Goal: Information Seeking & Learning: Find specific fact

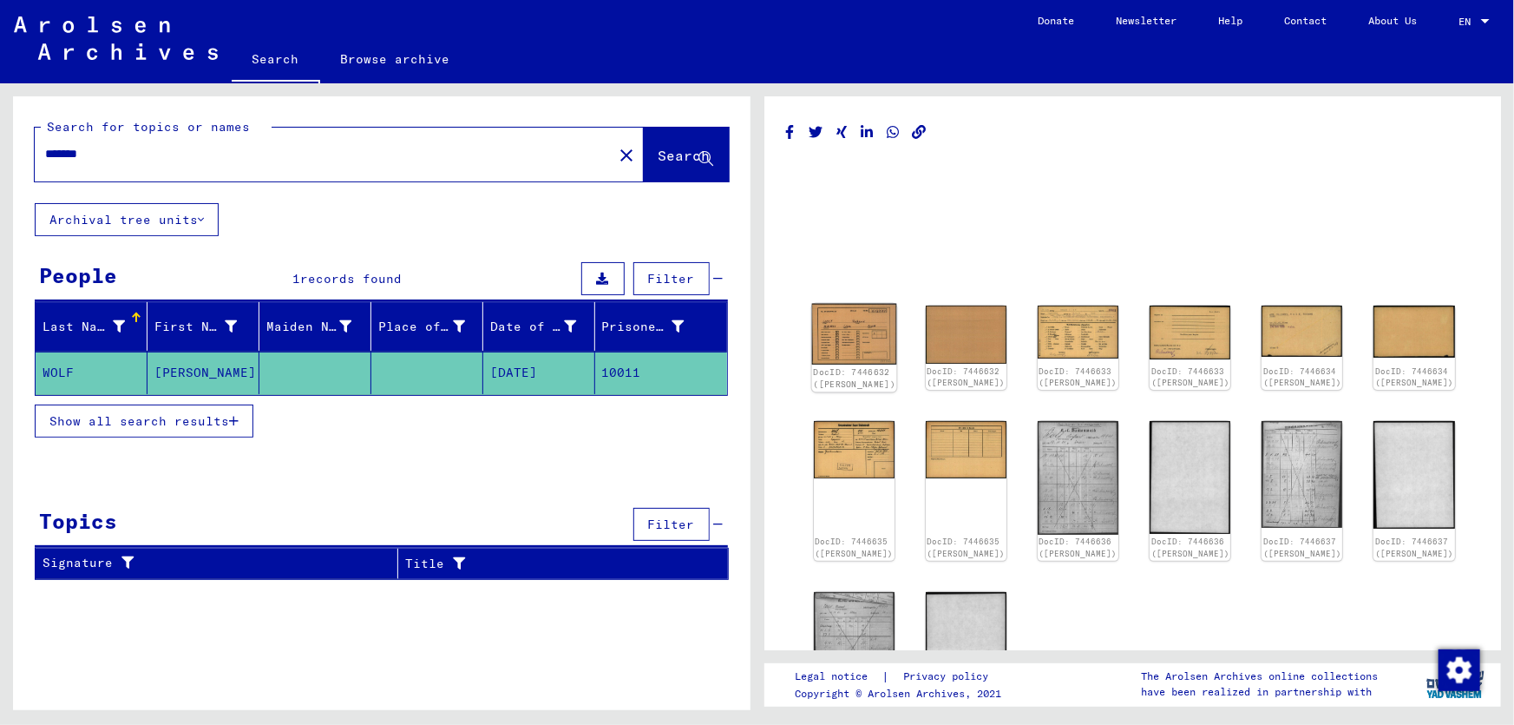
click at [831, 332] on img at bounding box center [853, 334] width 85 height 61
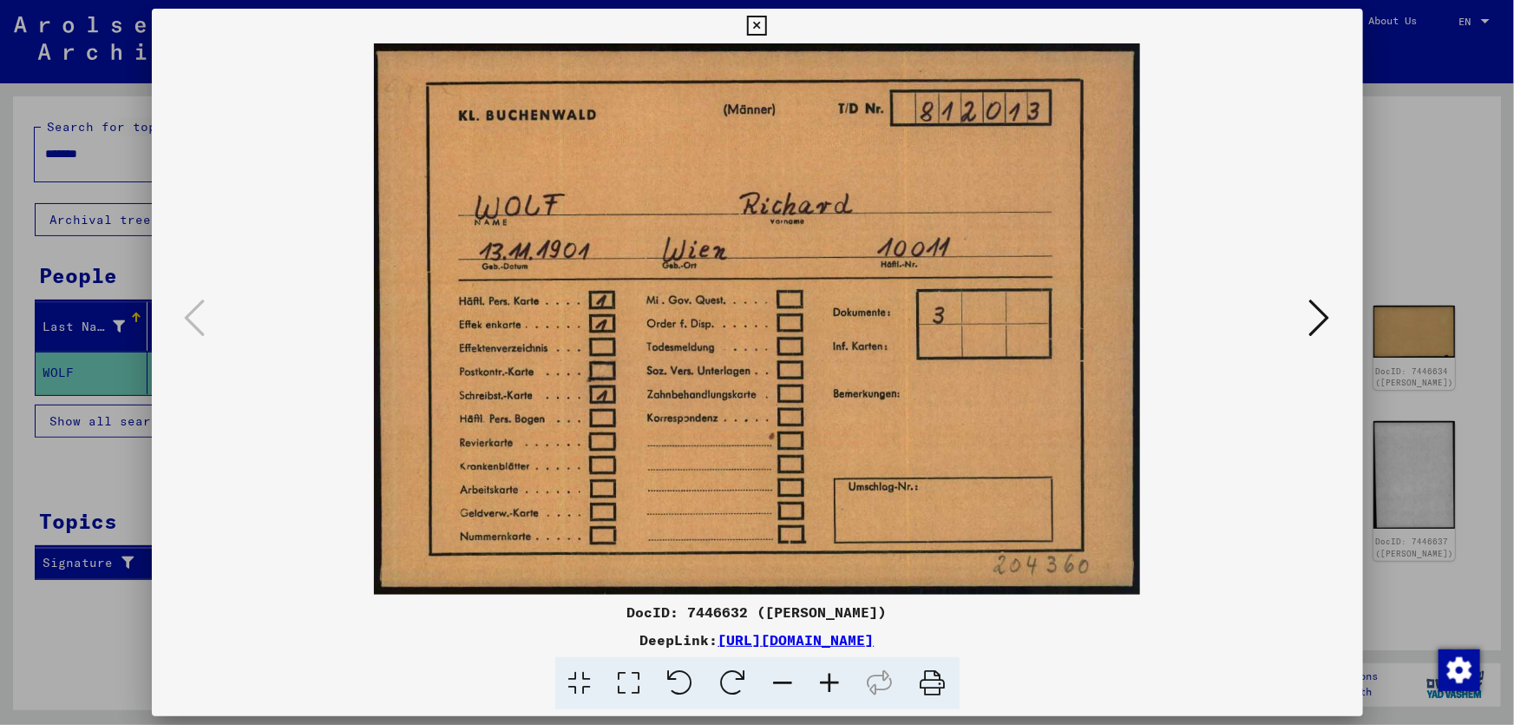
click at [1454, 411] on div at bounding box center [757, 362] width 1514 height 725
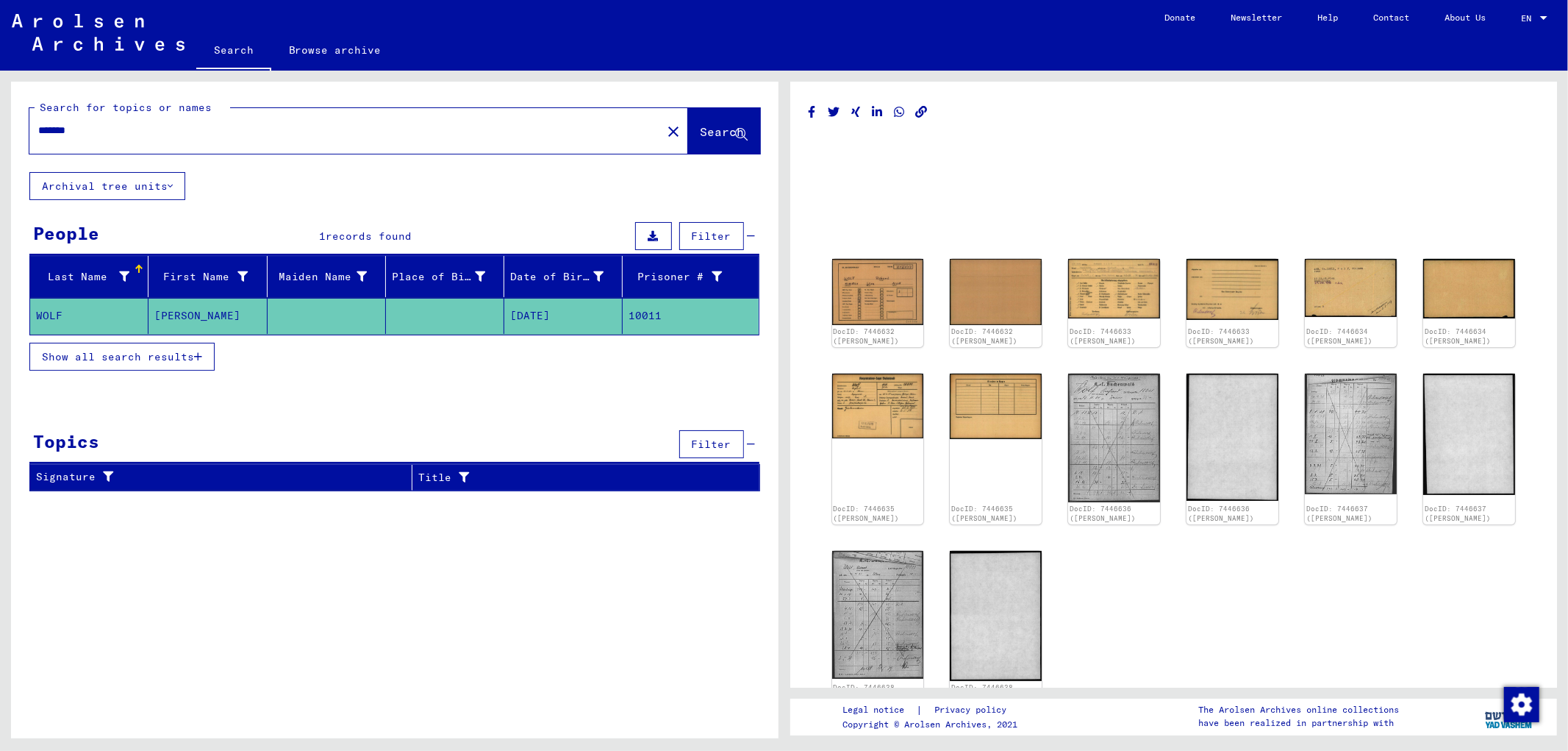
click at [94, 131] on input "*******" at bounding box center [346, 131] width 615 height 15
type input "**********"
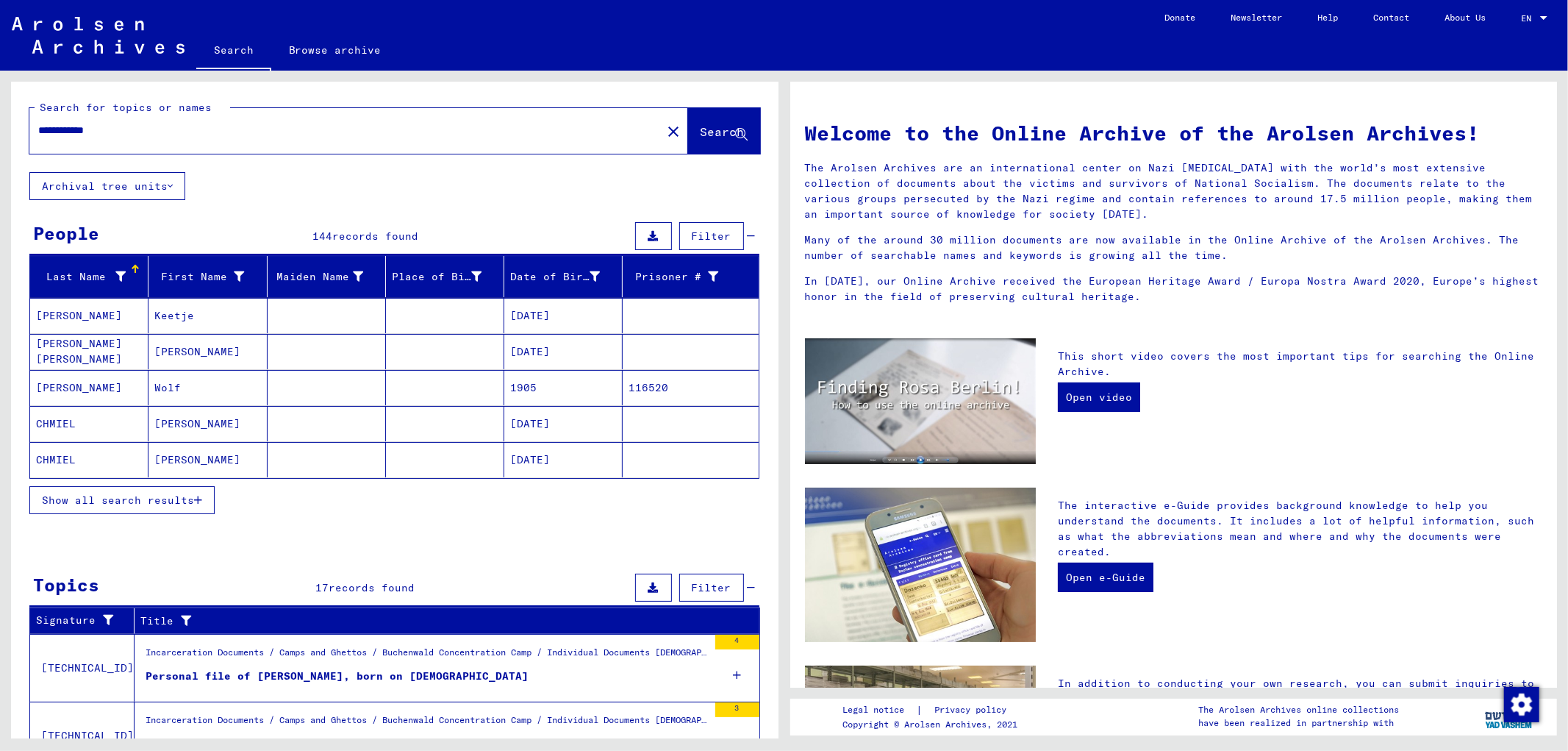
click at [148, 497] on span "Show all search results" at bounding box center [118, 500] width 152 height 14
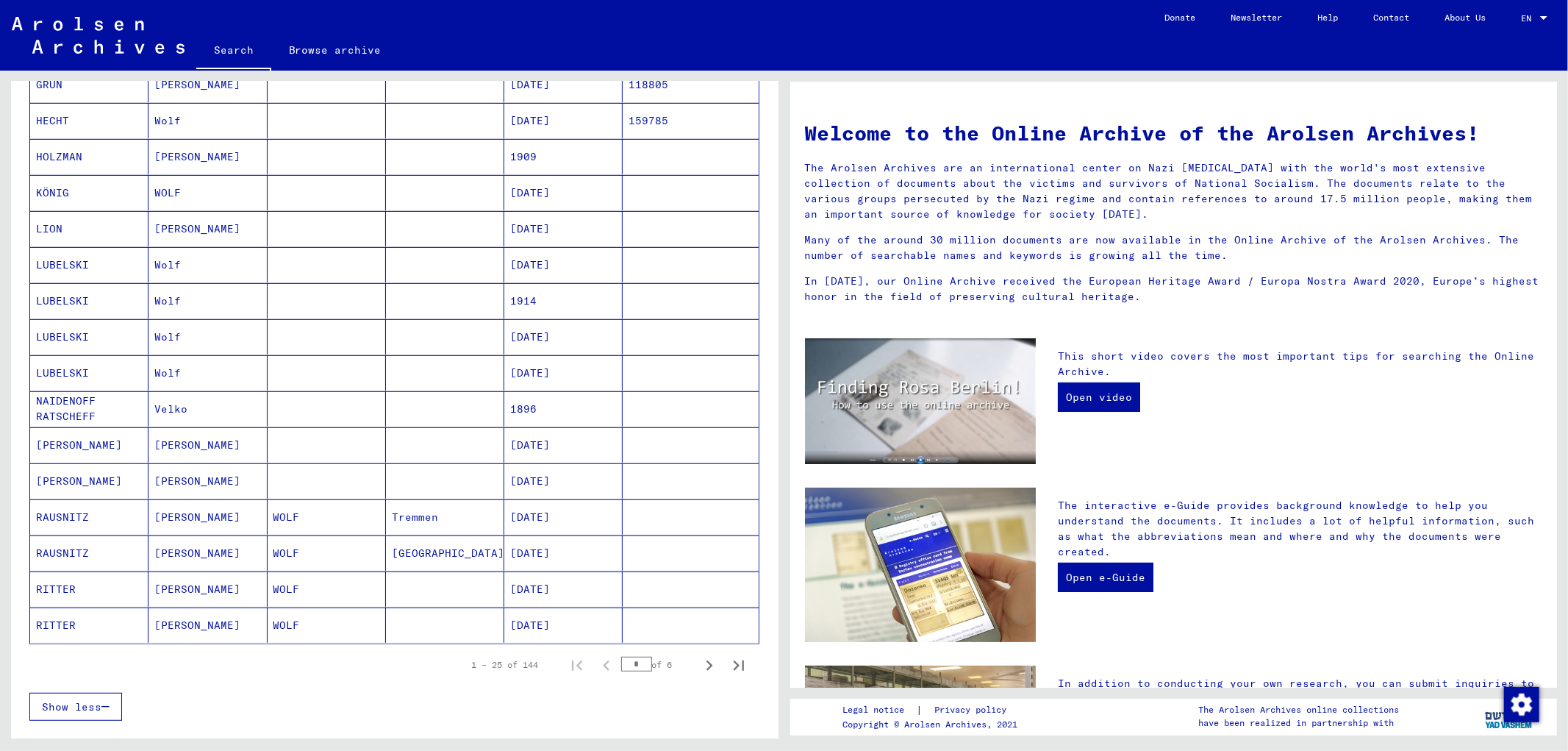
scroll to position [709, 0]
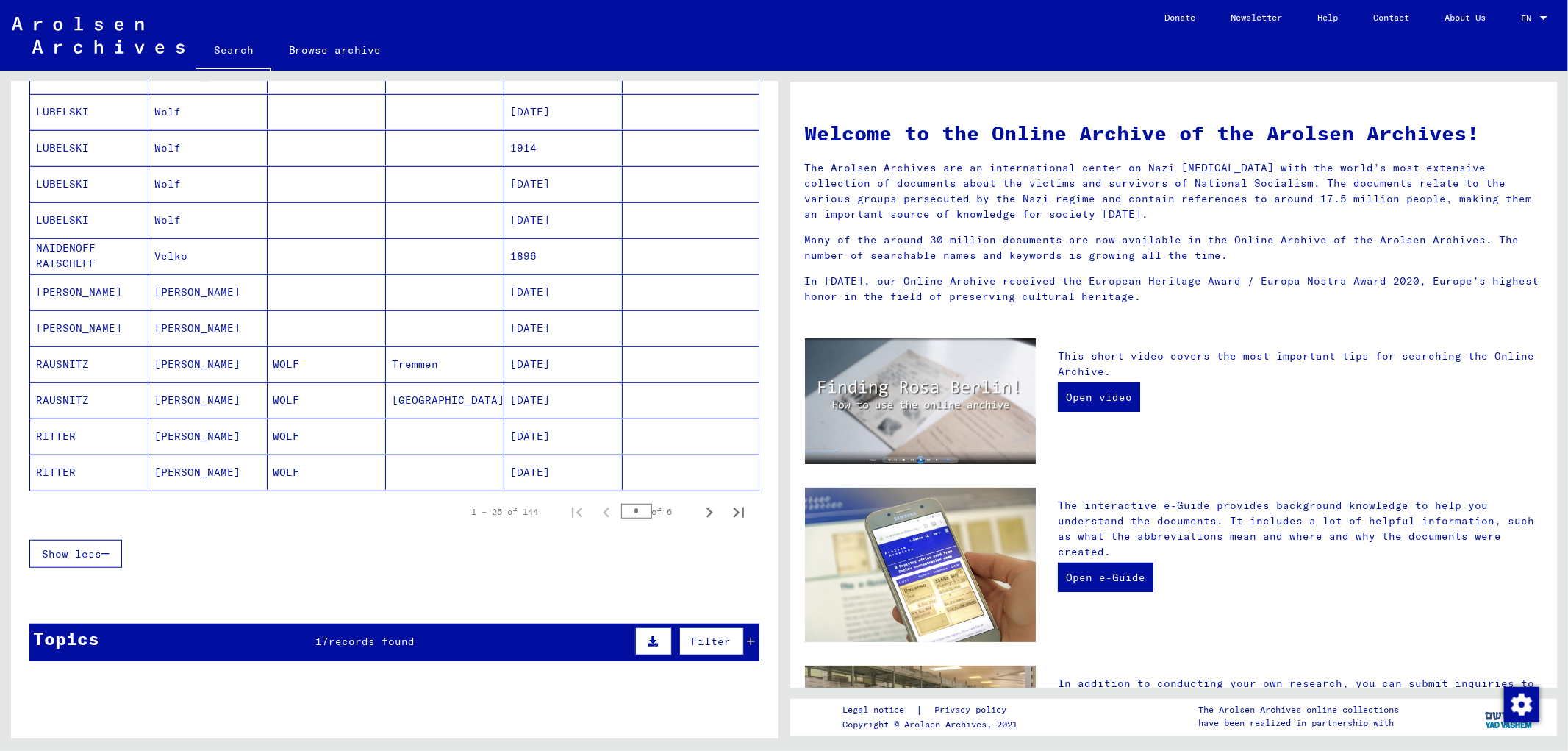
click at [623, 509] on input "*" at bounding box center [636, 511] width 30 height 14
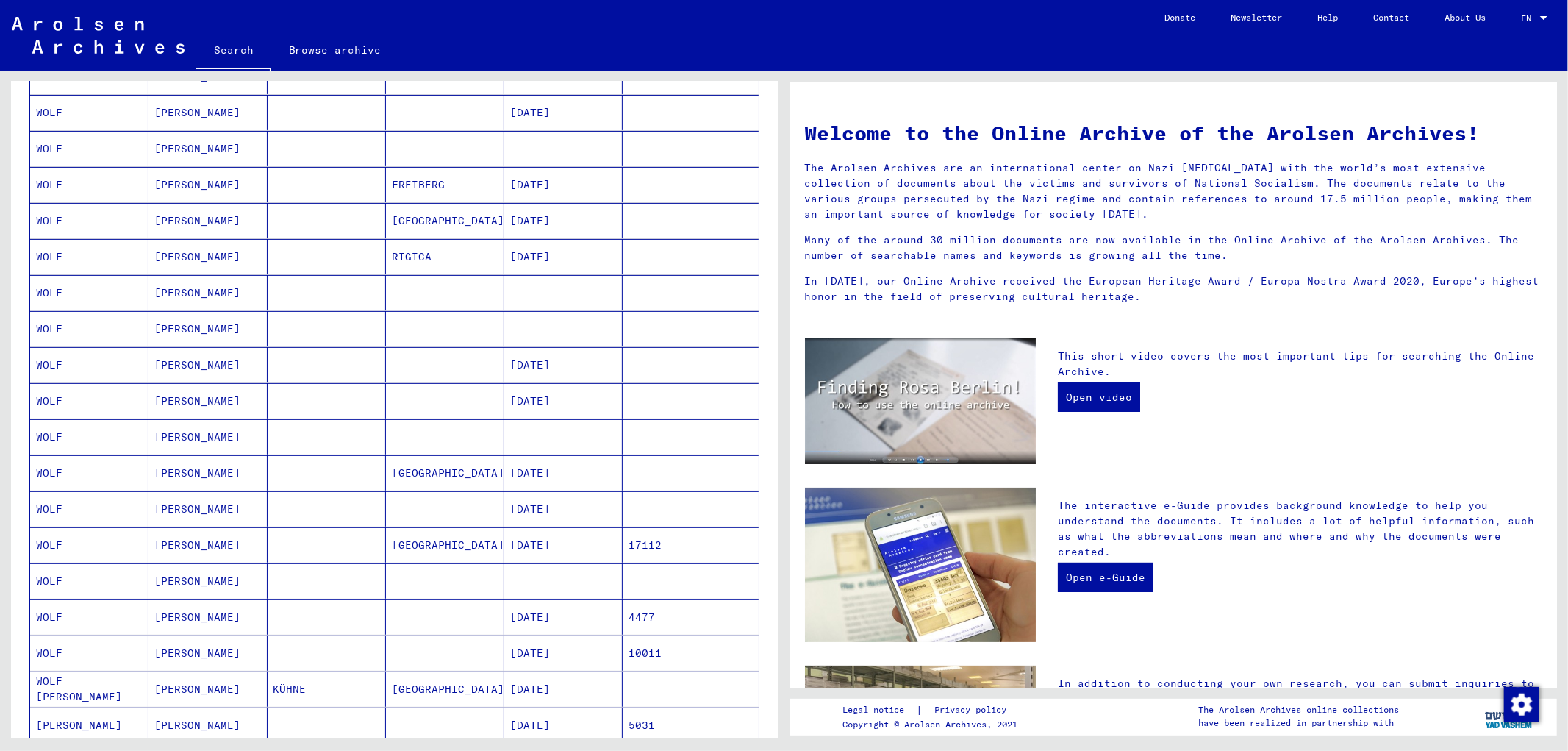
scroll to position [409, 0]
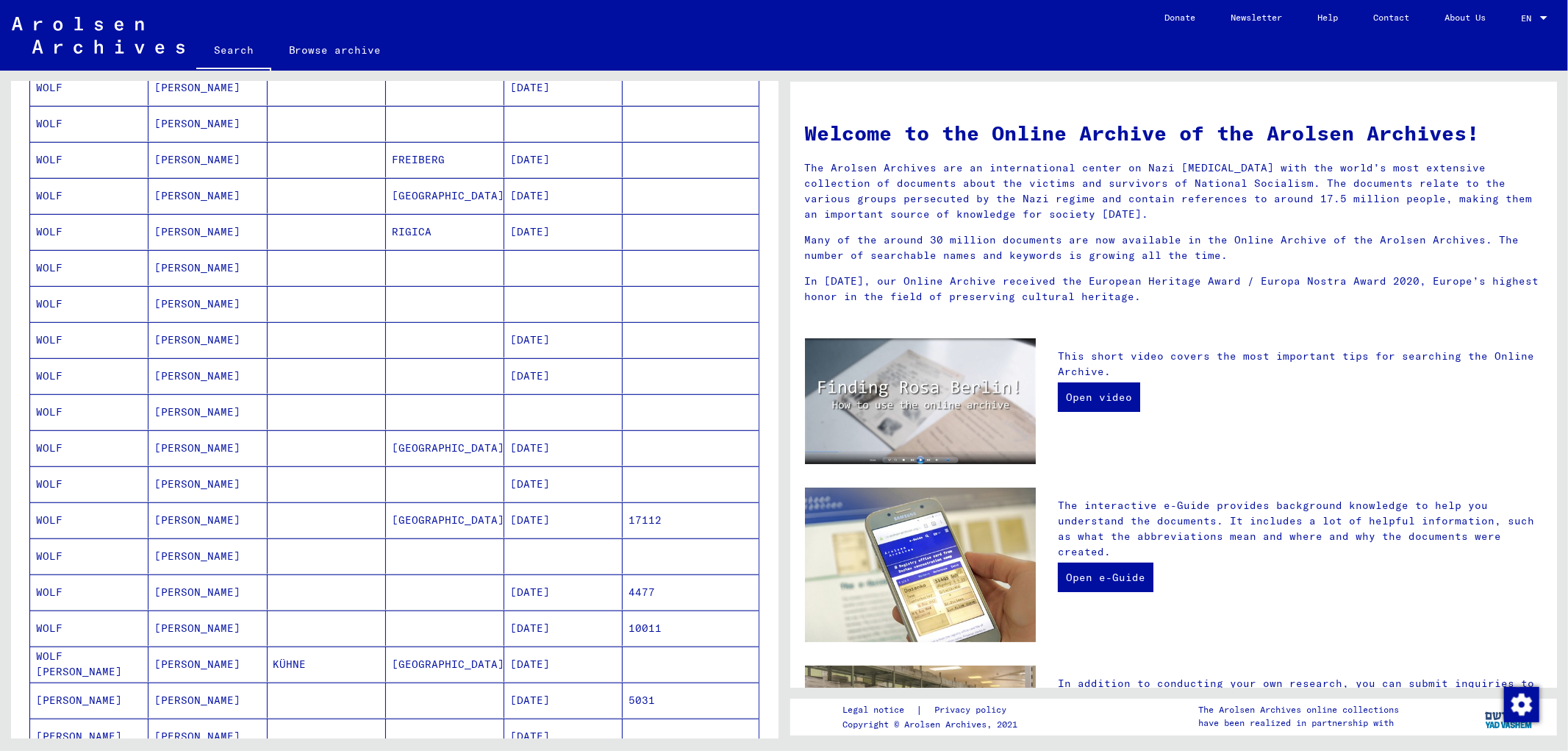
click at [534, 522] on mat-cell "[DATE]" at bounding box center [563, 520] width 119 height 36
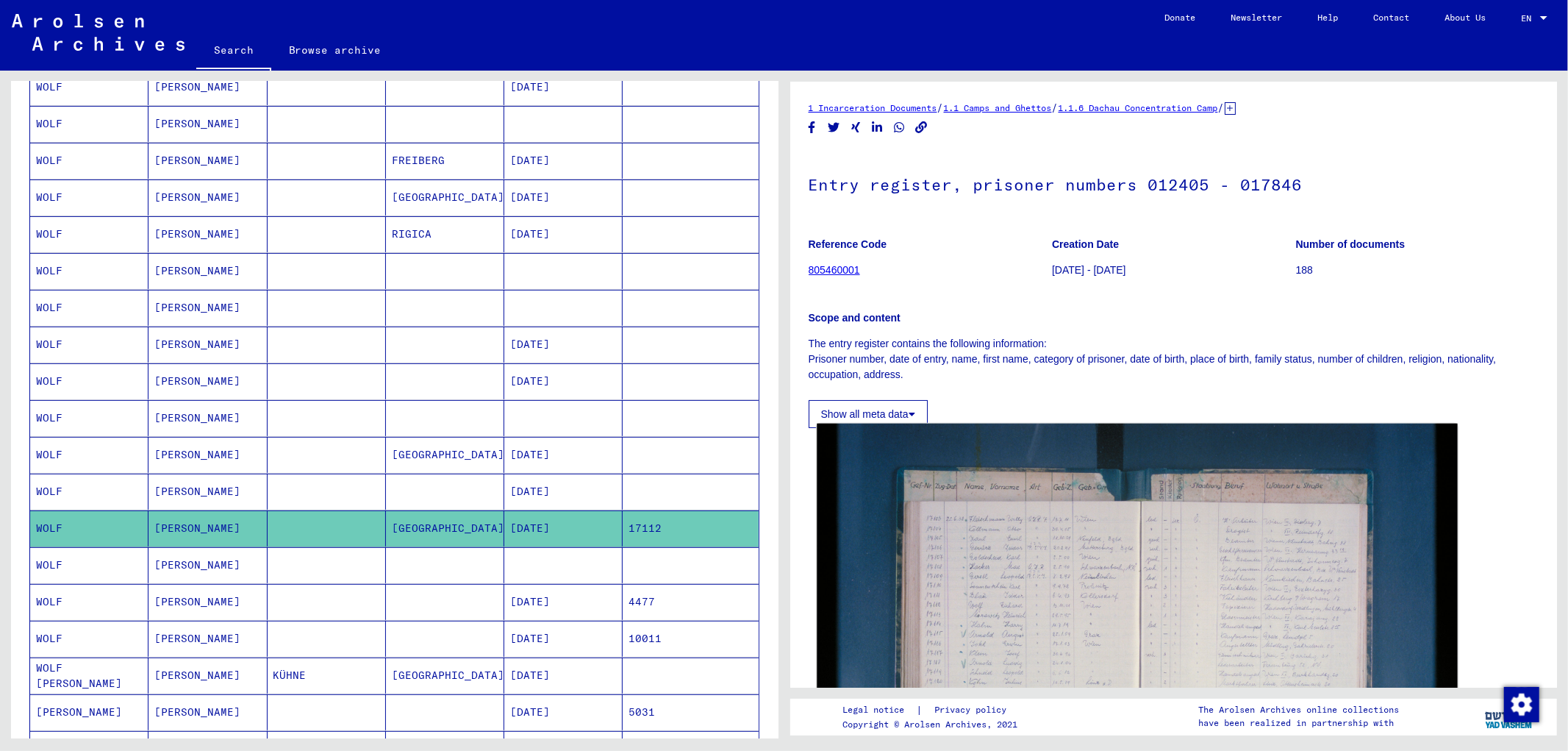
drag, startPoint x: 1049, startPoint y: 572, endPoint x: 1067, endPoint y: 585, distance: 22.2
click at [1067, 585] on img at bounding box center [1137, 637] width 640 height 427
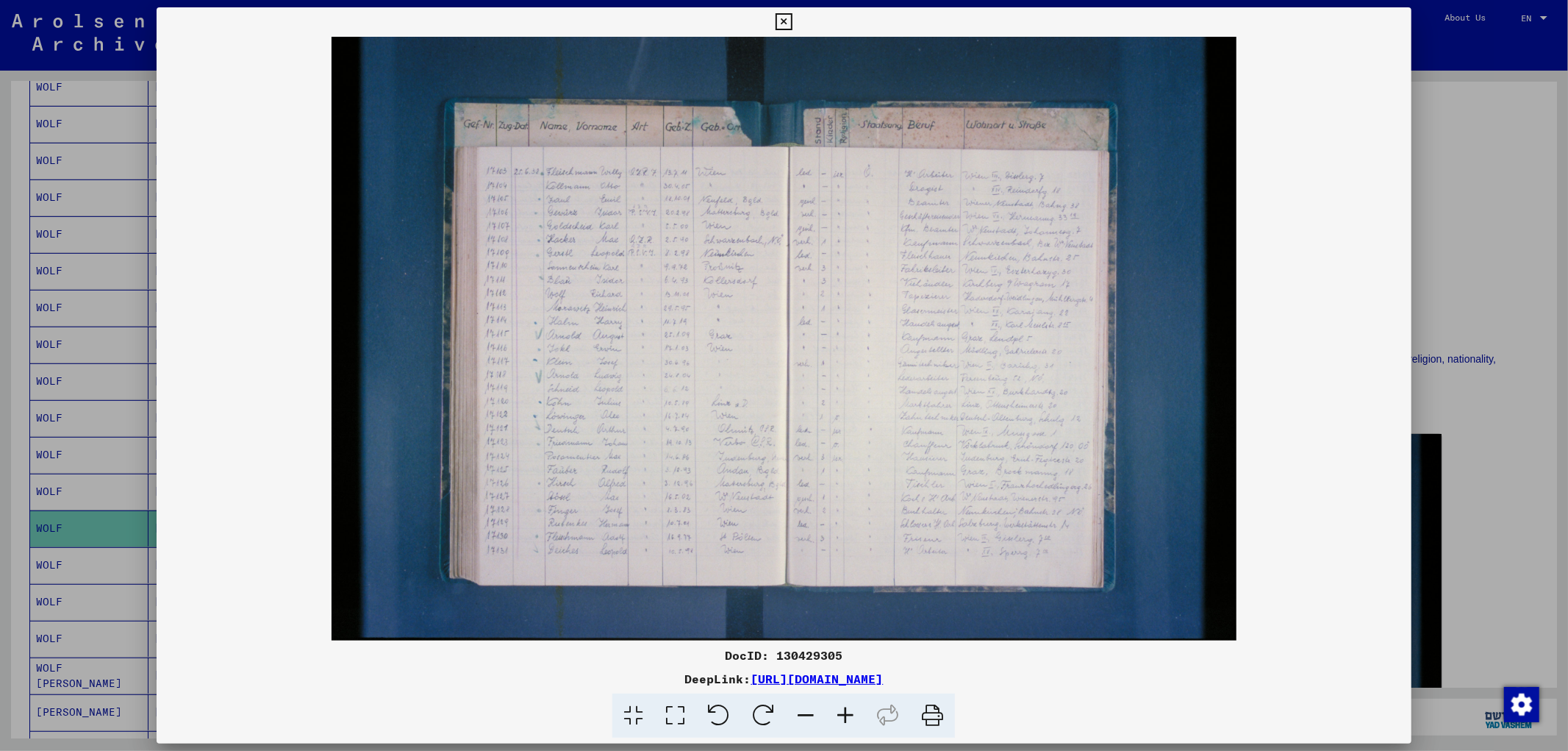
click at [1283, 493] on div at bounding box center [784, 376] width 1568 height 751
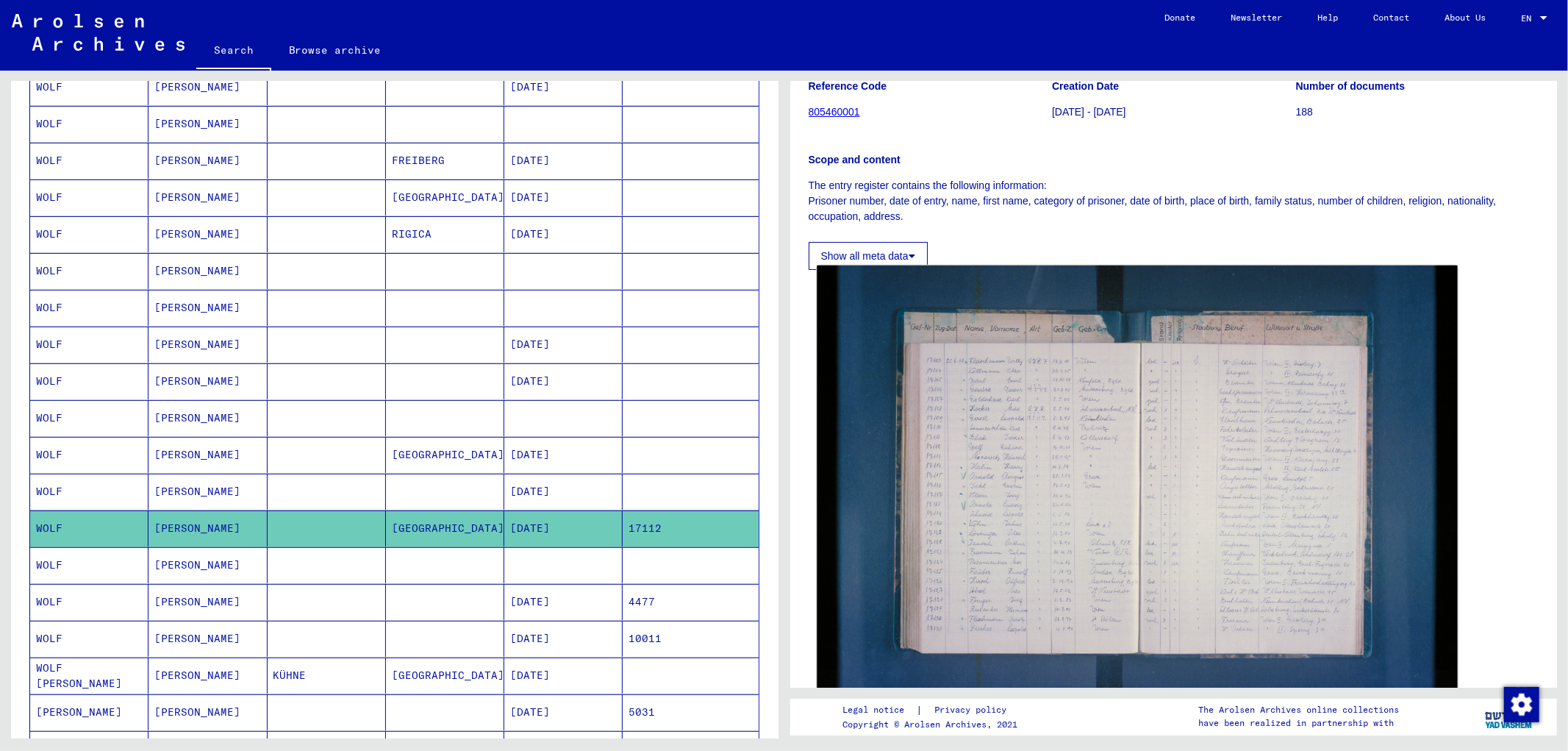
scroll to position [164, 0]
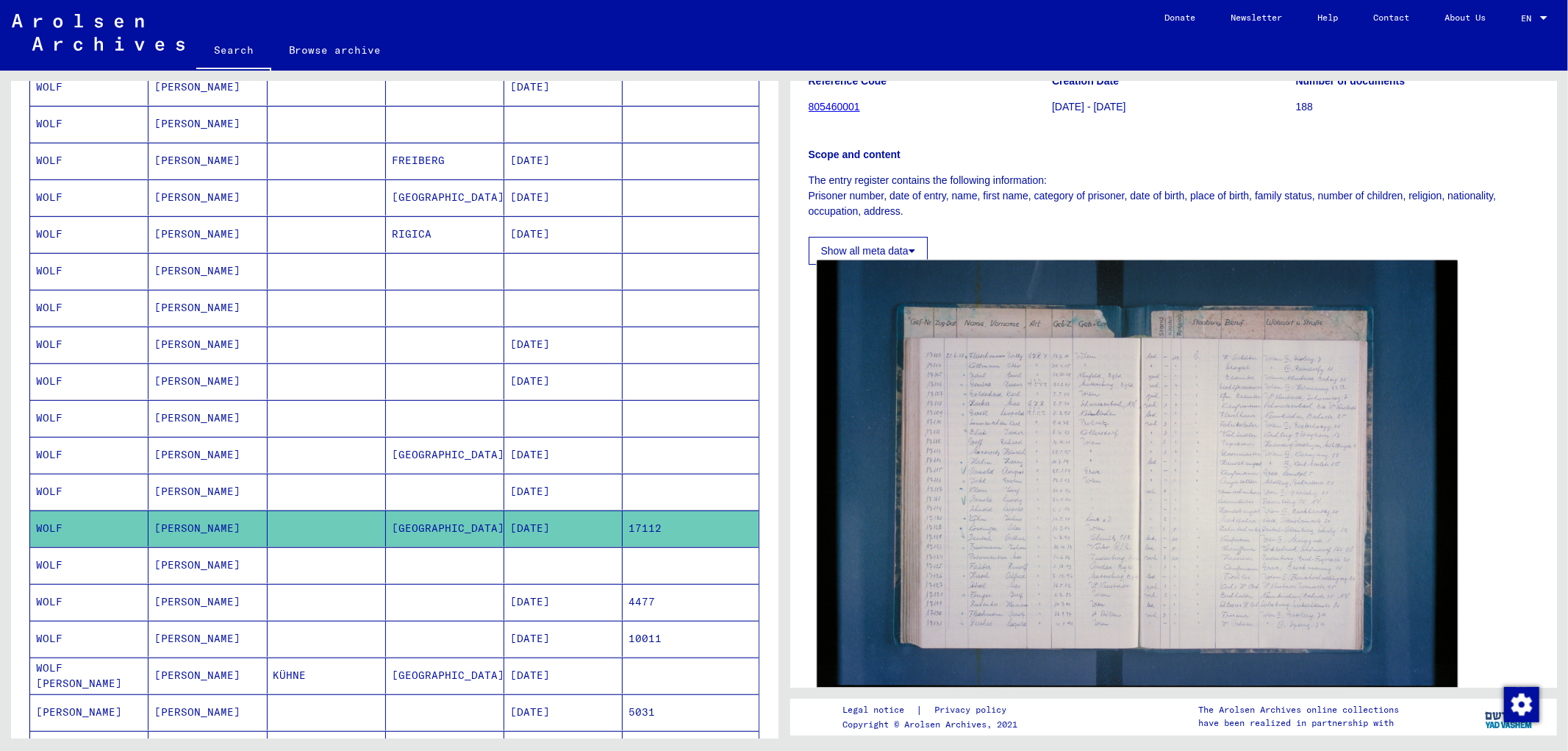
click at [996, 554] on img at bounding box center [1137, 474] width 640 height 427
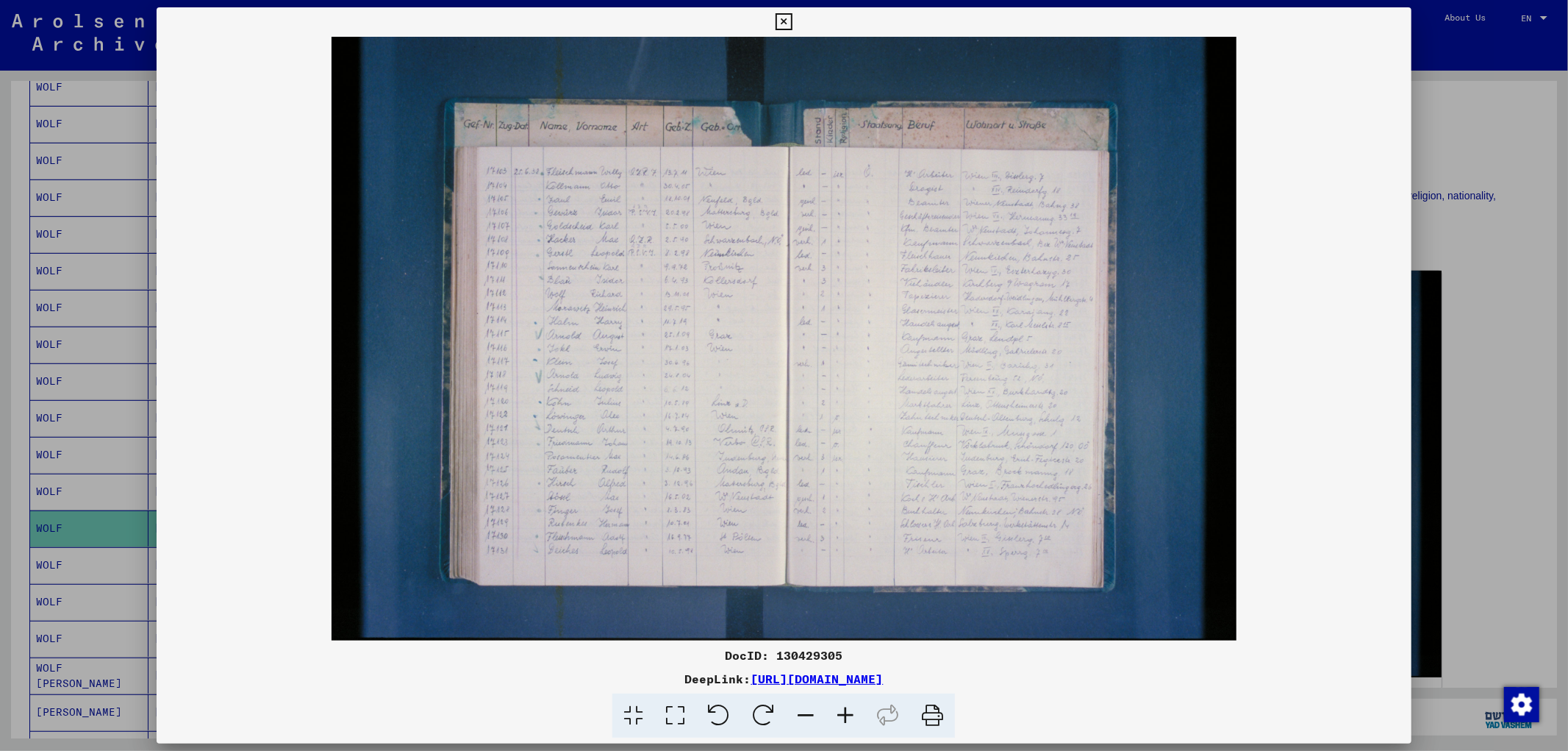
click at [1283, 531] on div at bounding box center [784, 376] width 1568 height 751
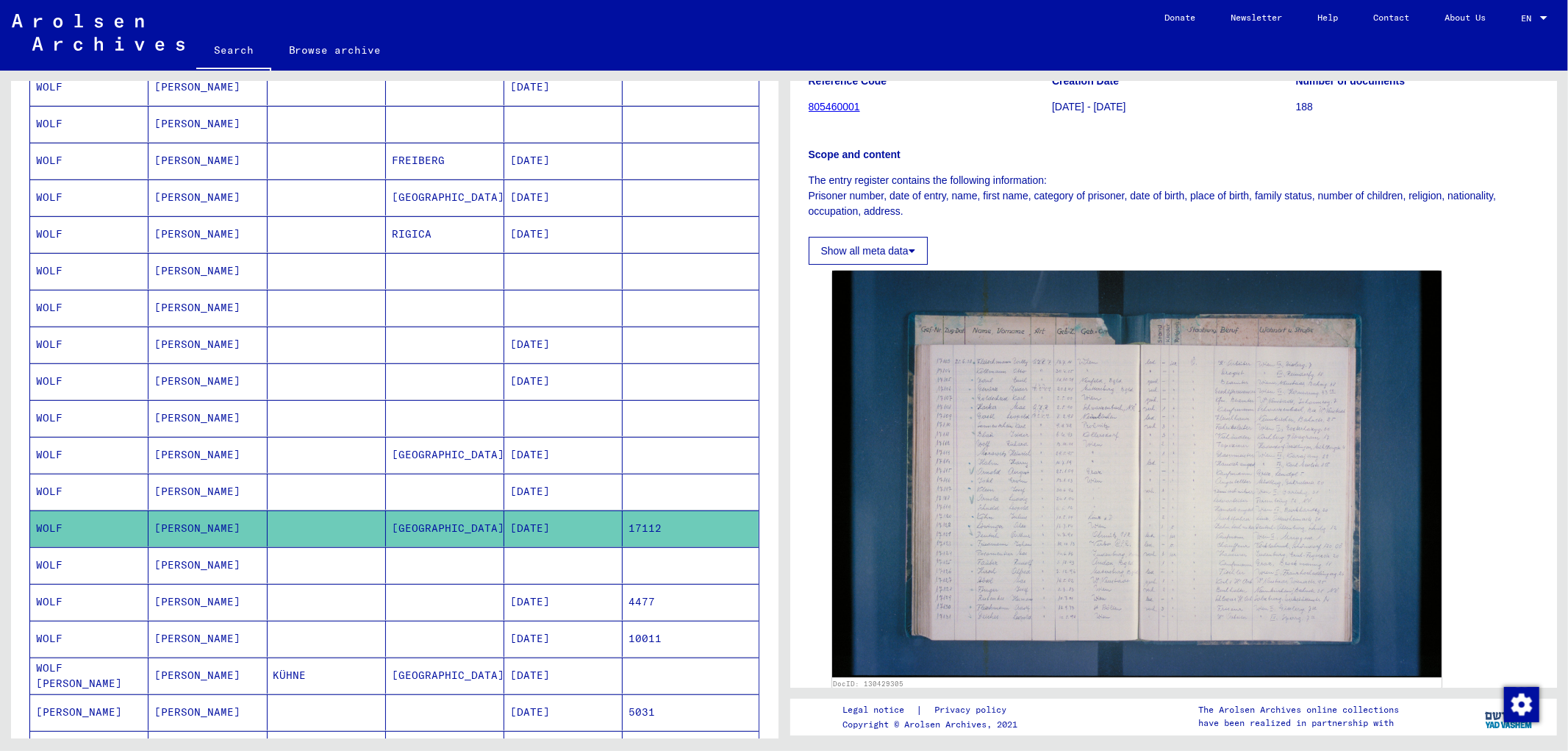
click at [650, 528] on mat-cell "17112" at bounding box center [690, 528] width 136 height 36
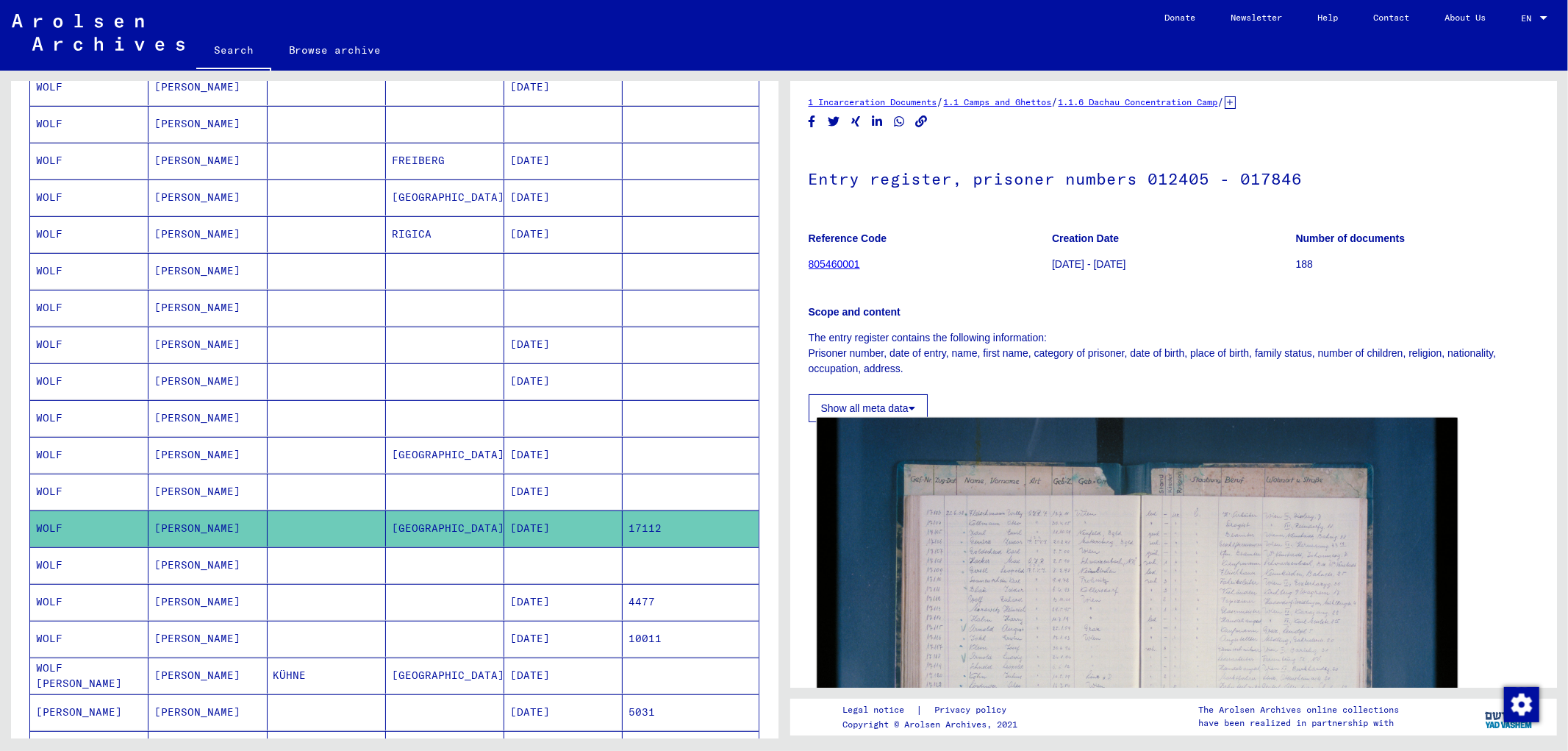
scroll to position [0, 0]
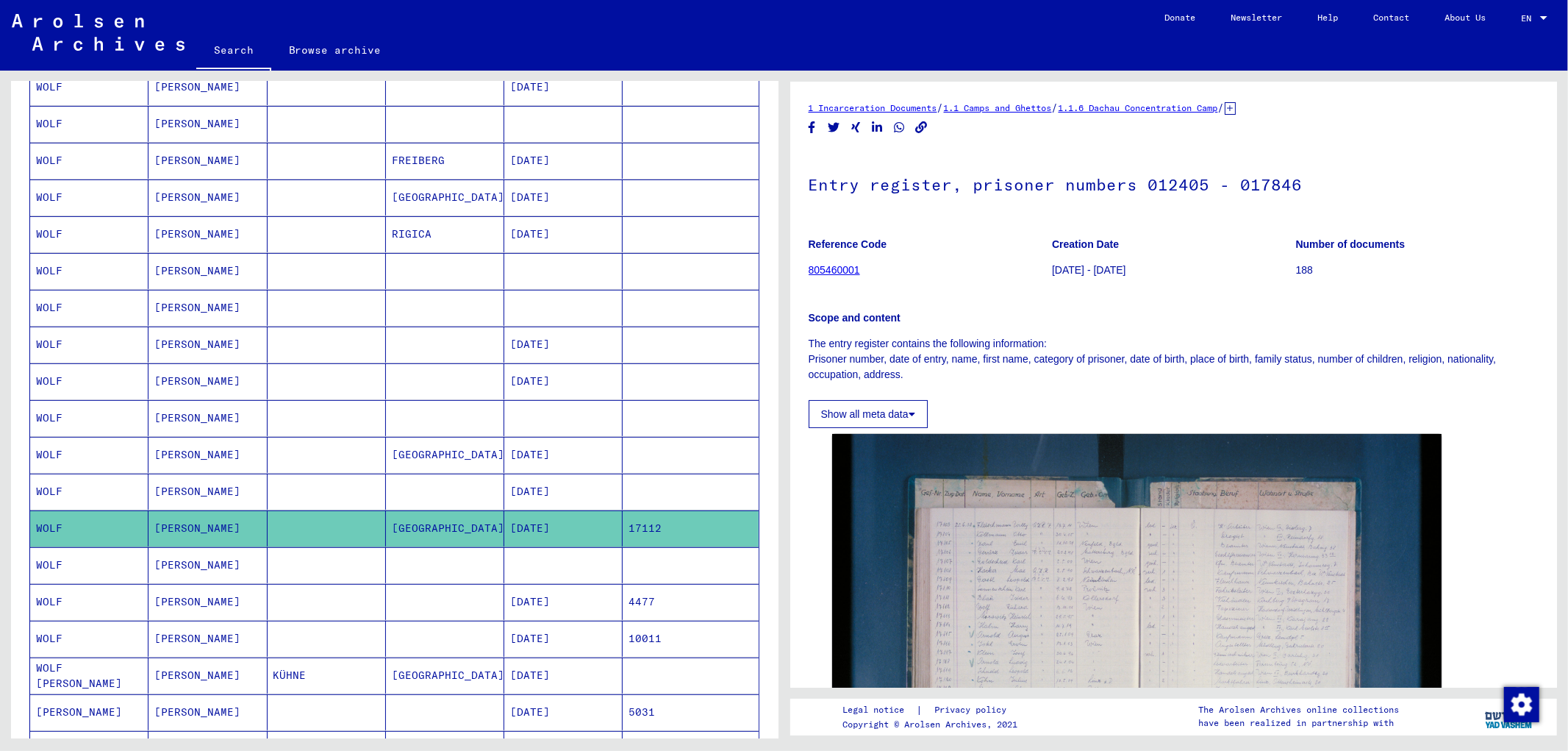
click at [473, 614] on mat-cell at bounding box center [446, 639] width 119 height 36
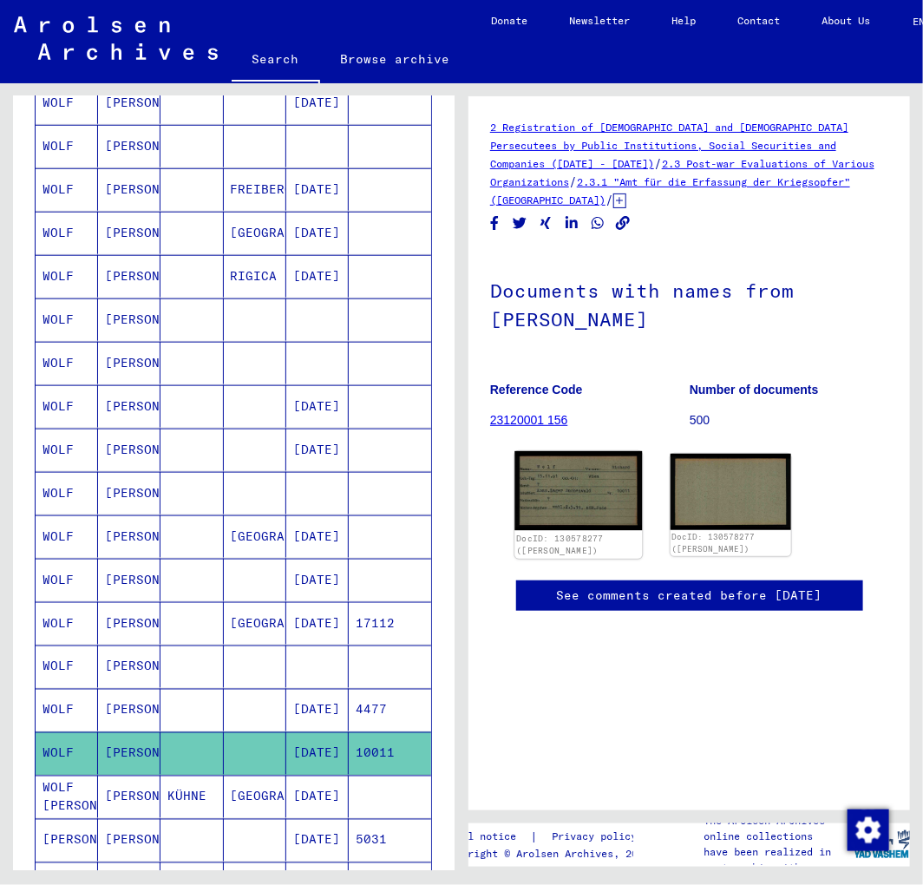
click at [580, 493] on img at bounding box center [579, 491] width 127 height 80
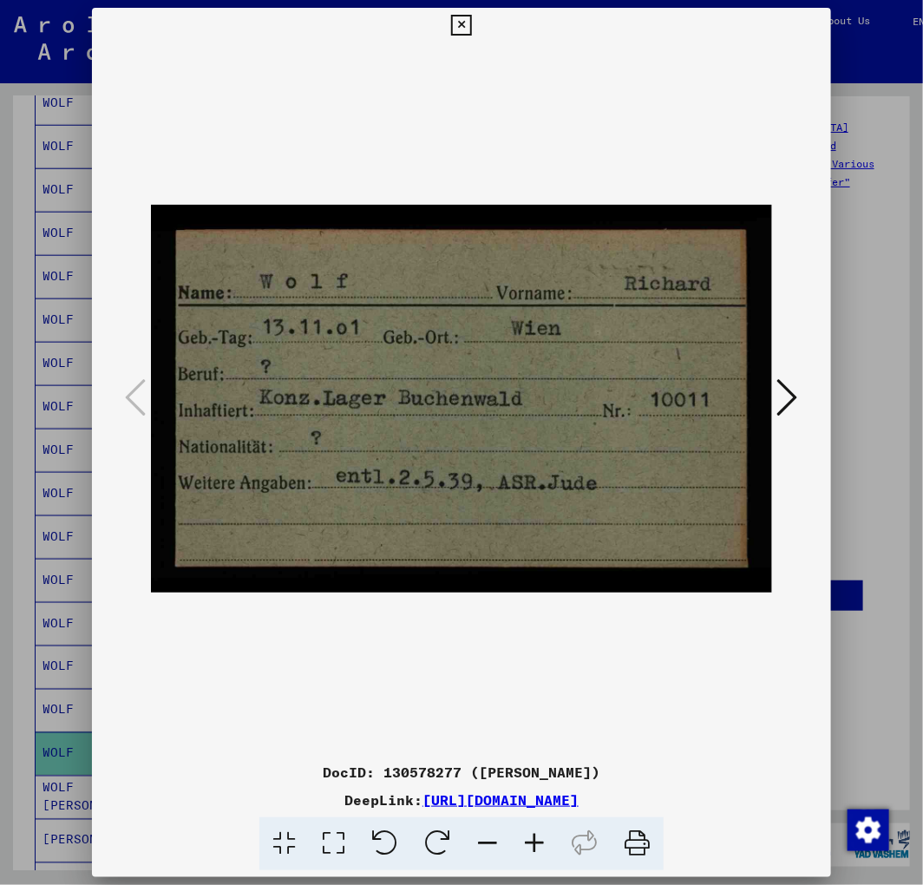
click at [818, 506] on div at bounding box center [461, 399] width 739 height 713
click at [779, 388] on icon at bounding box center [788, 398] width 21 height 42
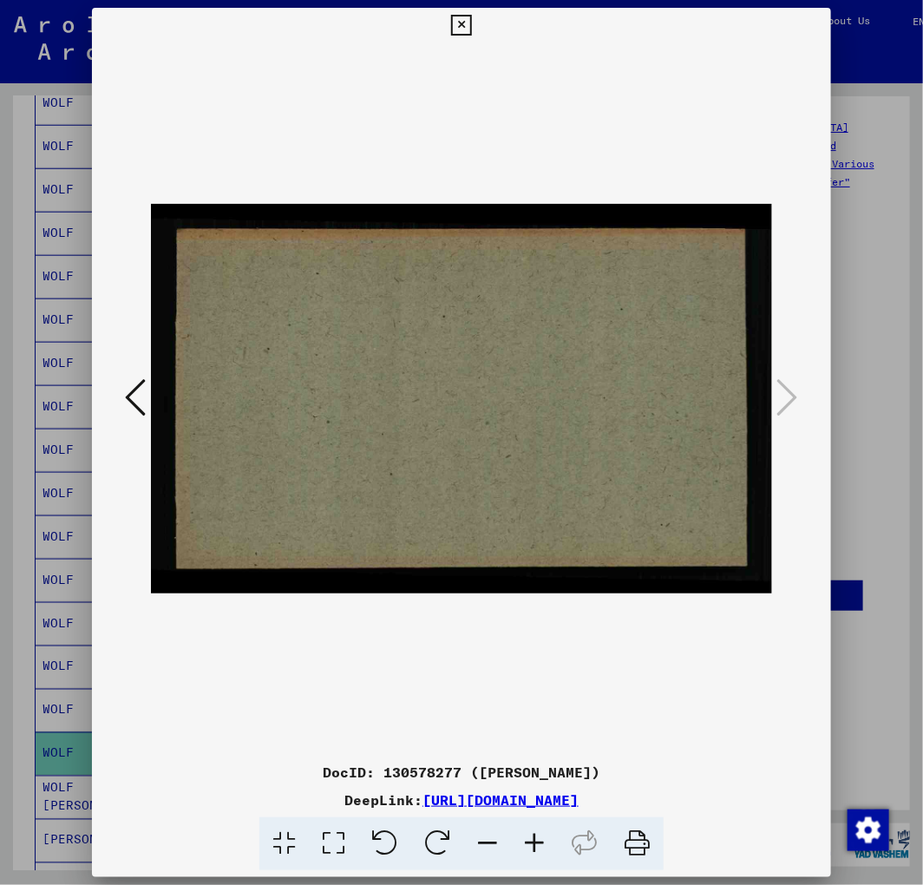
click at [462, 23] on icon at bounding box center [461, 25] width 20 height 21
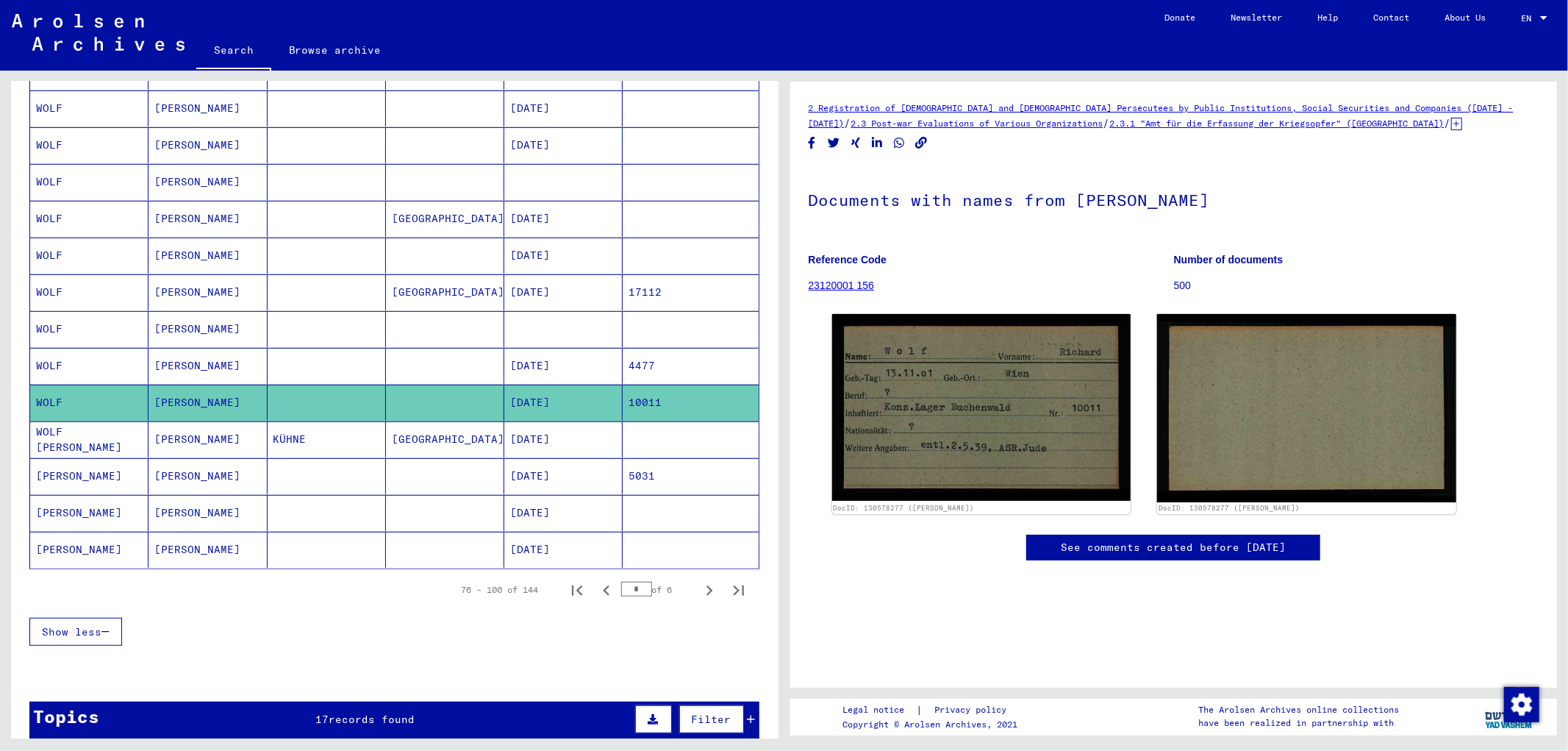
scroll to position [658, 0]
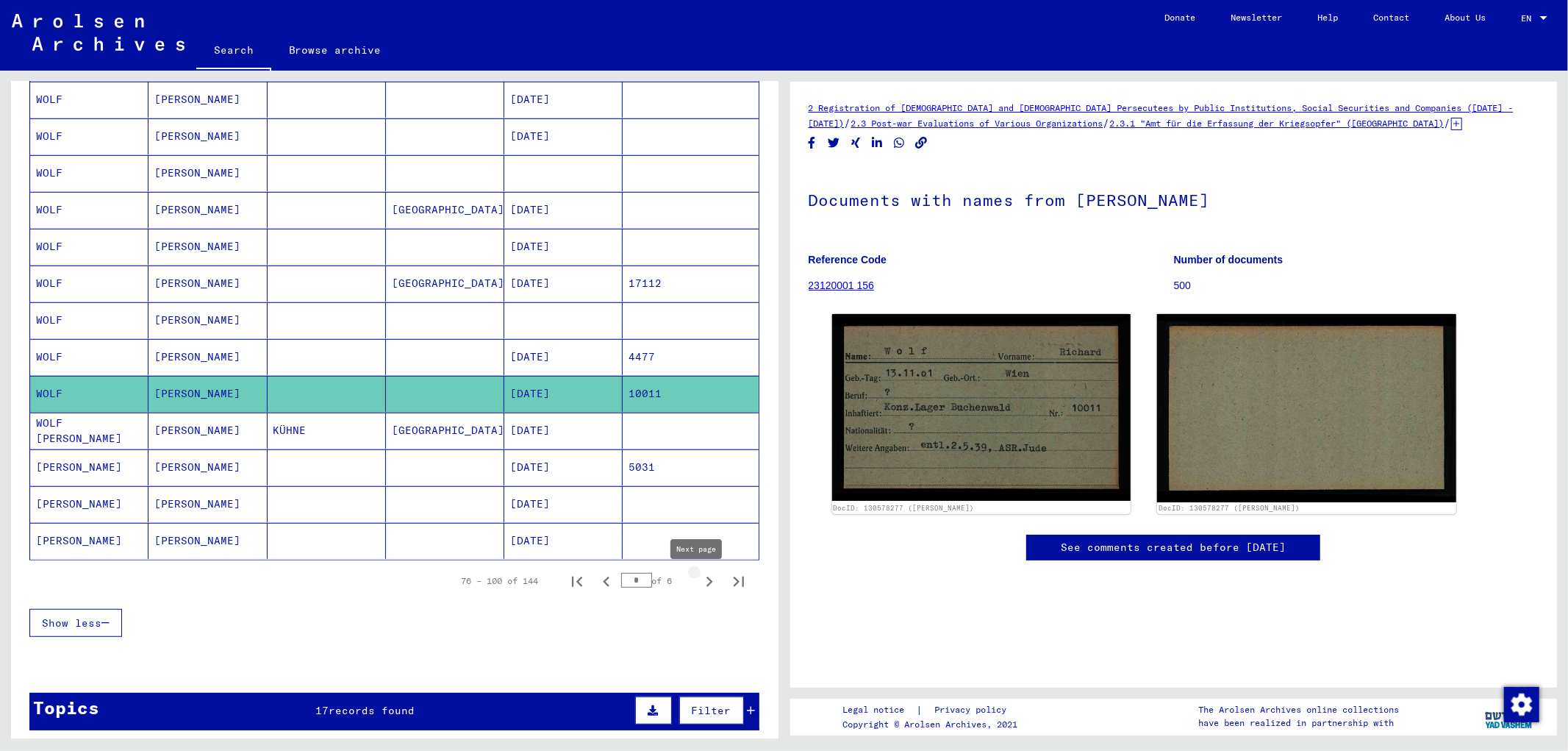
click at [699, 587] on icon "Next page" at bounding box center [709, 581] width 20 height 20
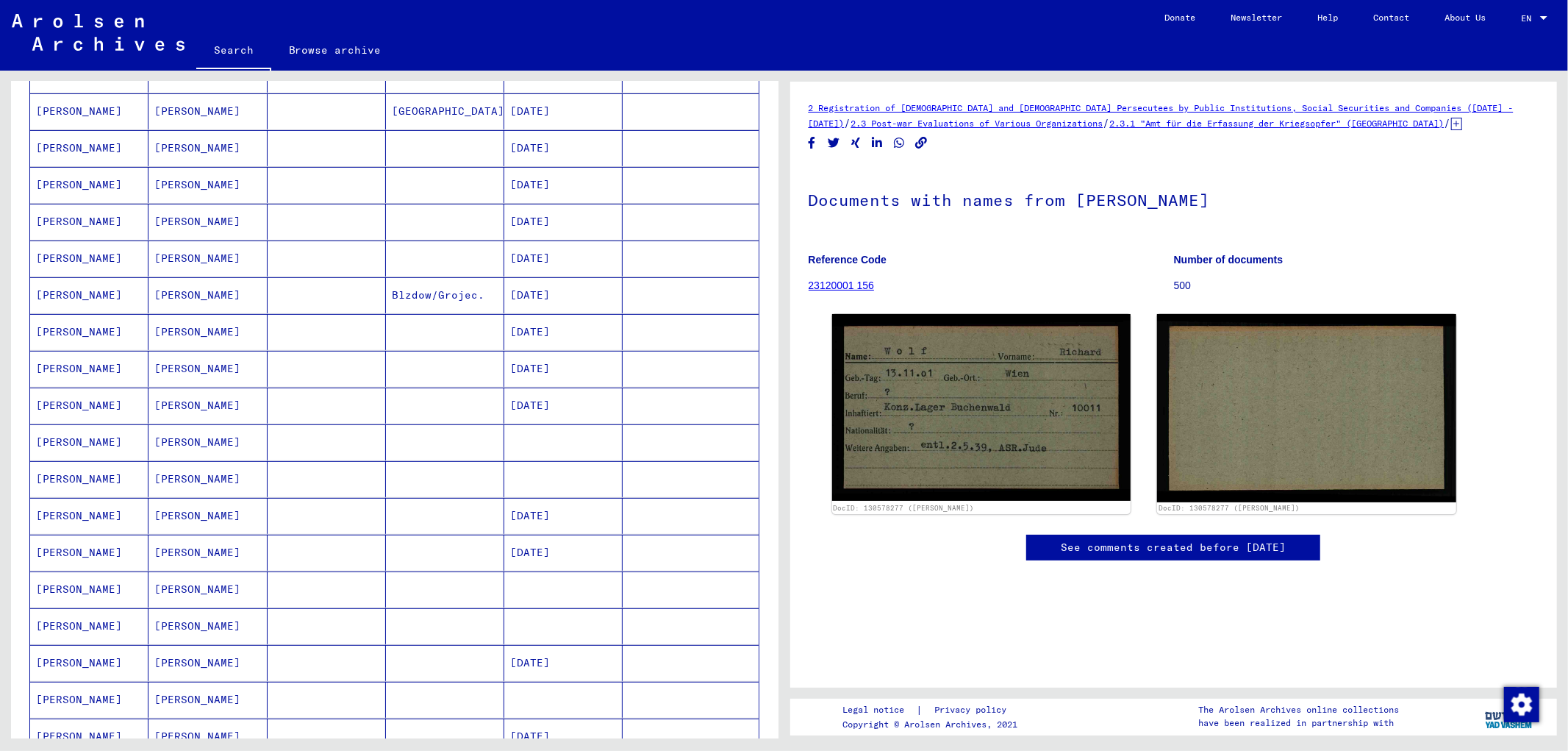
scroll to position [520, 0]
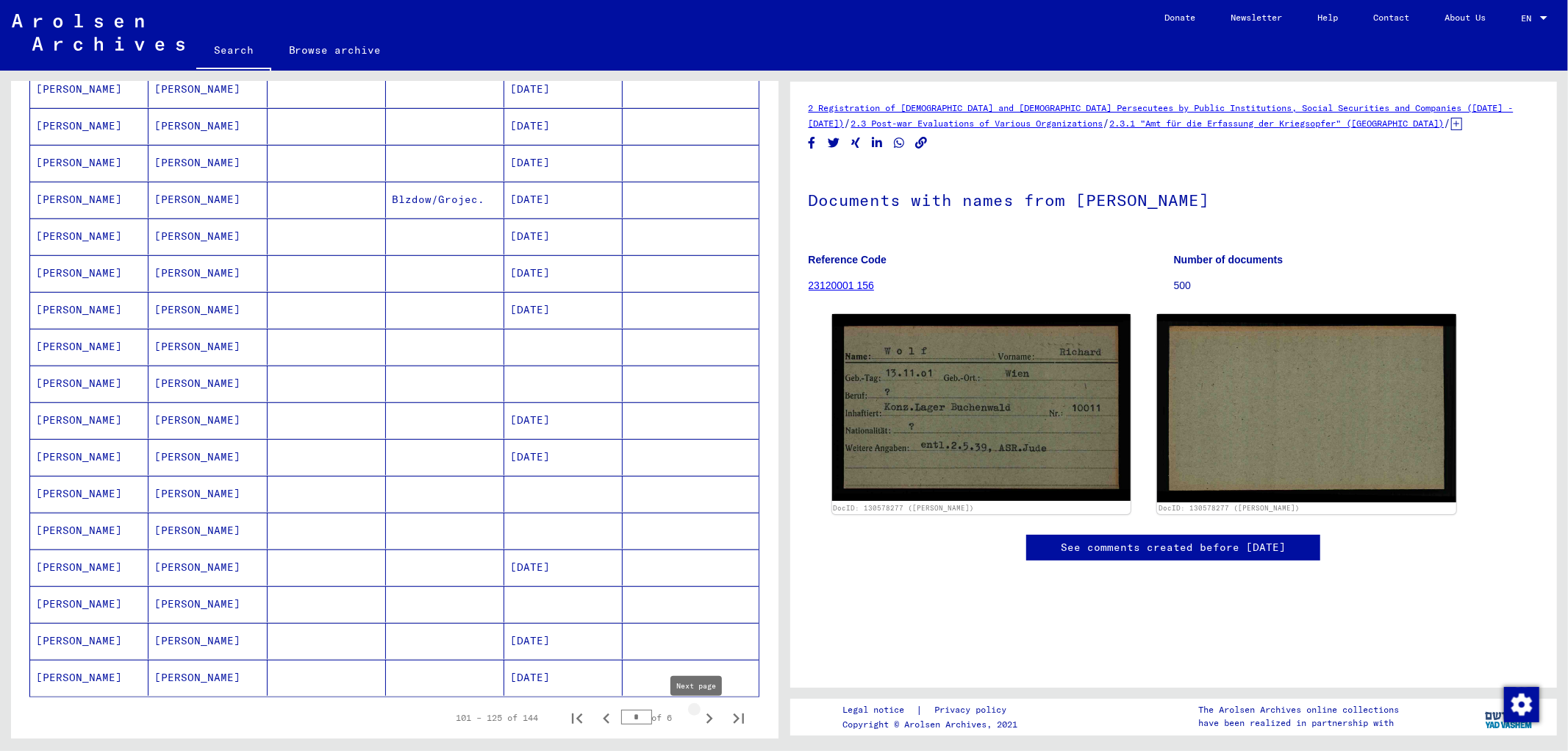
click at [701, 614] on icon "Next page" at bounding box center [709, 719] width 20 height 20
type input "*"
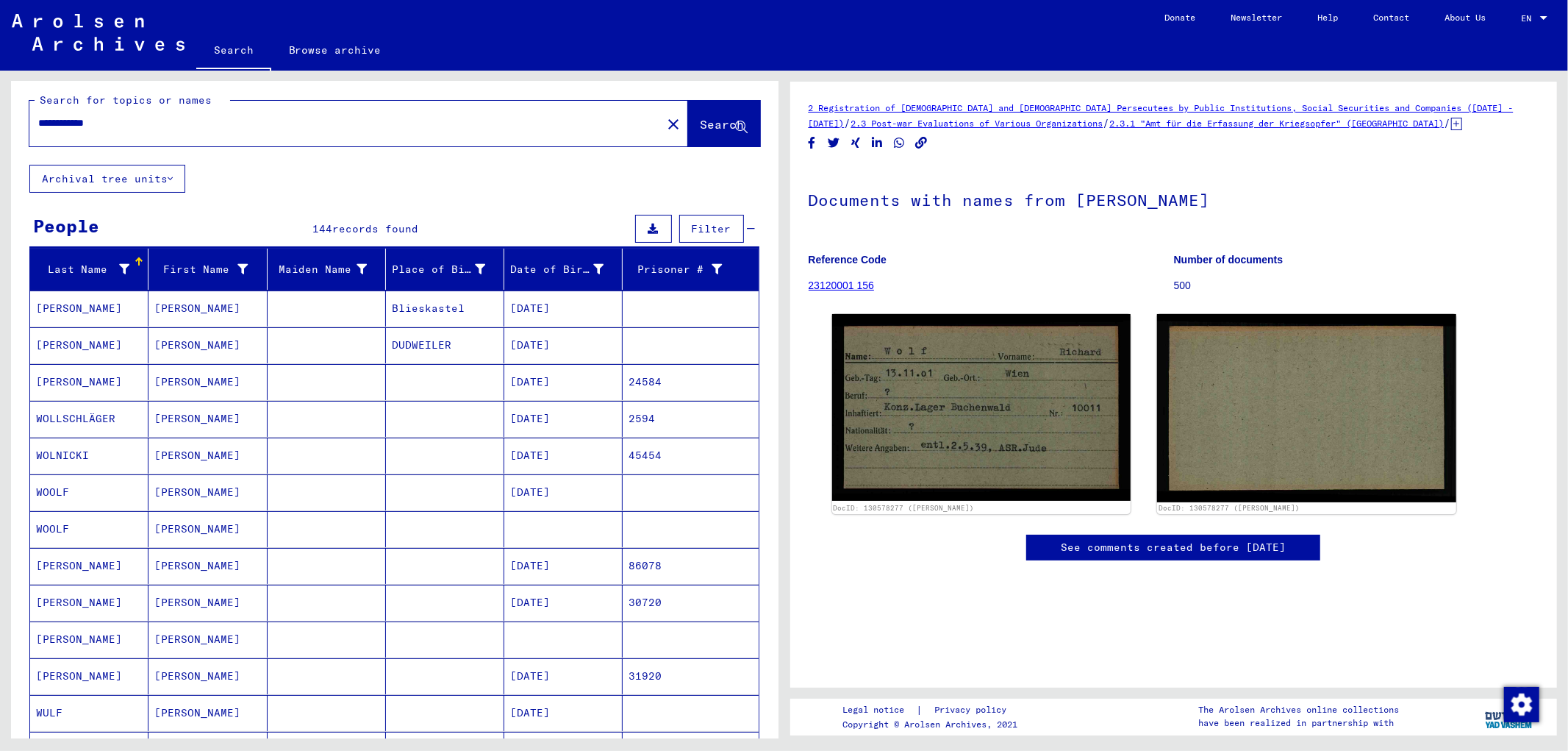
scroll to position [0, 0]
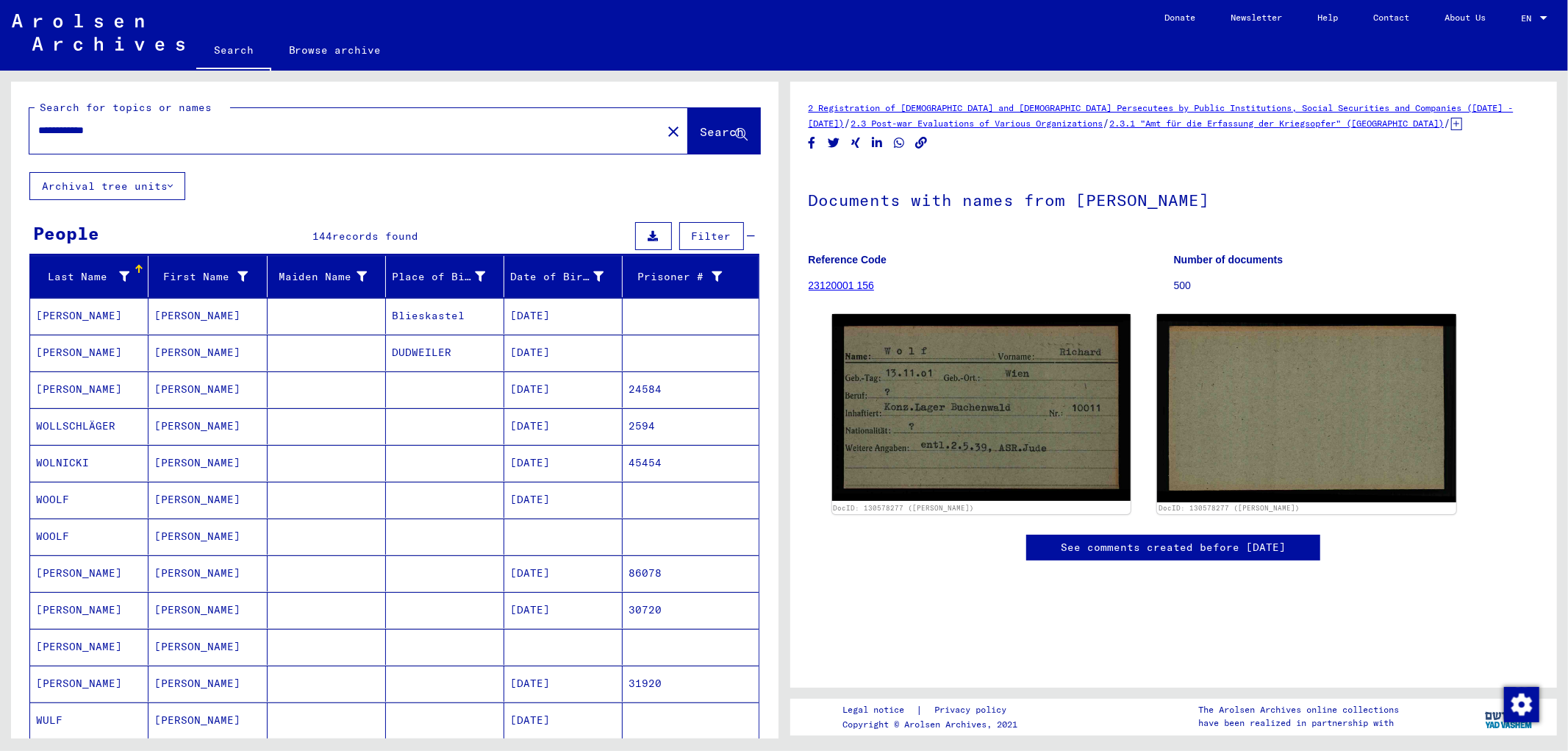
click at [86, 133] on input "**********" at bounding box center [346, 131] width 615 height 15
paste input "text"
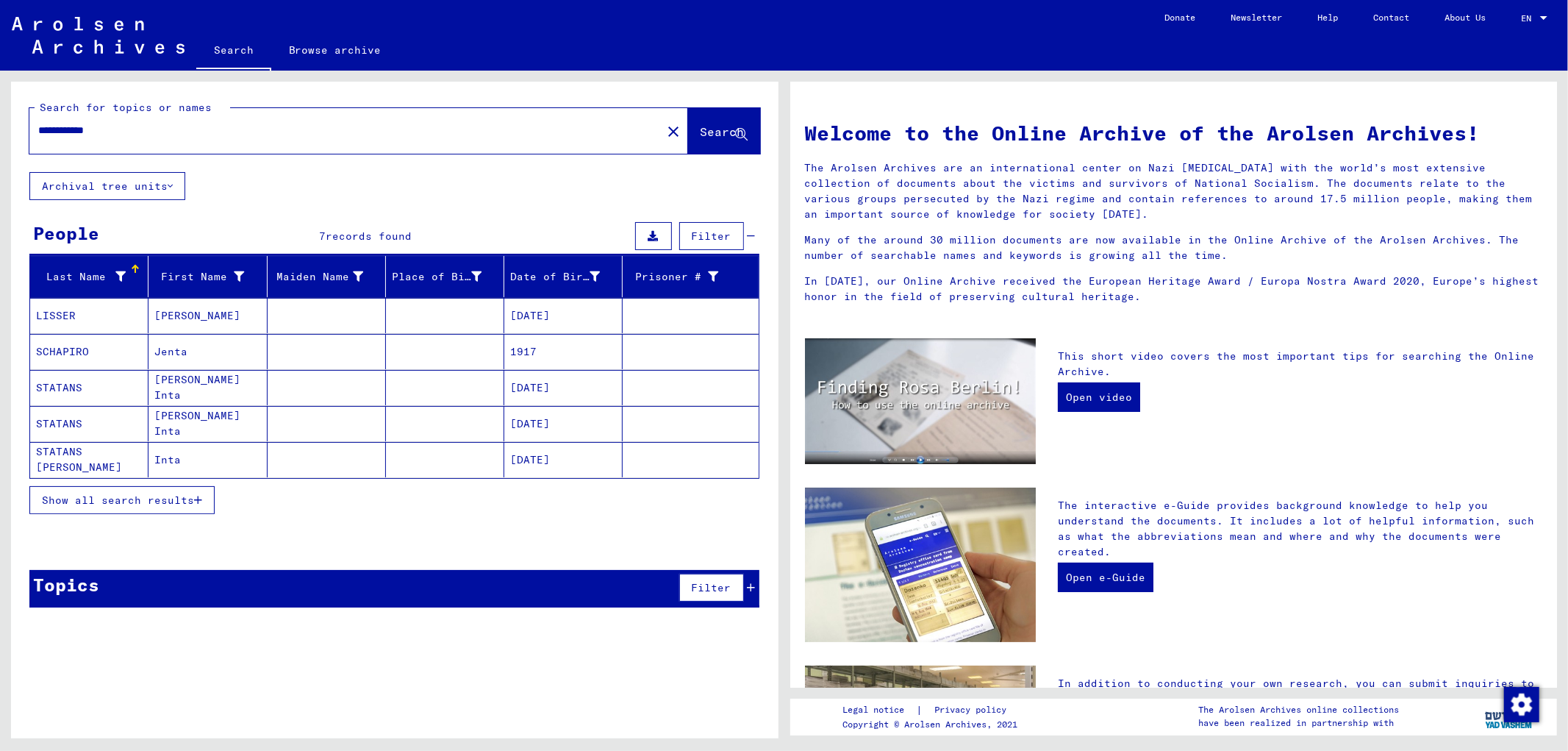
click at [150, 505] on span "Show all search results" at bounding box center [118, 500] width 152 height 14
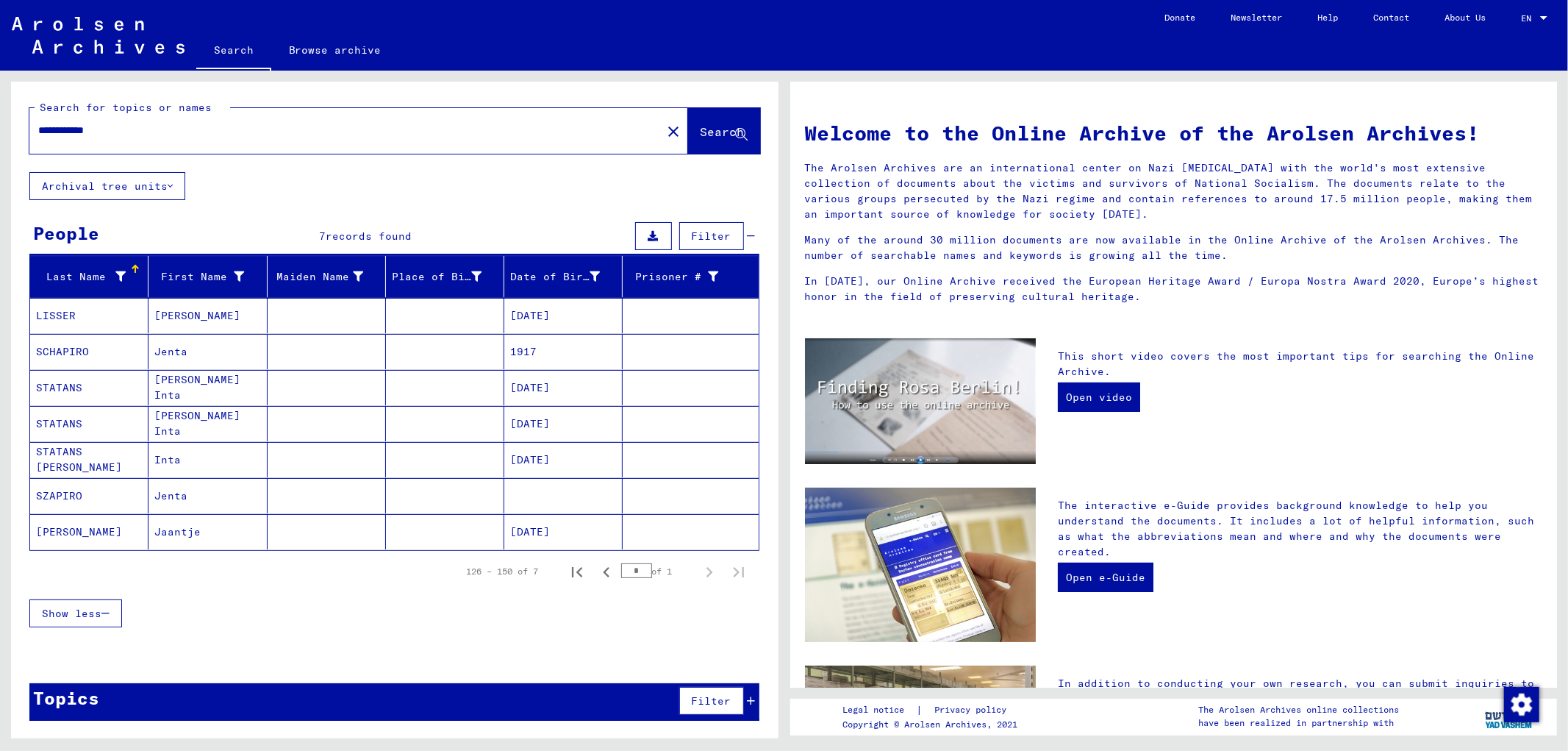
click at [94, 131] on input "**********" at bounding box center [341, 131] width 606 height 15
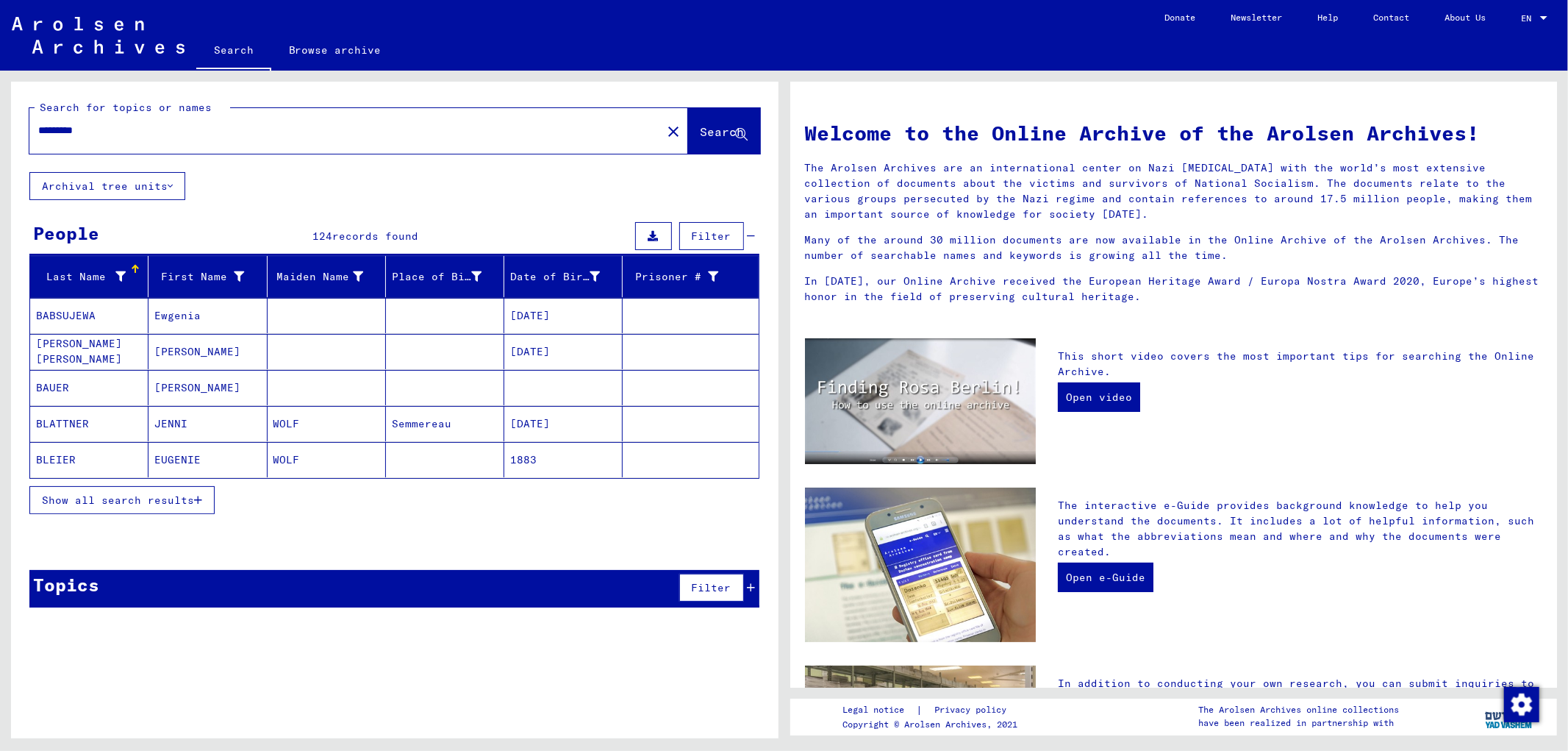
click at [147, 500] on span "Show all search results" at bounding box center [118, 500] width 152 height 14
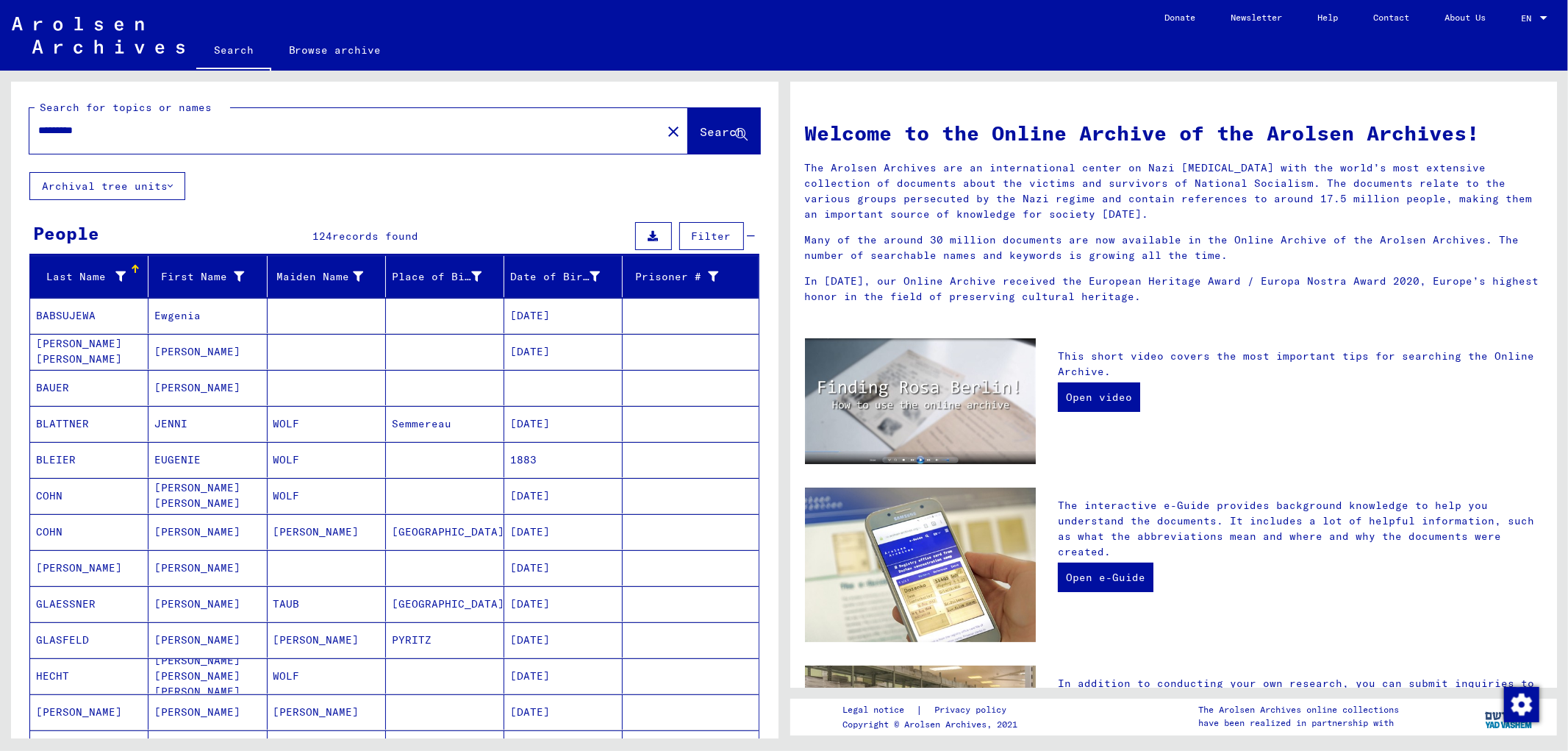
click at [69, 128] on input "*********" at bounding box center [341, 131] width 606 height 15
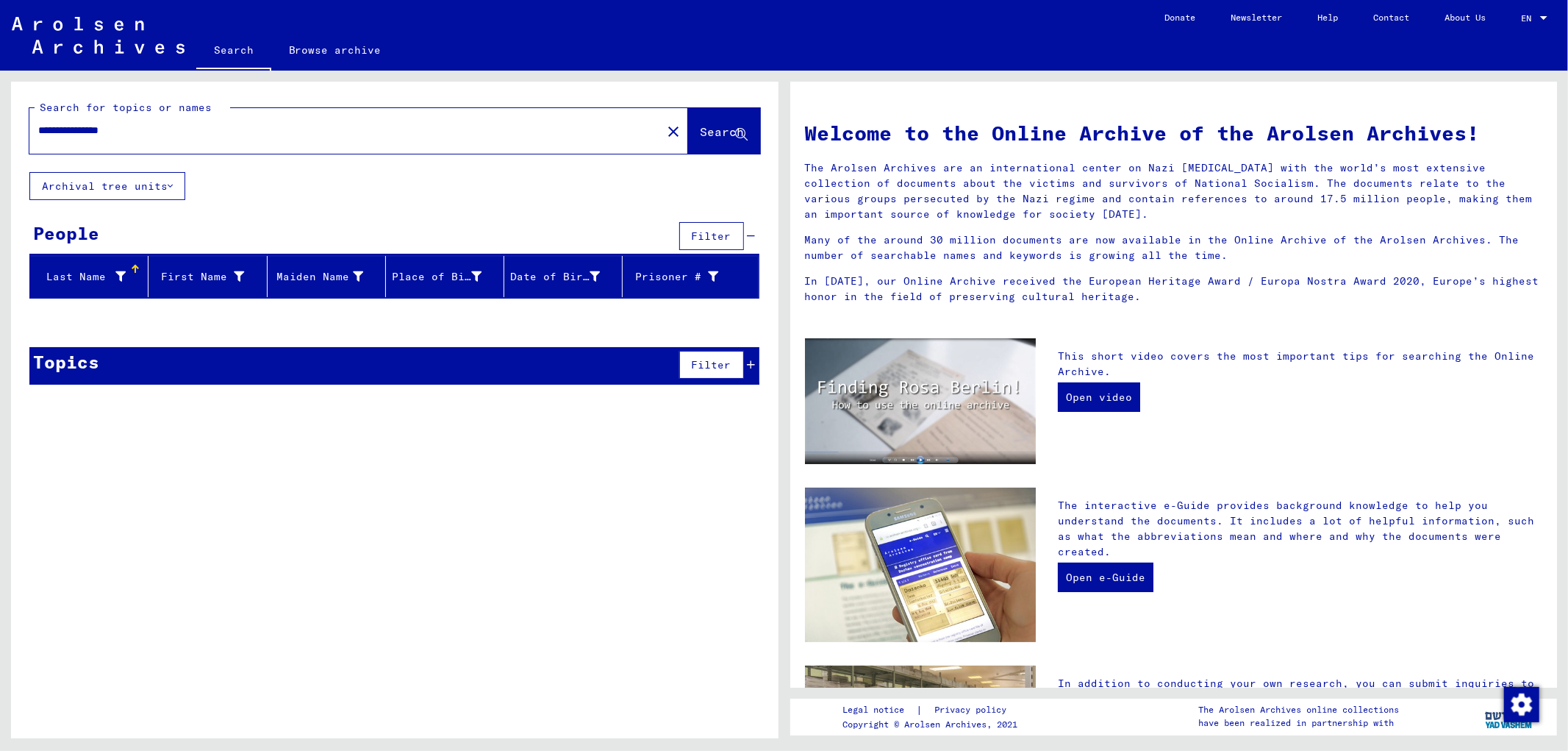
click at [125, 129] on input "**********" at bounding box center [341, 131] width 606 height 15
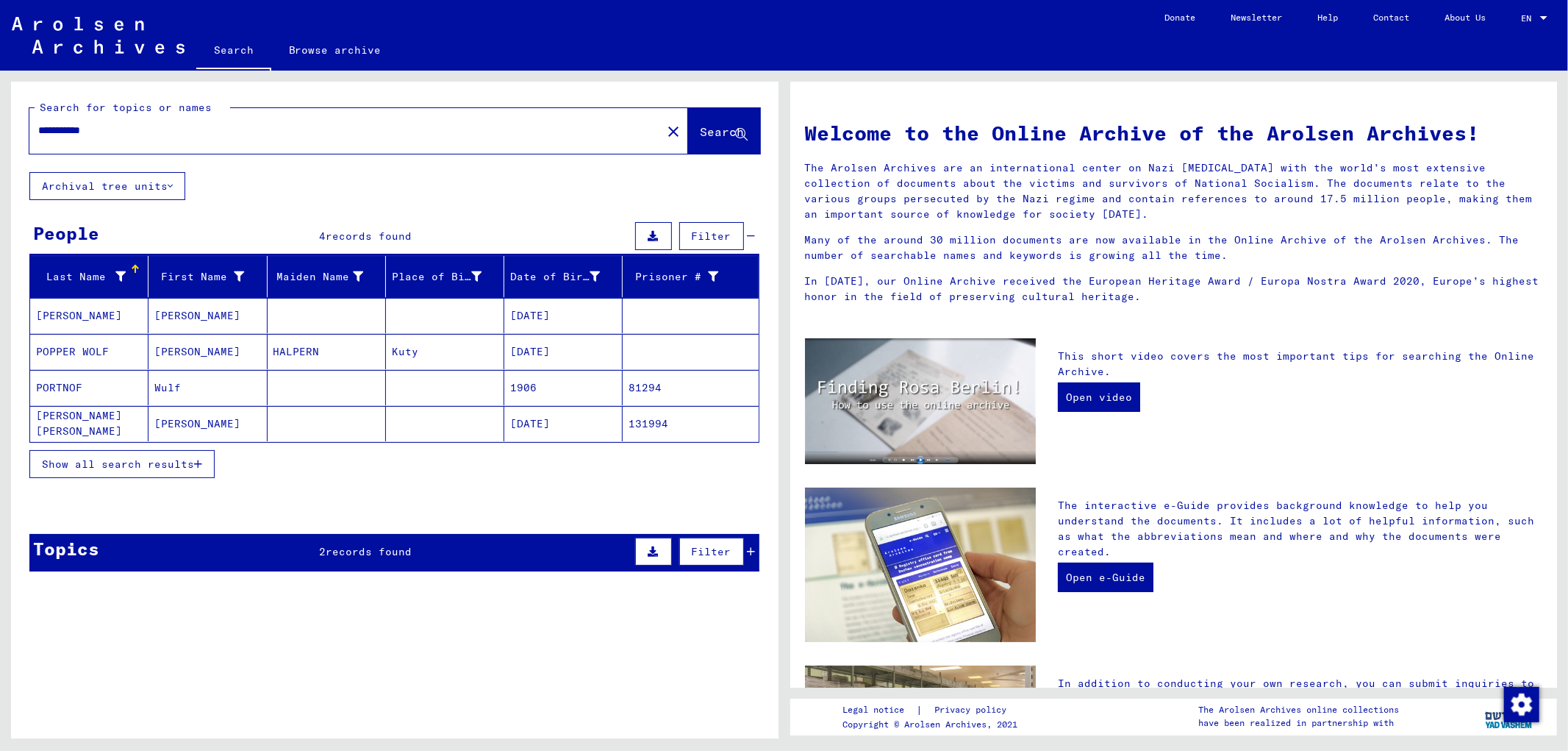
drag, startPoint x: 158, startPoint y: 136, endPoint x: 0, endPoint y: 75, distance: 169.4
click at [0, 75] on div "**********" at bounding box center [391, 404] width 784 height 668
type input "**********"
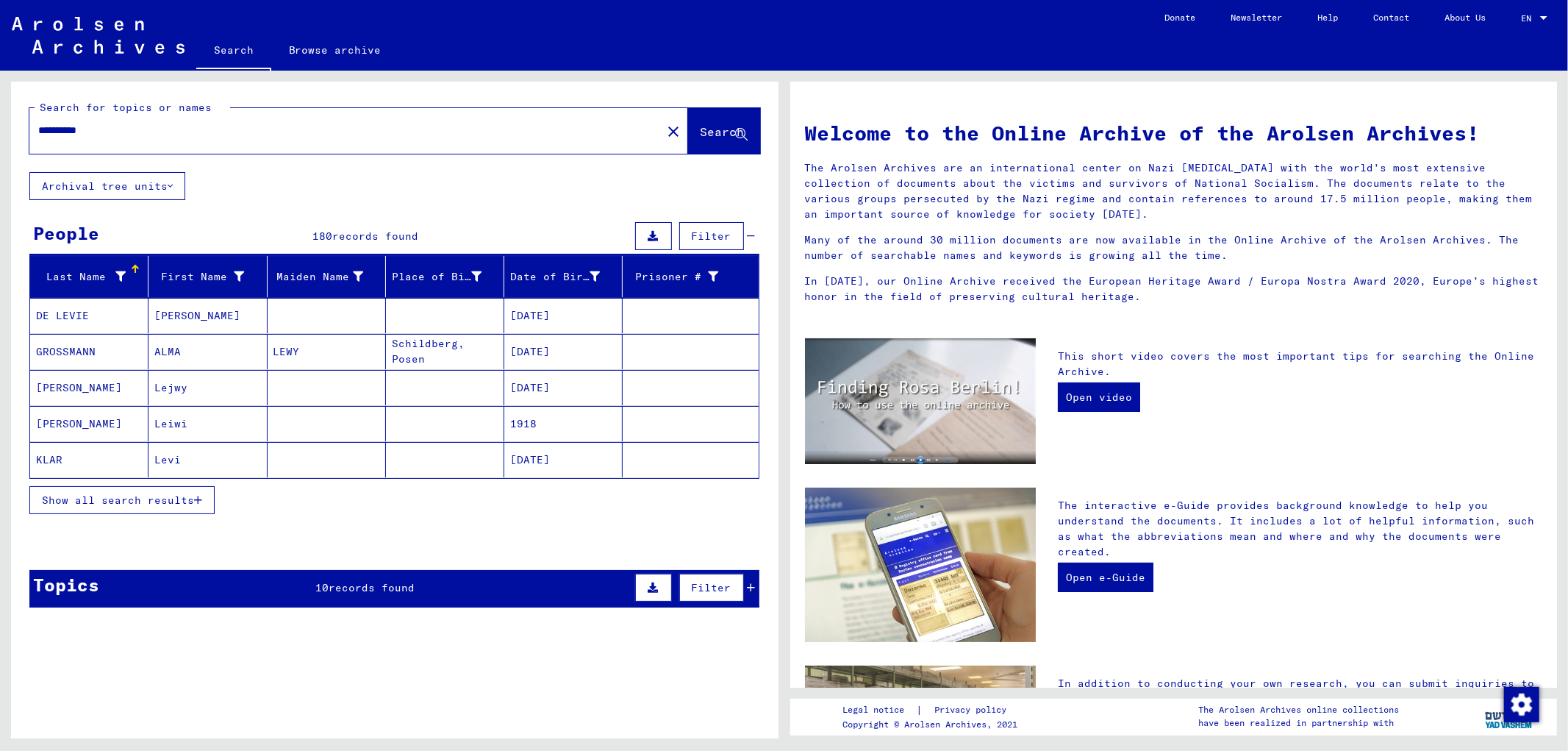
click at [150, 492] on button "Show all search results" at bounding box center [122, 500] width 186 height 28
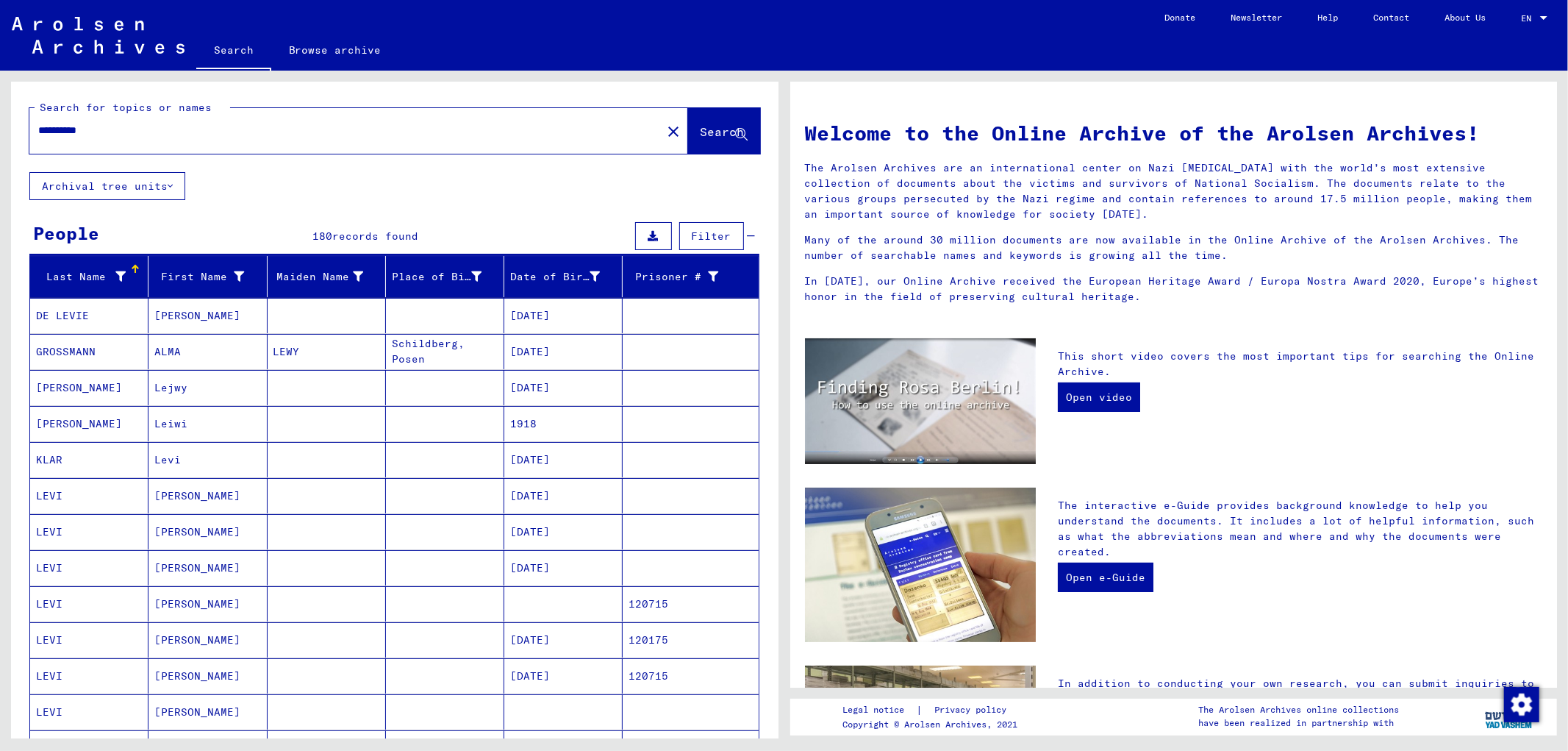
click at [150, 492] on mat-cell "[PERSON_NAME]" at bounding box center [208, 496] width 119 height 36
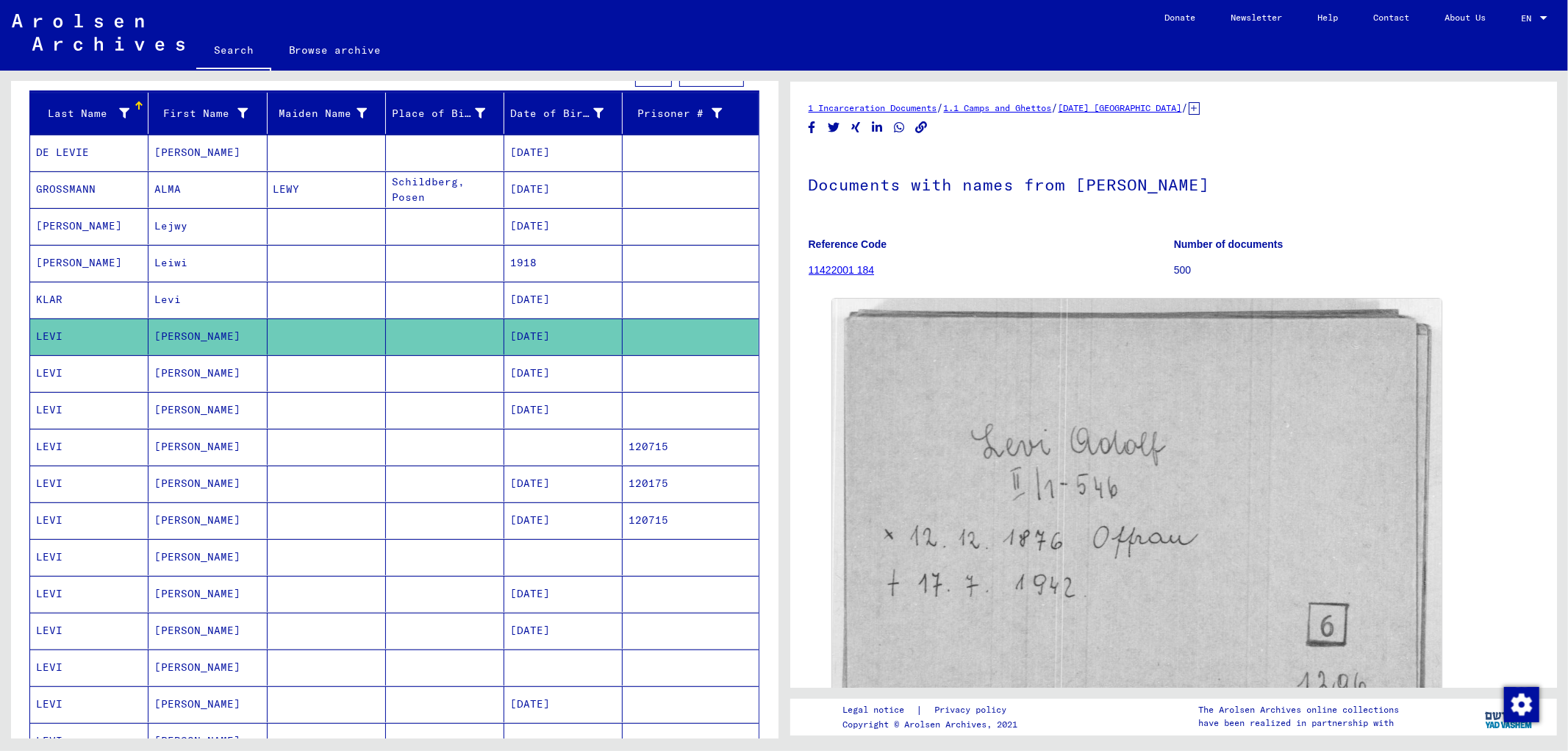
scroll to position [1050, 0]
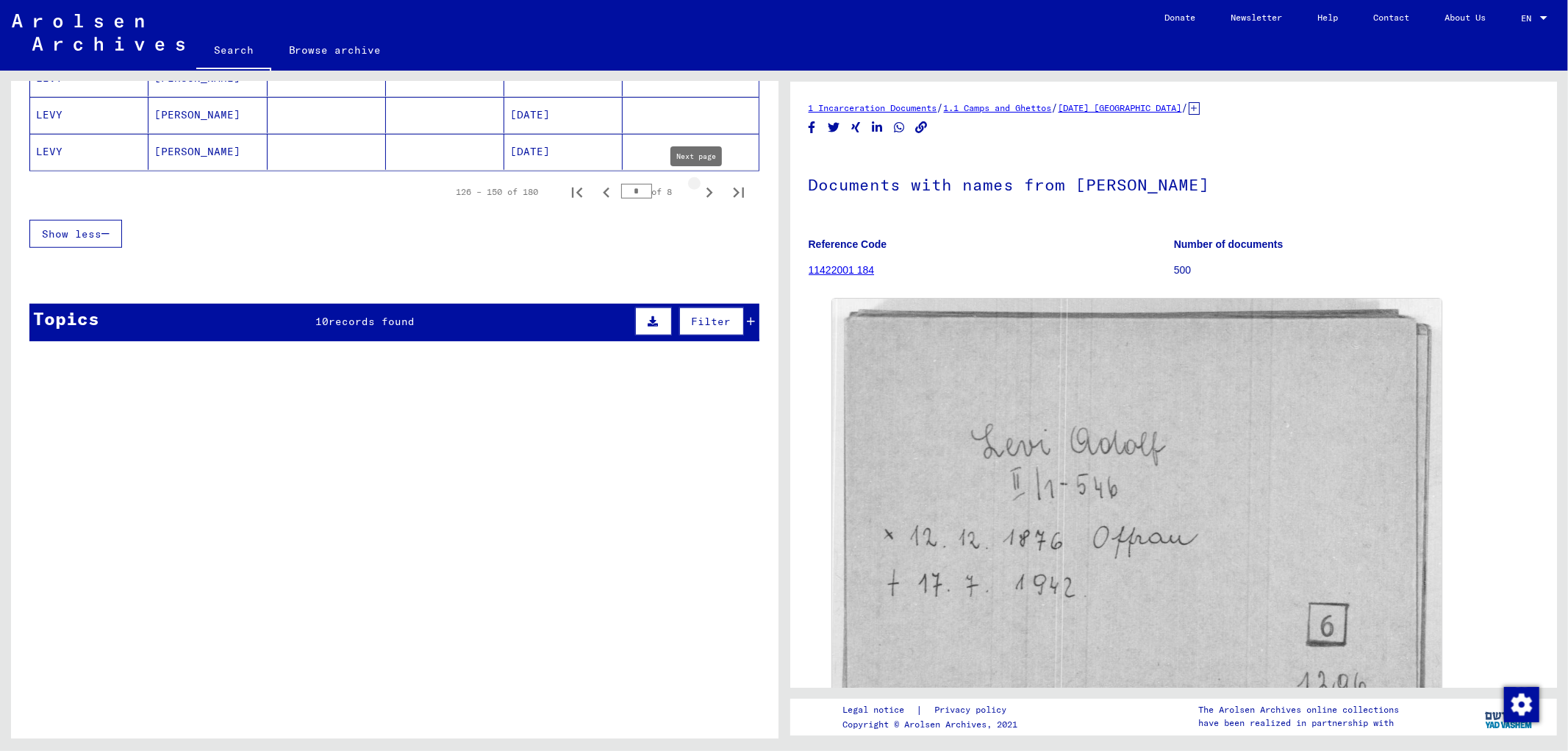
click at [699, 192] on icon "Next page" at bounding box center [709, 192] width 20 height 20
click at [567, 194] on icon "First page" at bounding box center [577, 192] width 20 height 20
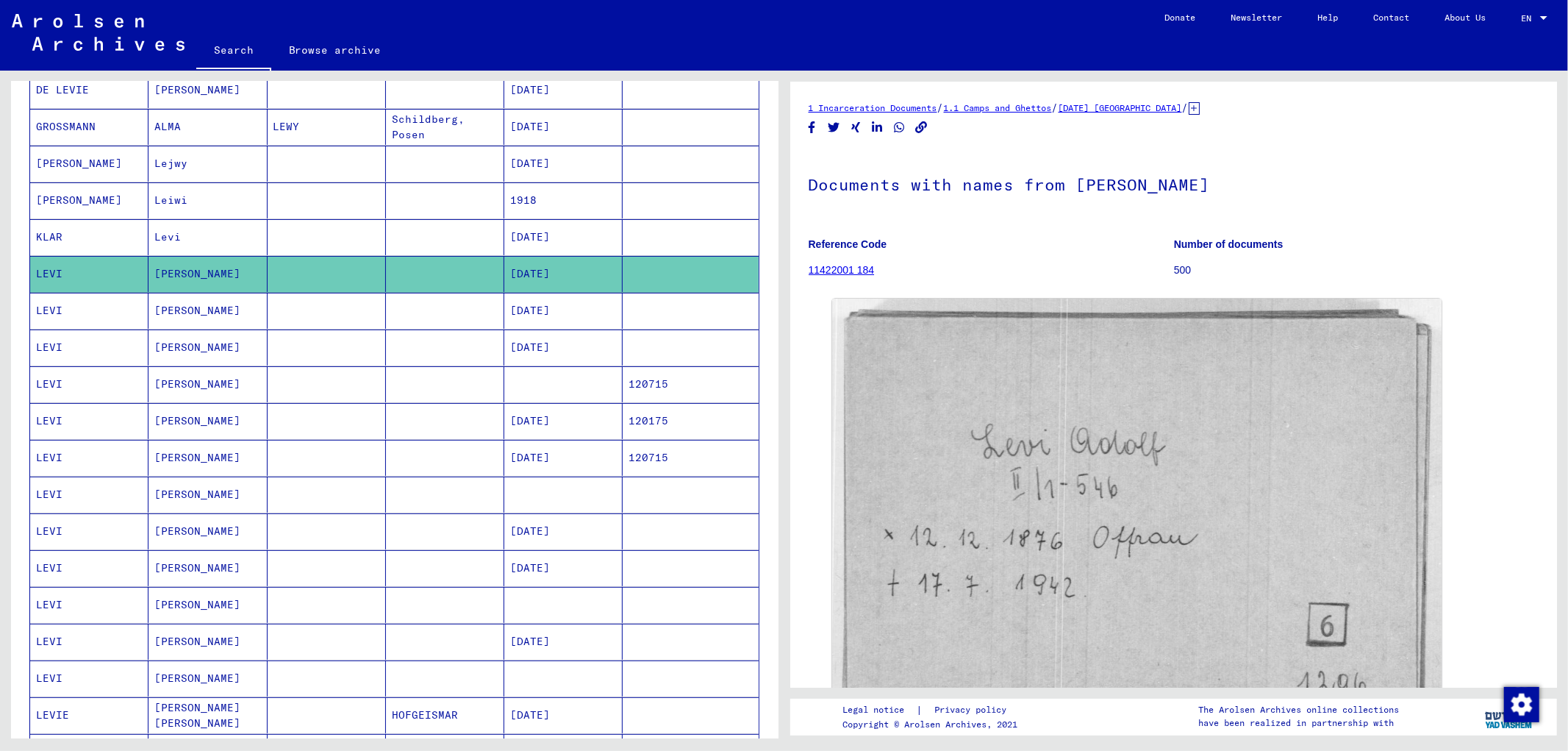
scroll to position [0, 0]
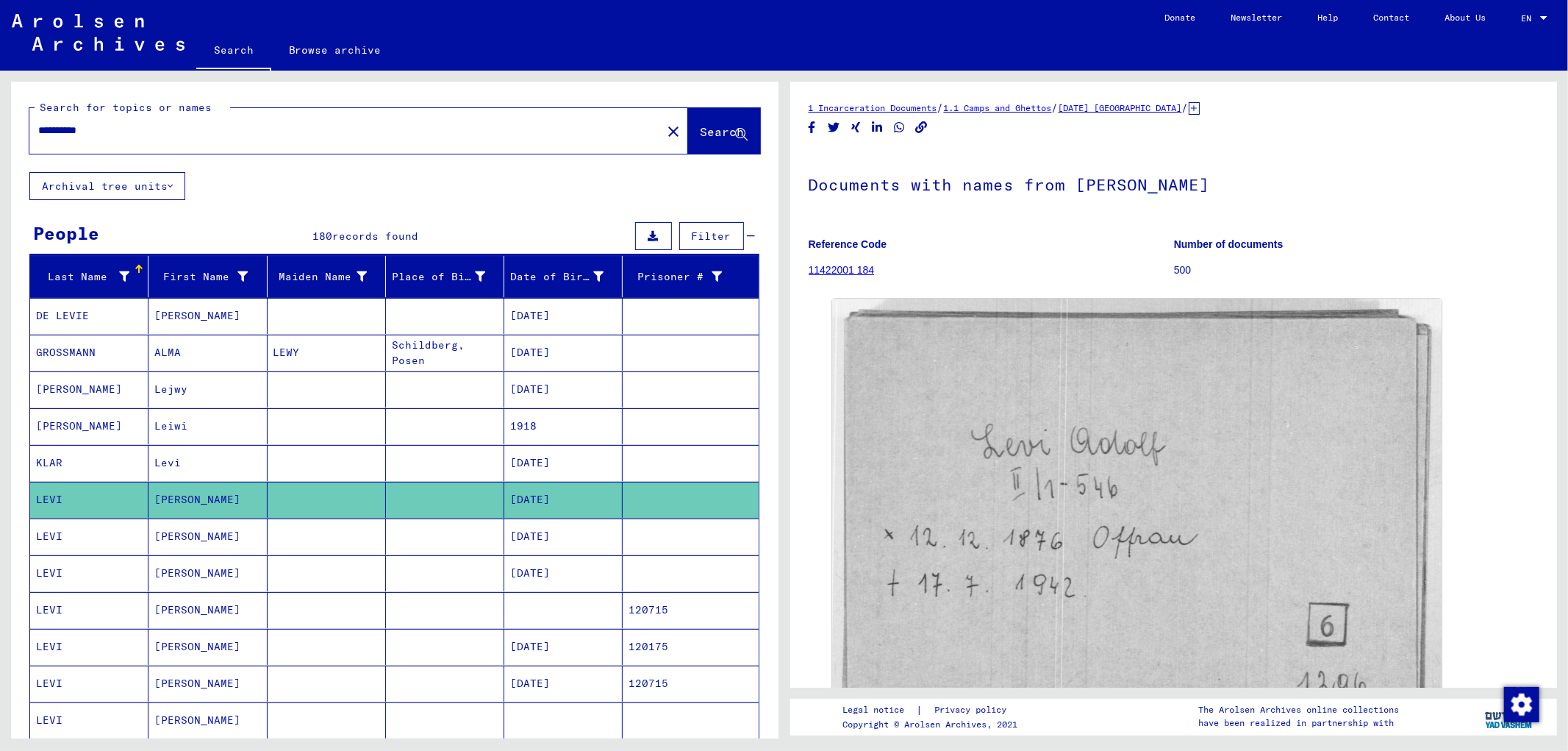
click at [510, 202] on div "**********" at bounding box center [395, 740] width 767 height 1318
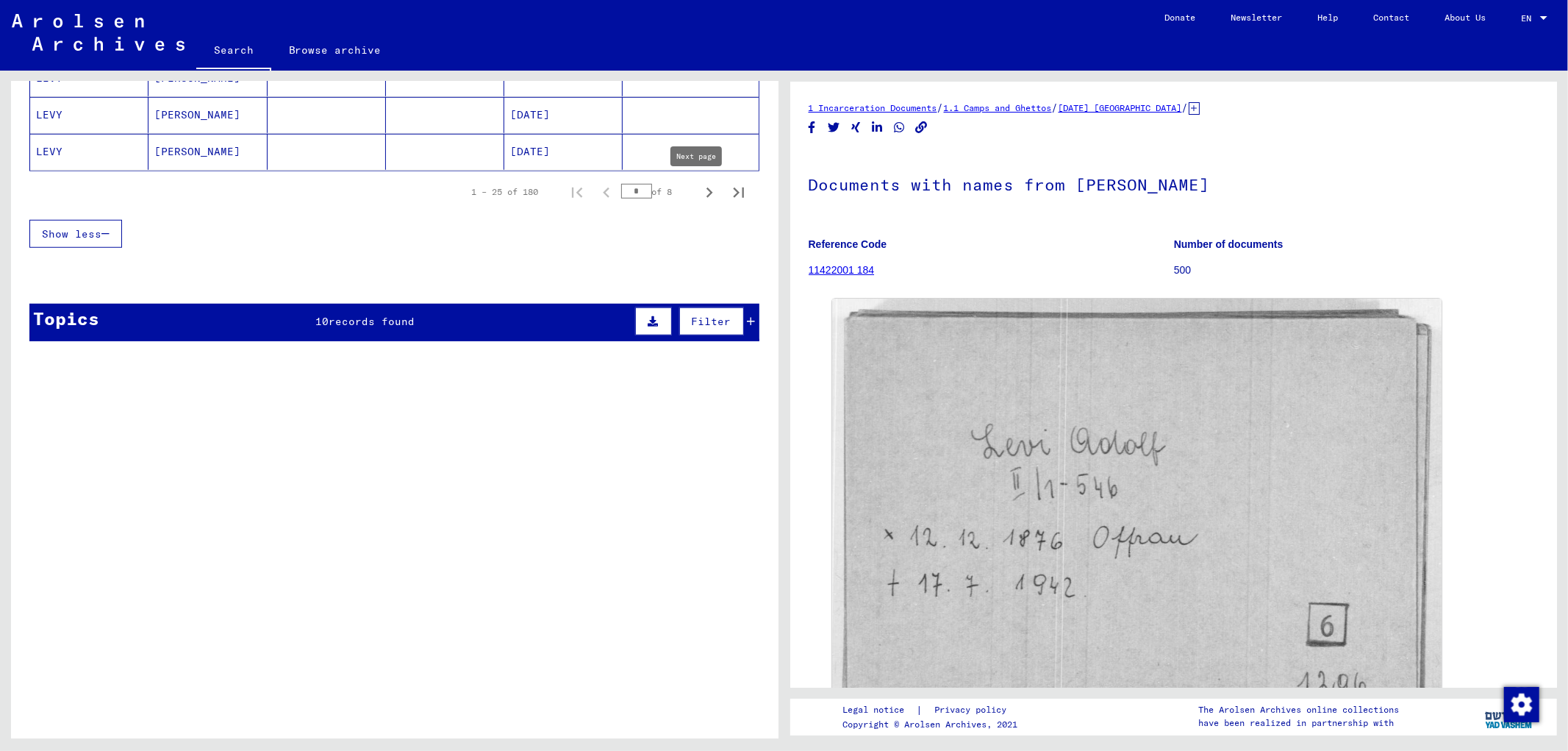
click at [699, 187] on icon "Next page" at bounding box center [709, 192] width 20 height 20
type input "*"
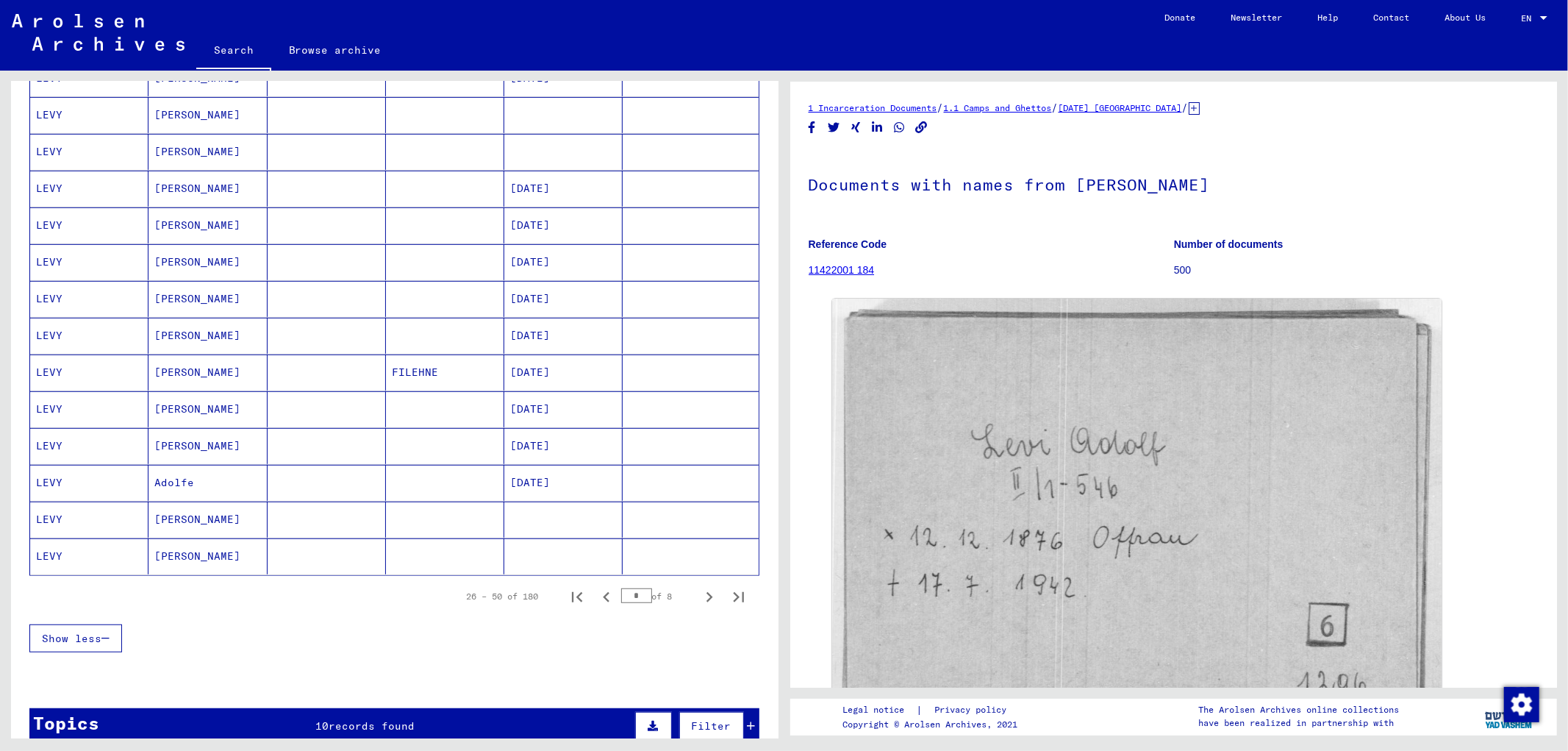
scroll to position [915, 0]
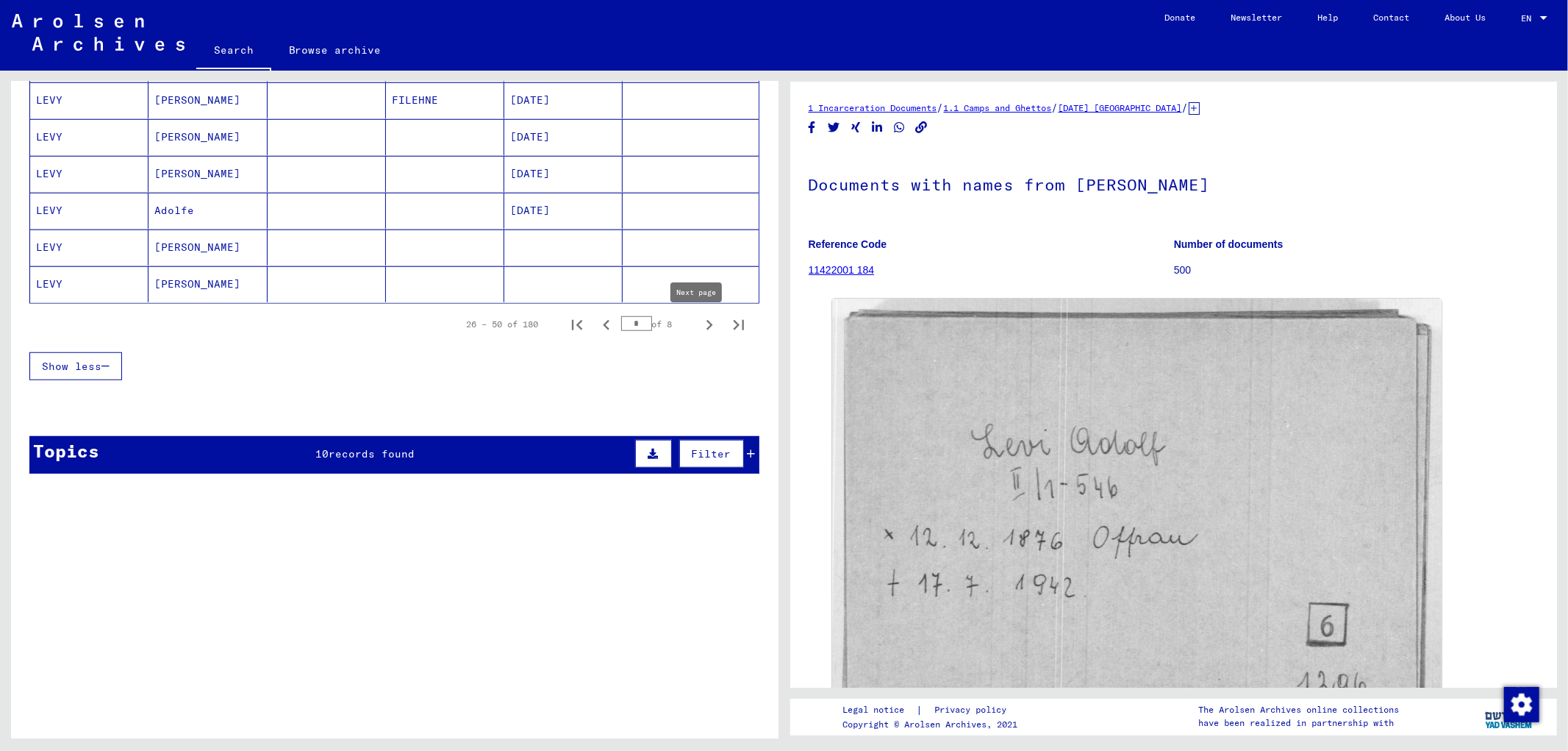
click at [699, 320] on icon "Next page" at bounding box center [709, 325] width 20 height 20
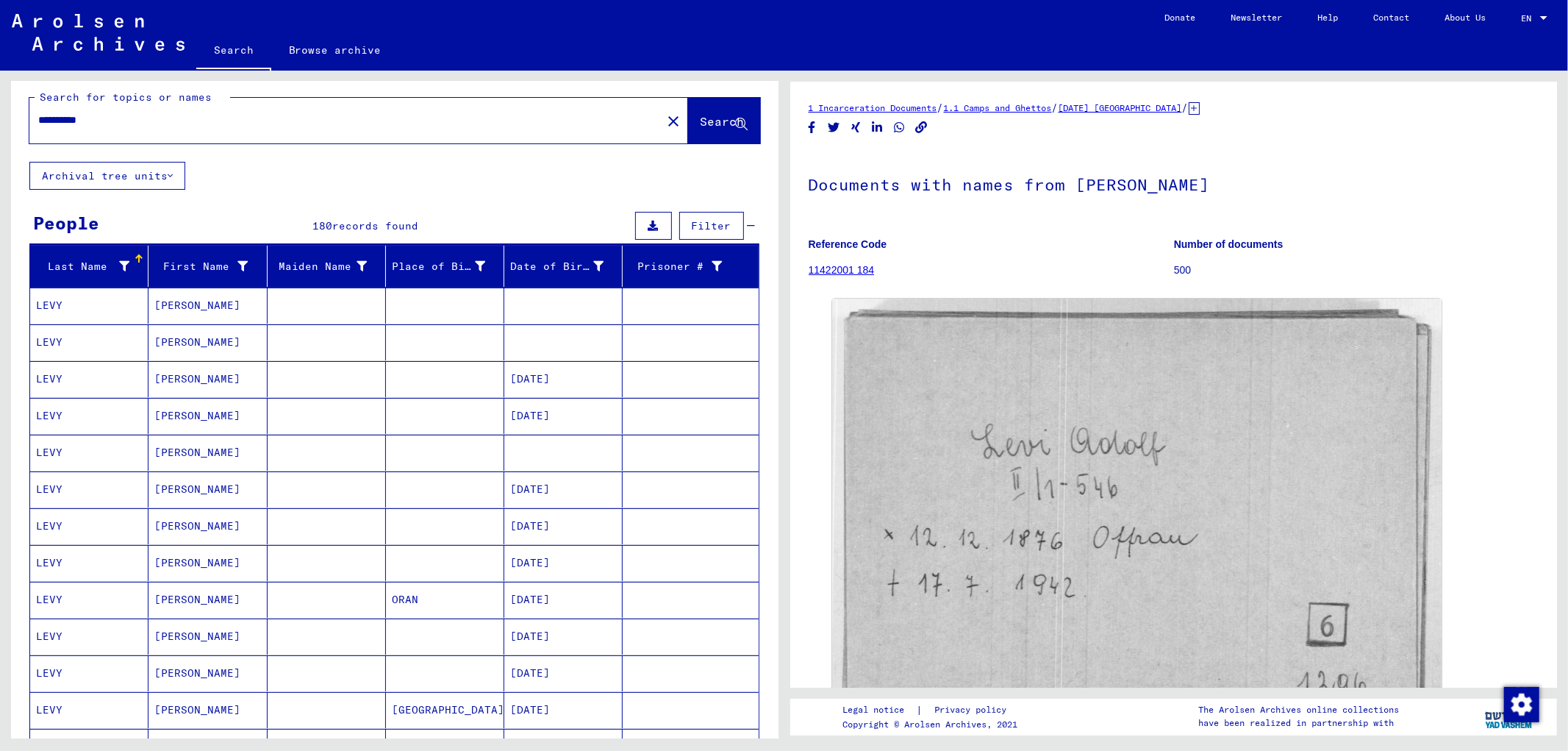
scroll to position [1050, 0]
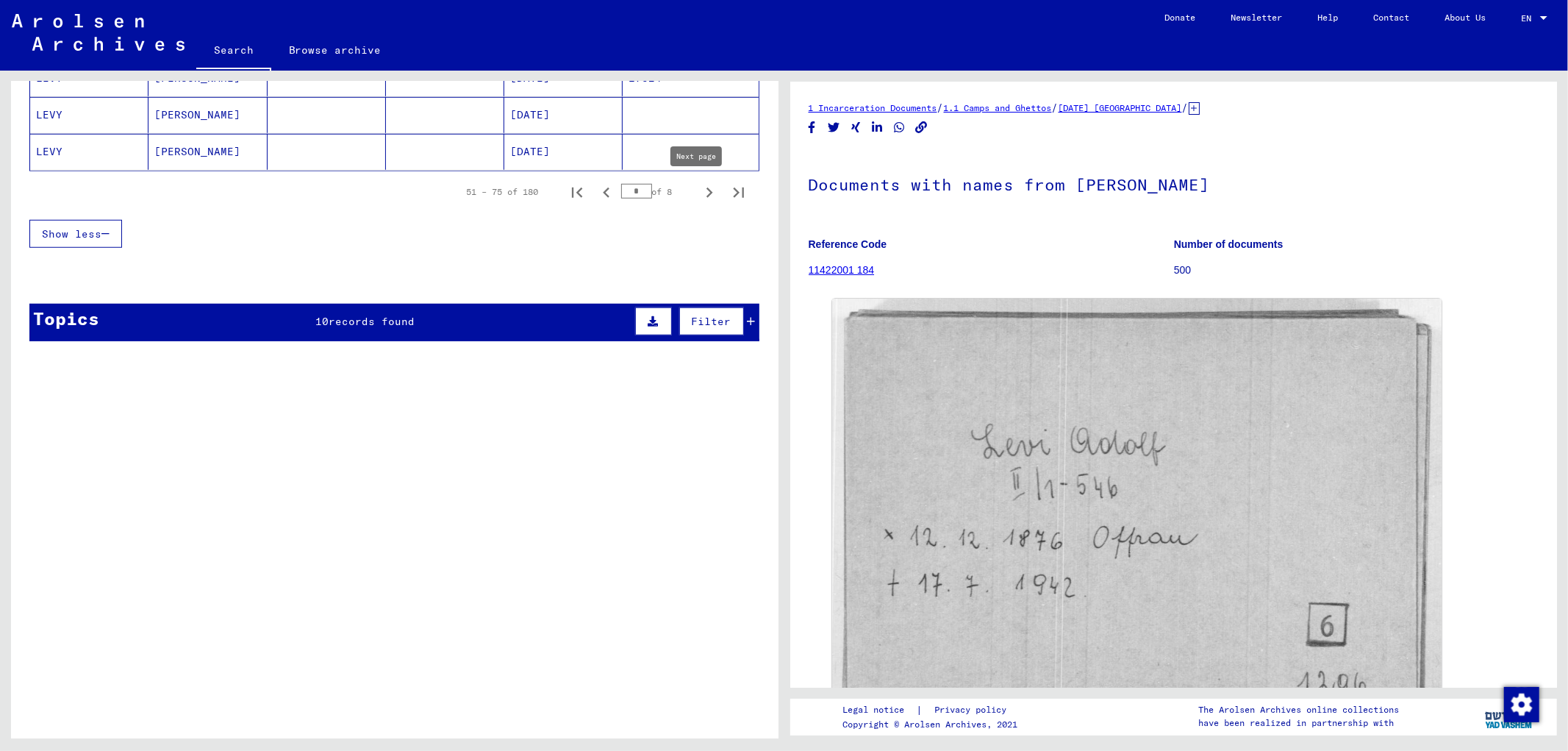
click at [699, 186] on icon "Next page" at bounding box center [709, 192] width 20 height 20
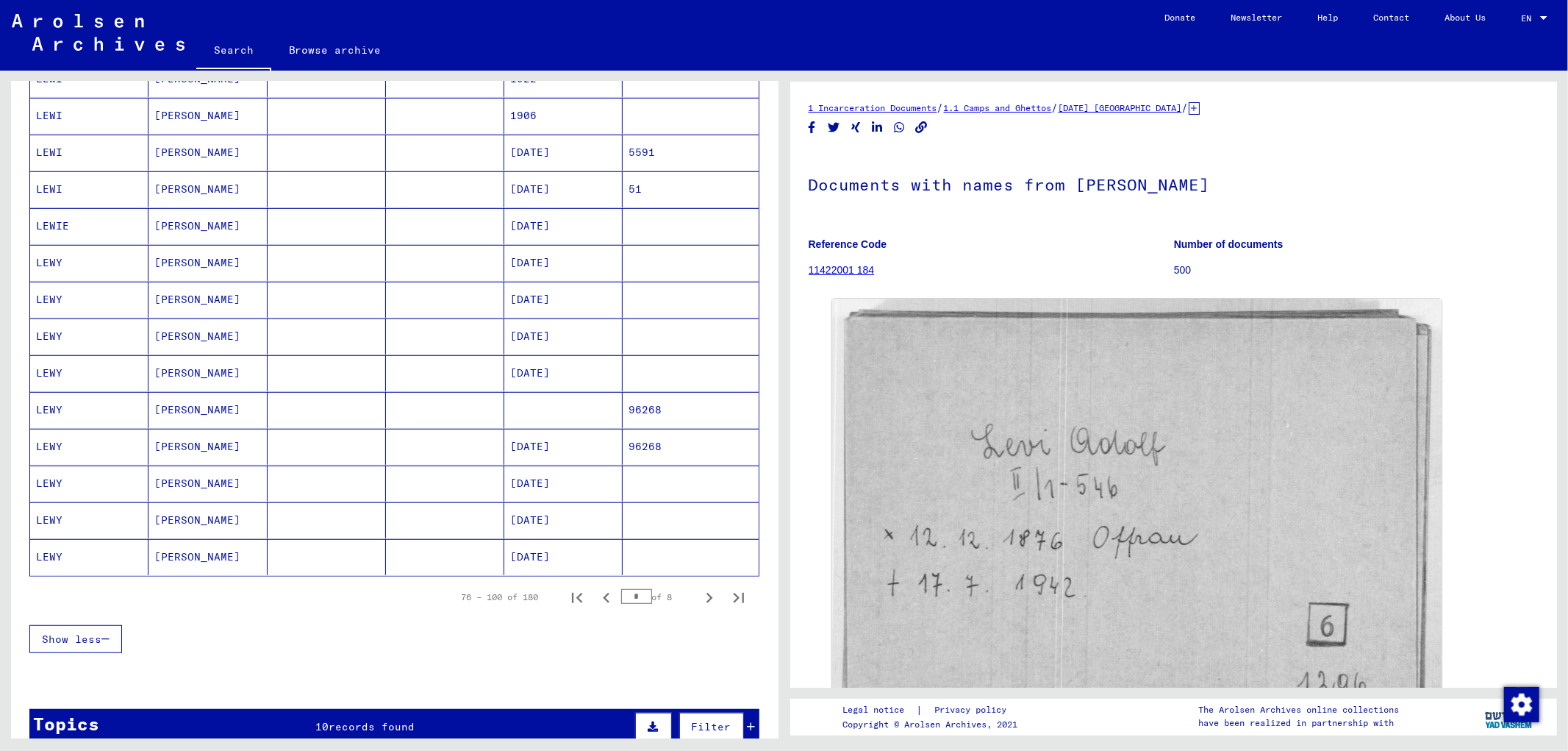
scroll to position [643, 0]
click at [699, 598] on icon "Next page" at bounding box center [709, 598] width 20 height 20
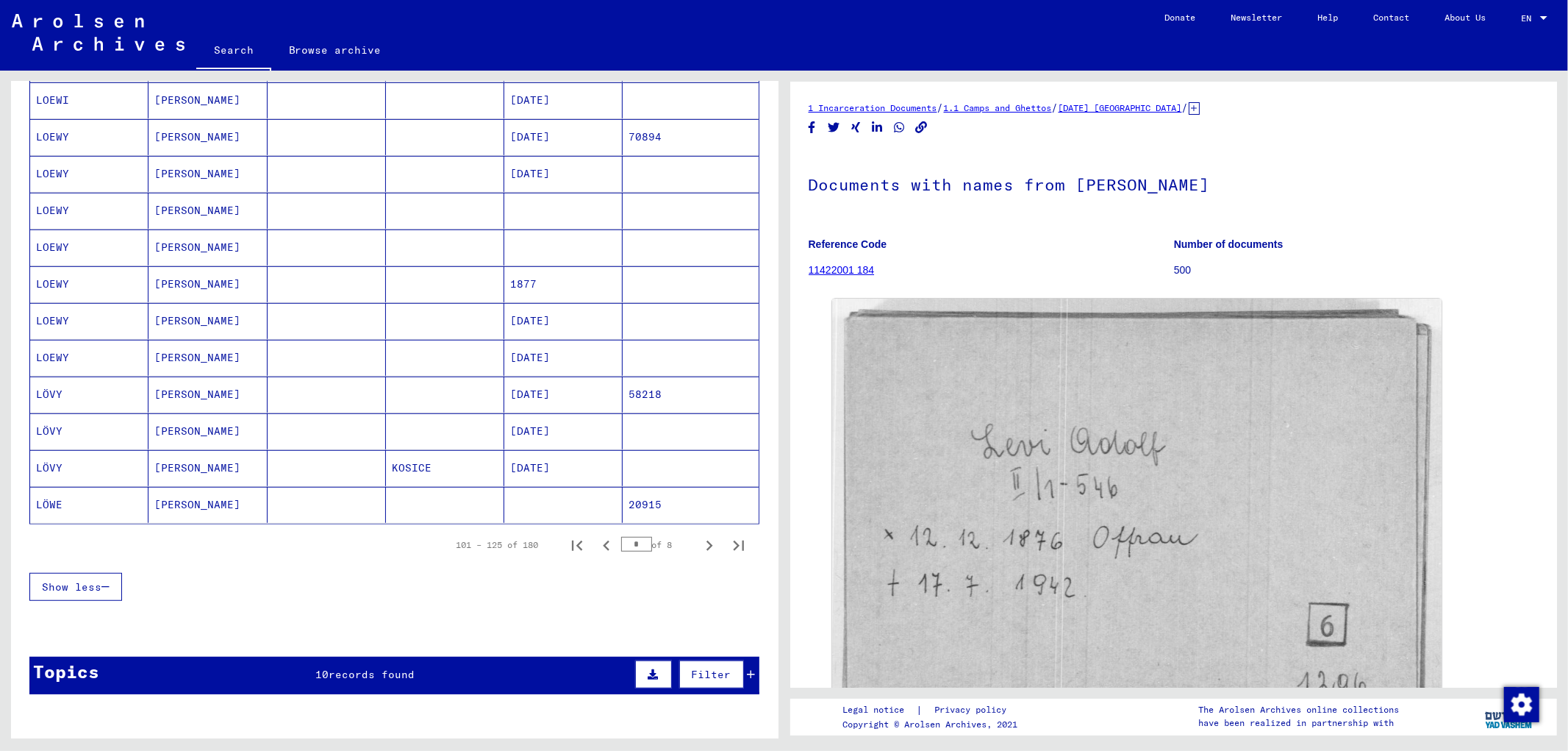
scroll to position [697, 0]
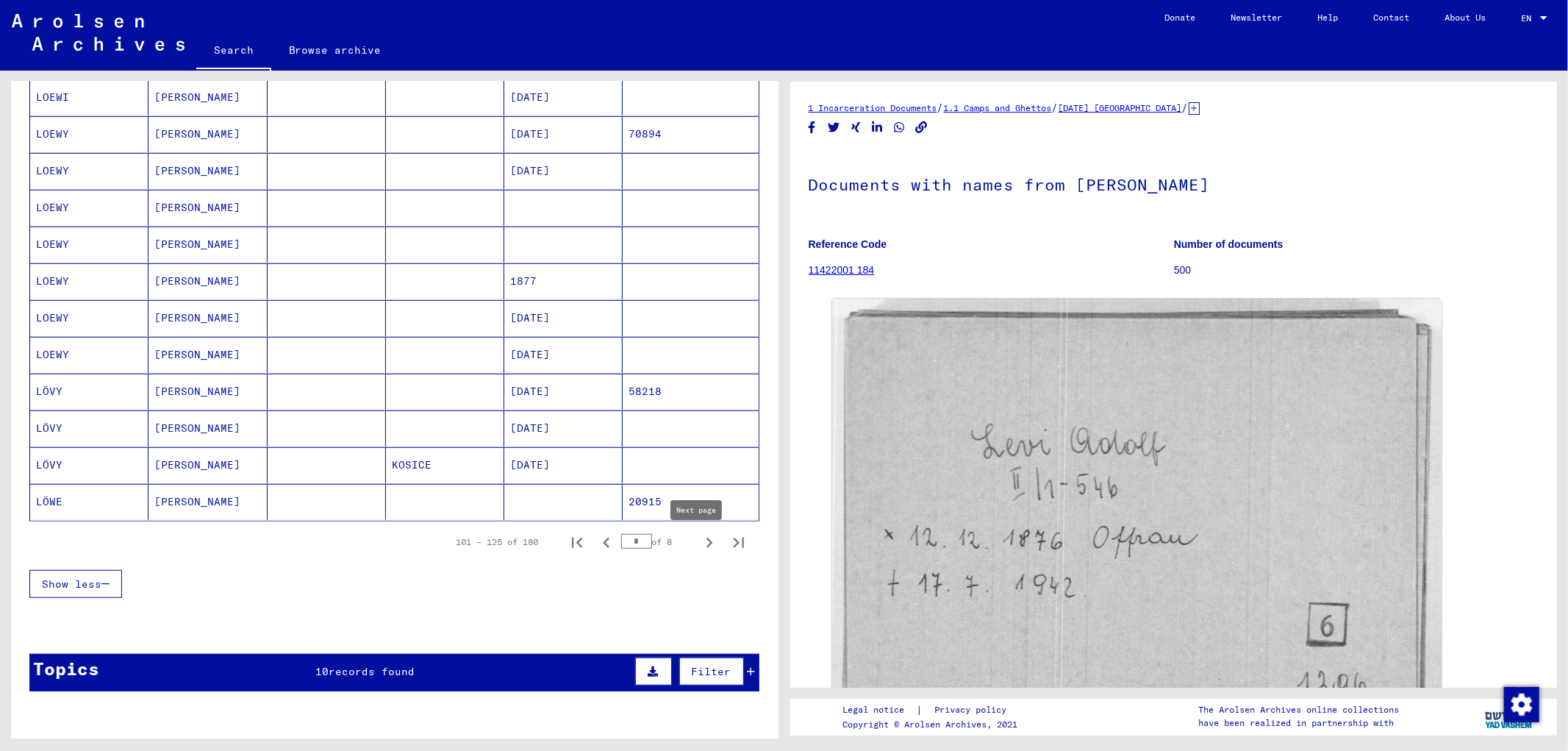
click at [699, 548] on icon "Next page" at bounding box center [709, 542] width 20 height 20
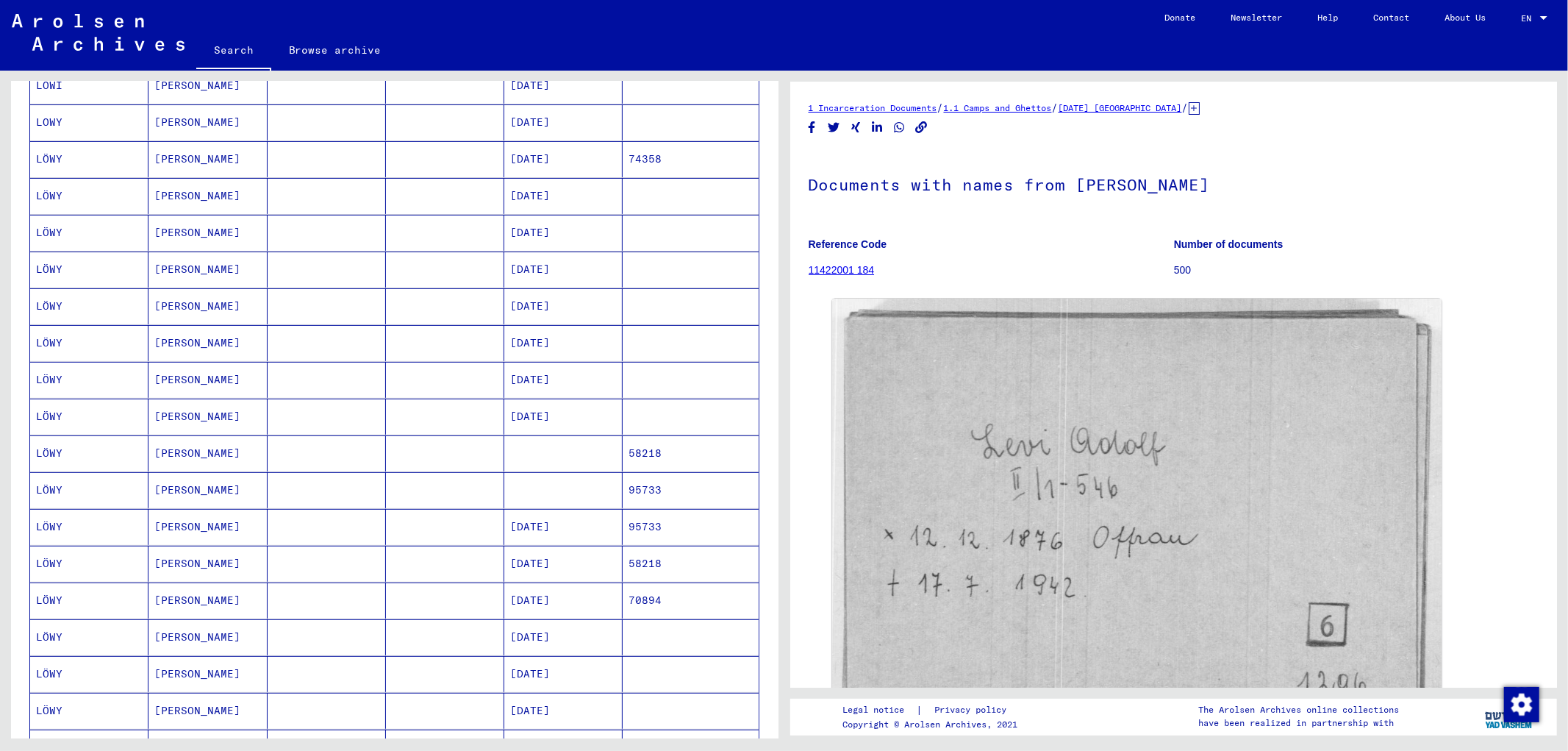
scroll to position [425, 0]
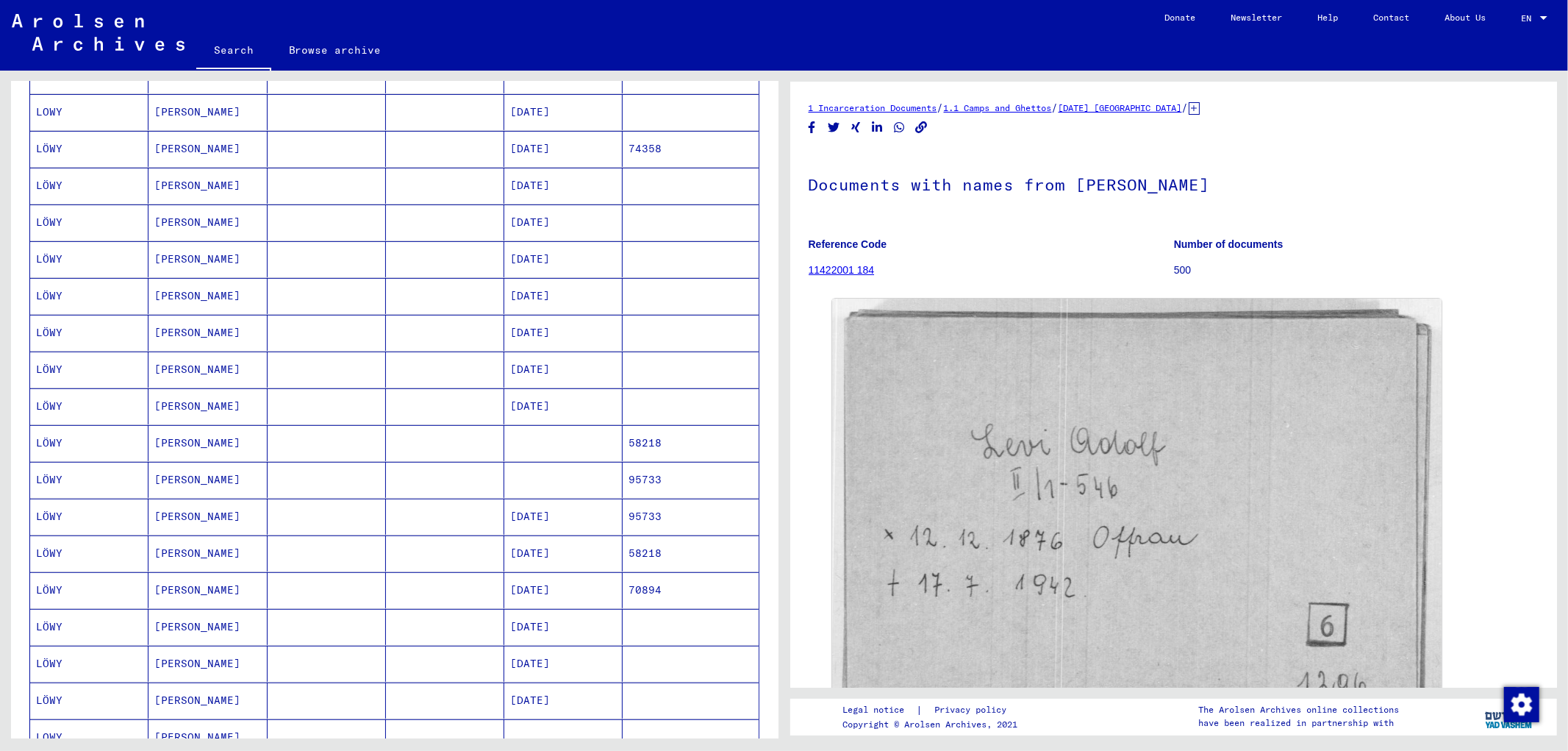
click at [60, 523] on mat-cell "LÖWY" at bounding box center [90, 516] width 119 height 36
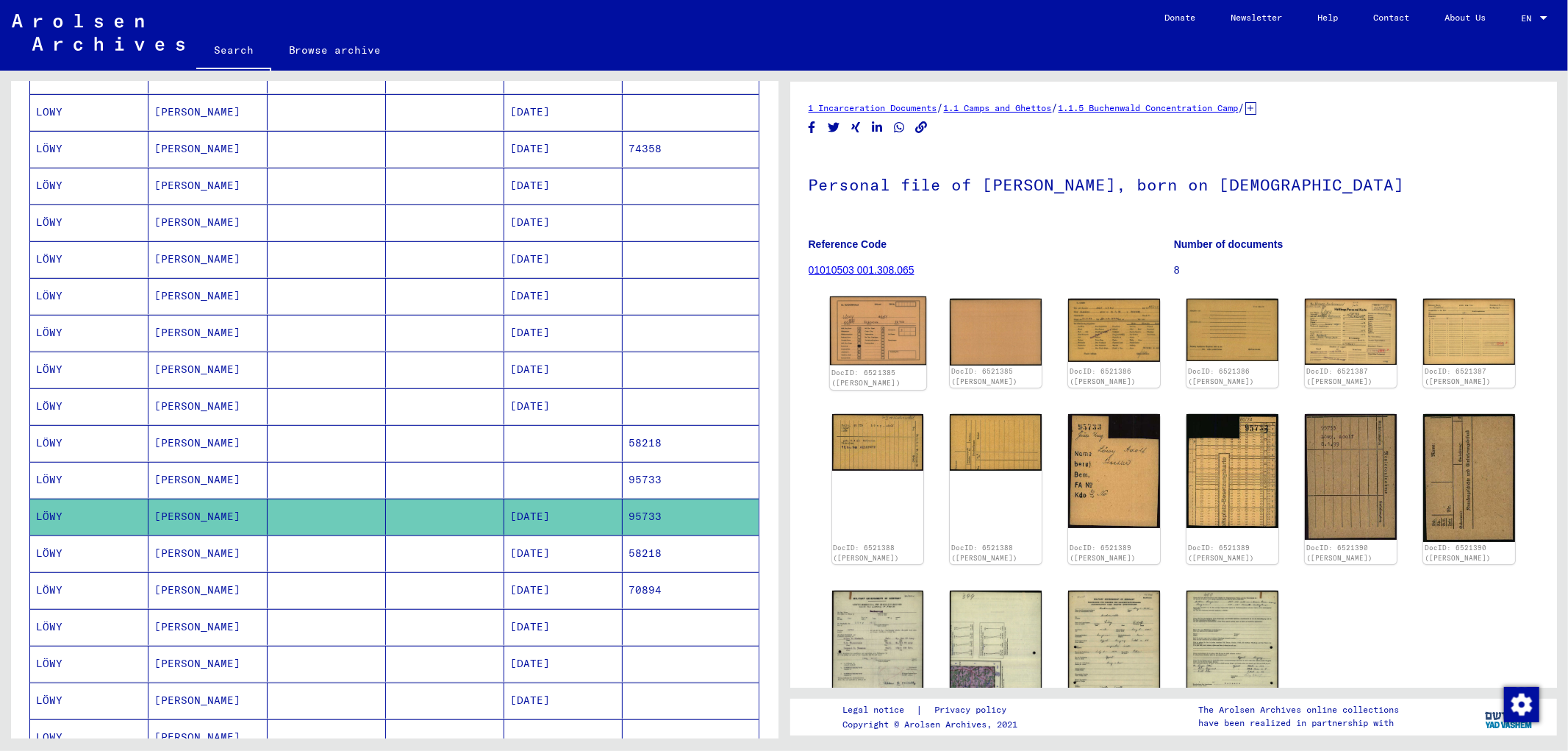
click at [882, 319] on img at bounding box center [878, 331] width 97 height 70
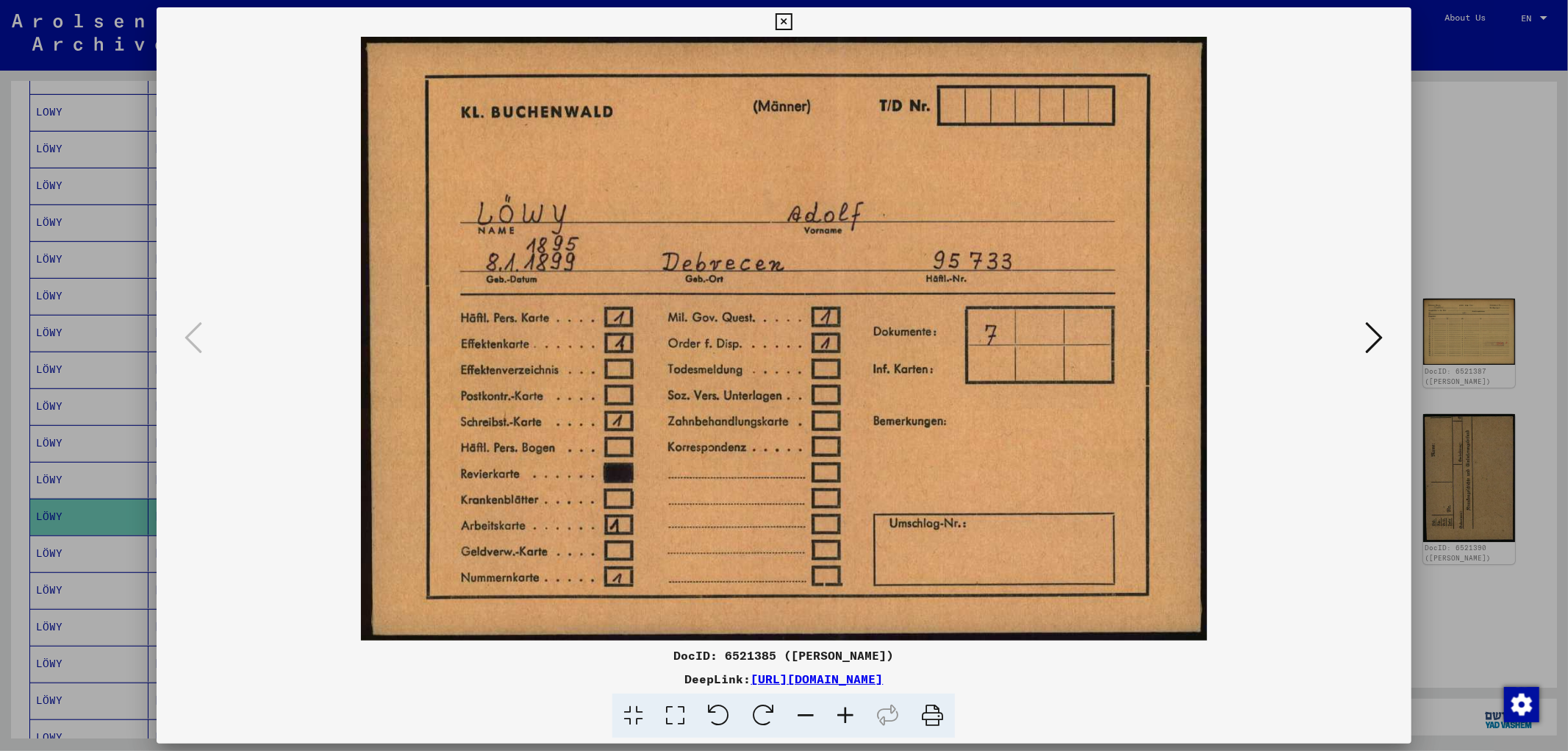
click at [1283, 343] on button at bounding box center [1374, 338] width 26 height 42
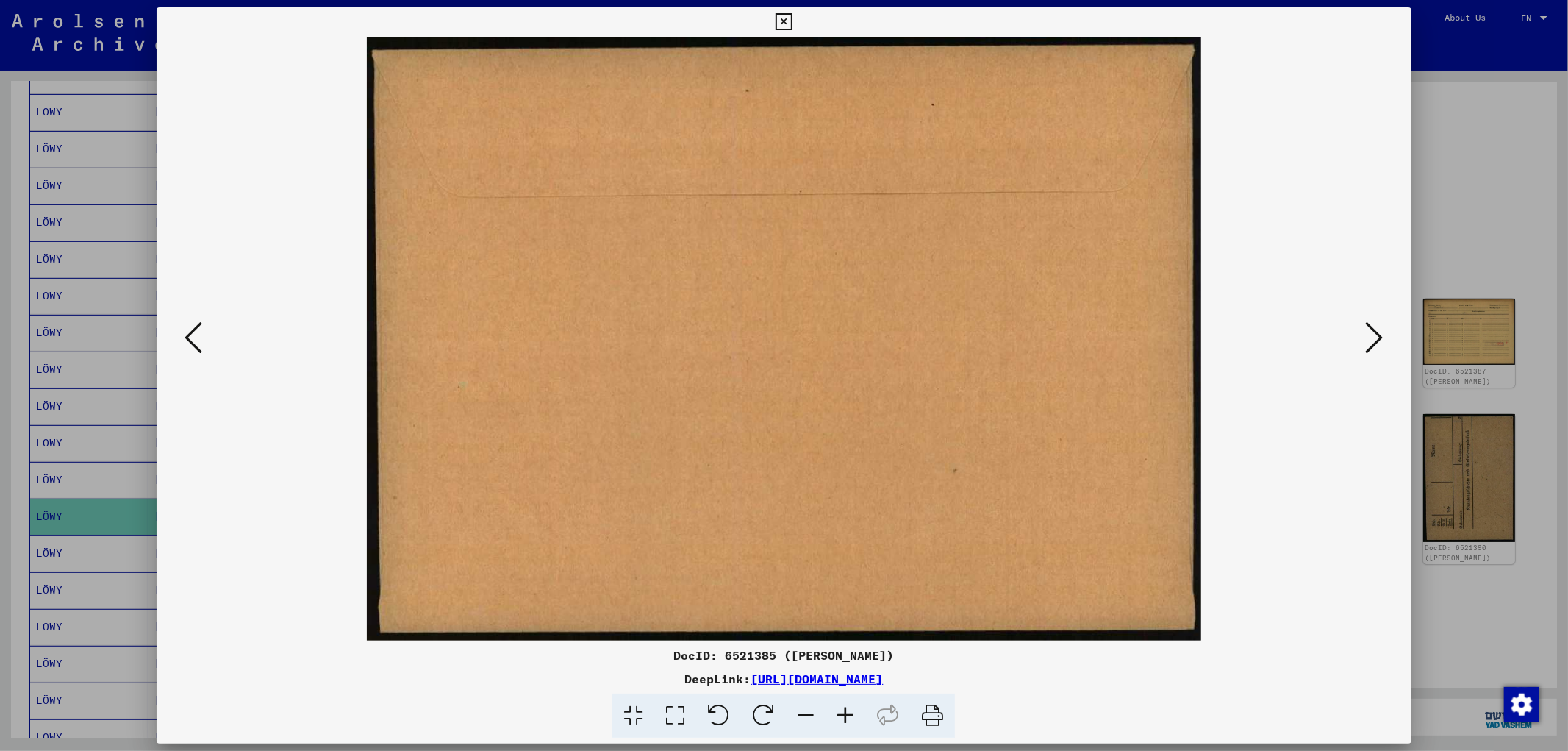
click at [1283, 343] on button at bounding box center [1374, 338] width 26 height 42
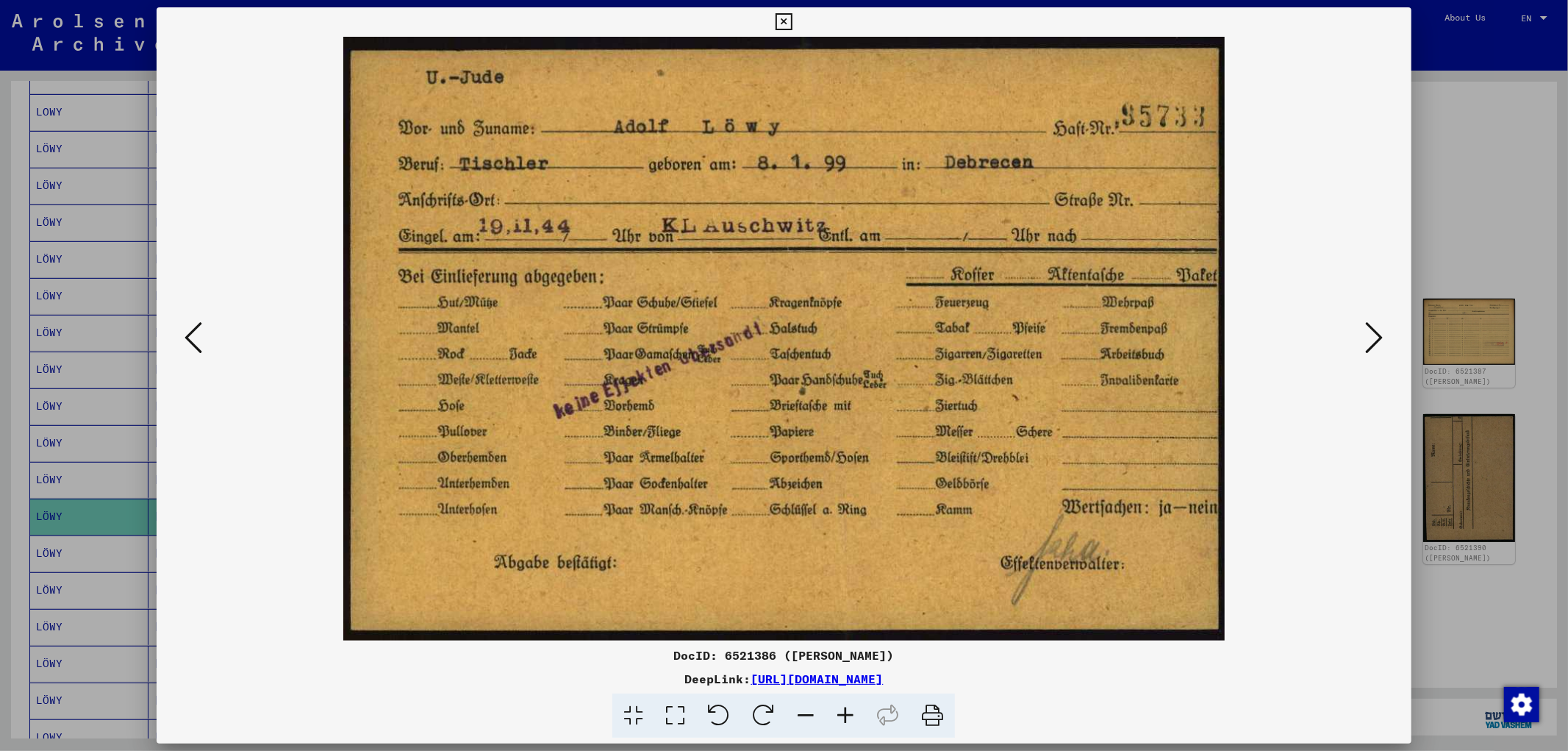
click at [1283, 225] on div at bounding box center [784, 376] width 1568 height 751
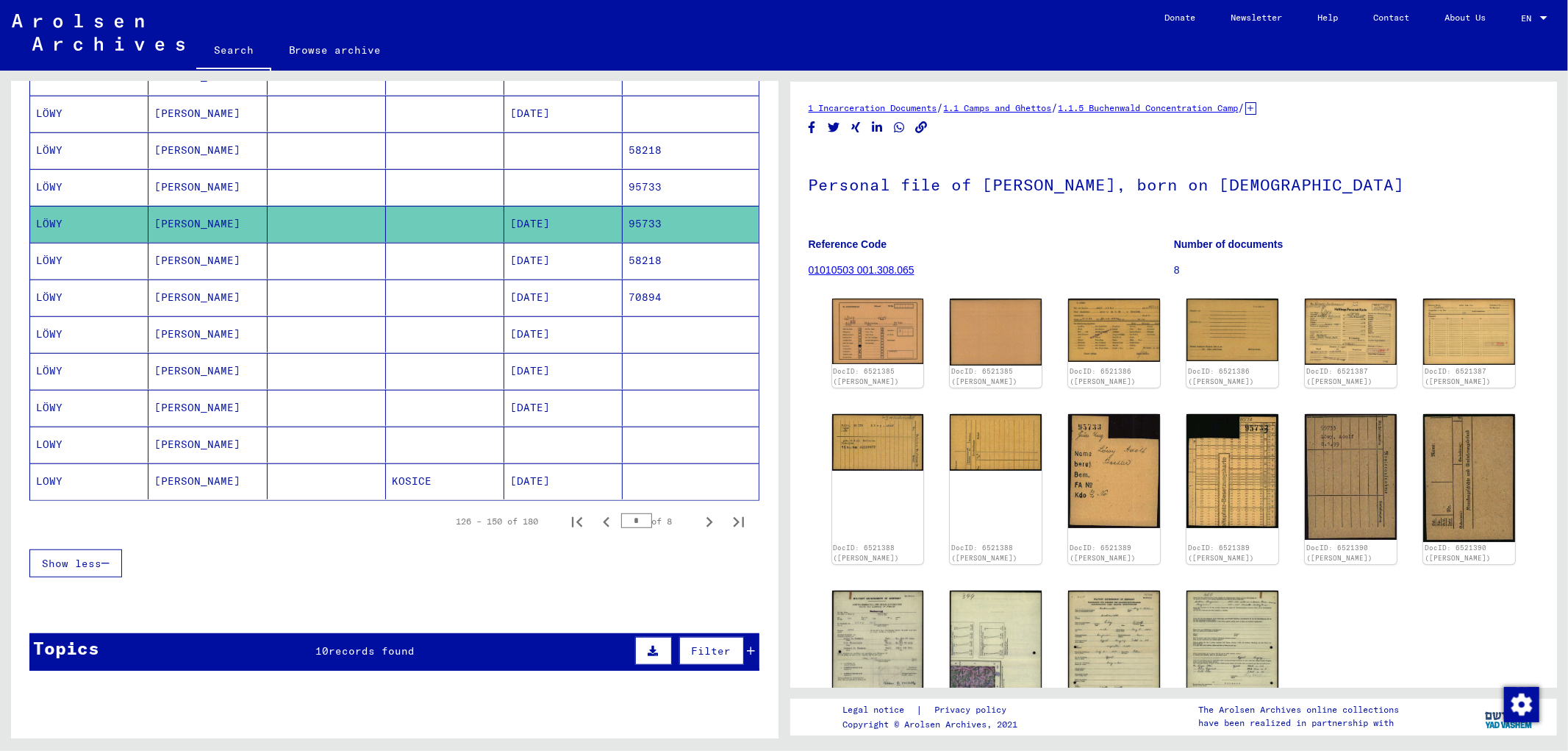
scroll to position [860, 0]
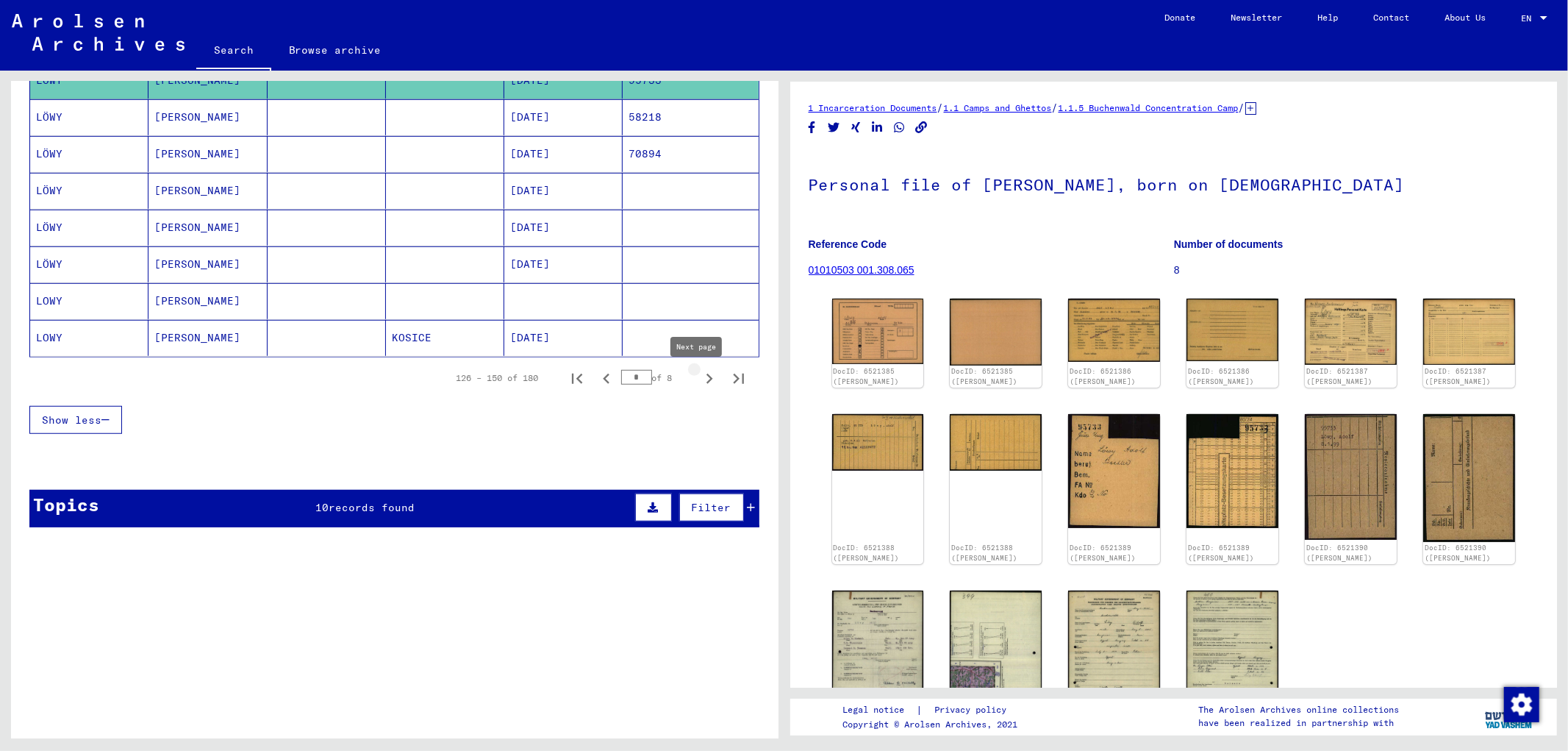
click at [701, 378] on icon "Next page" at bounding box center [709, 379] width 20 height 20
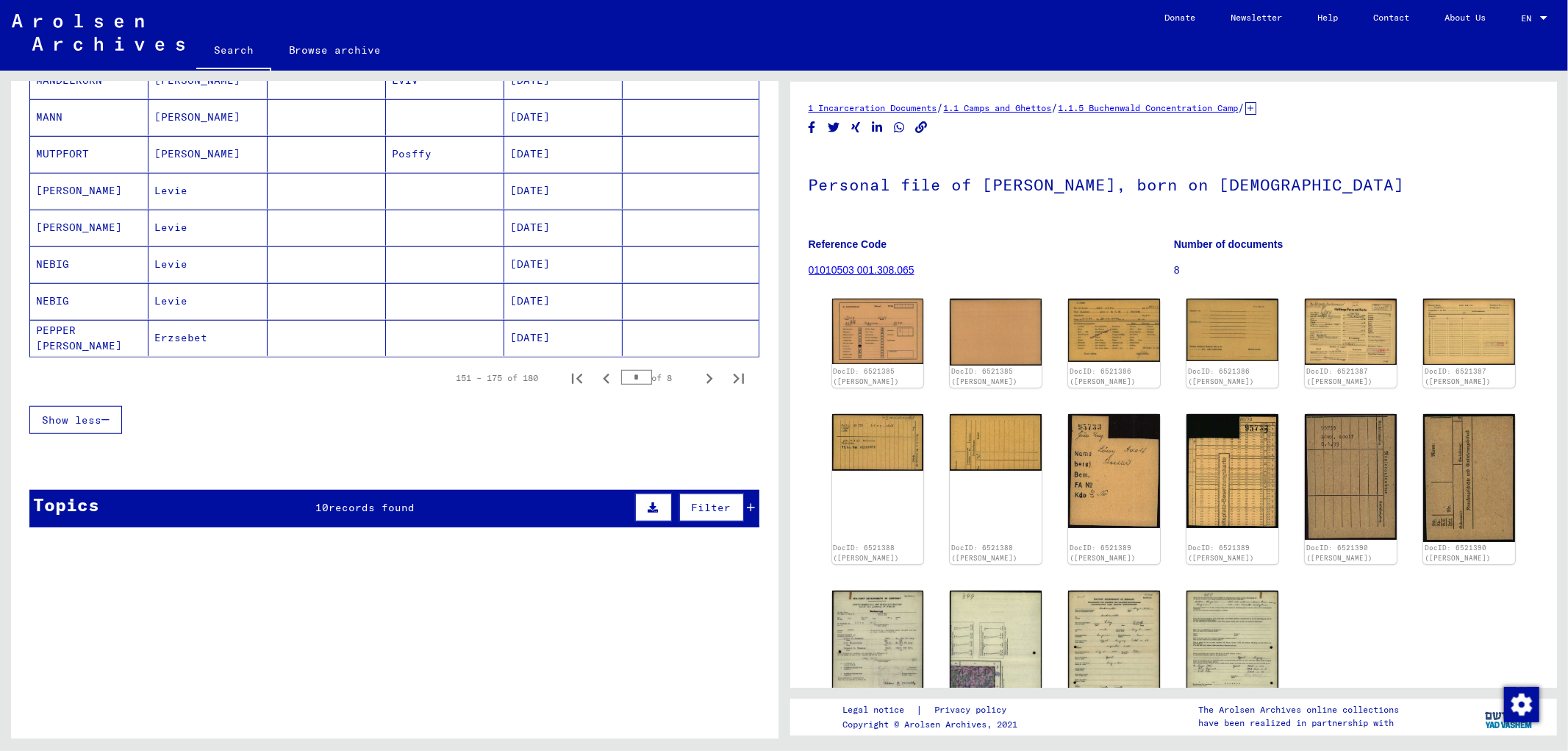
scroll to position [380, 0]
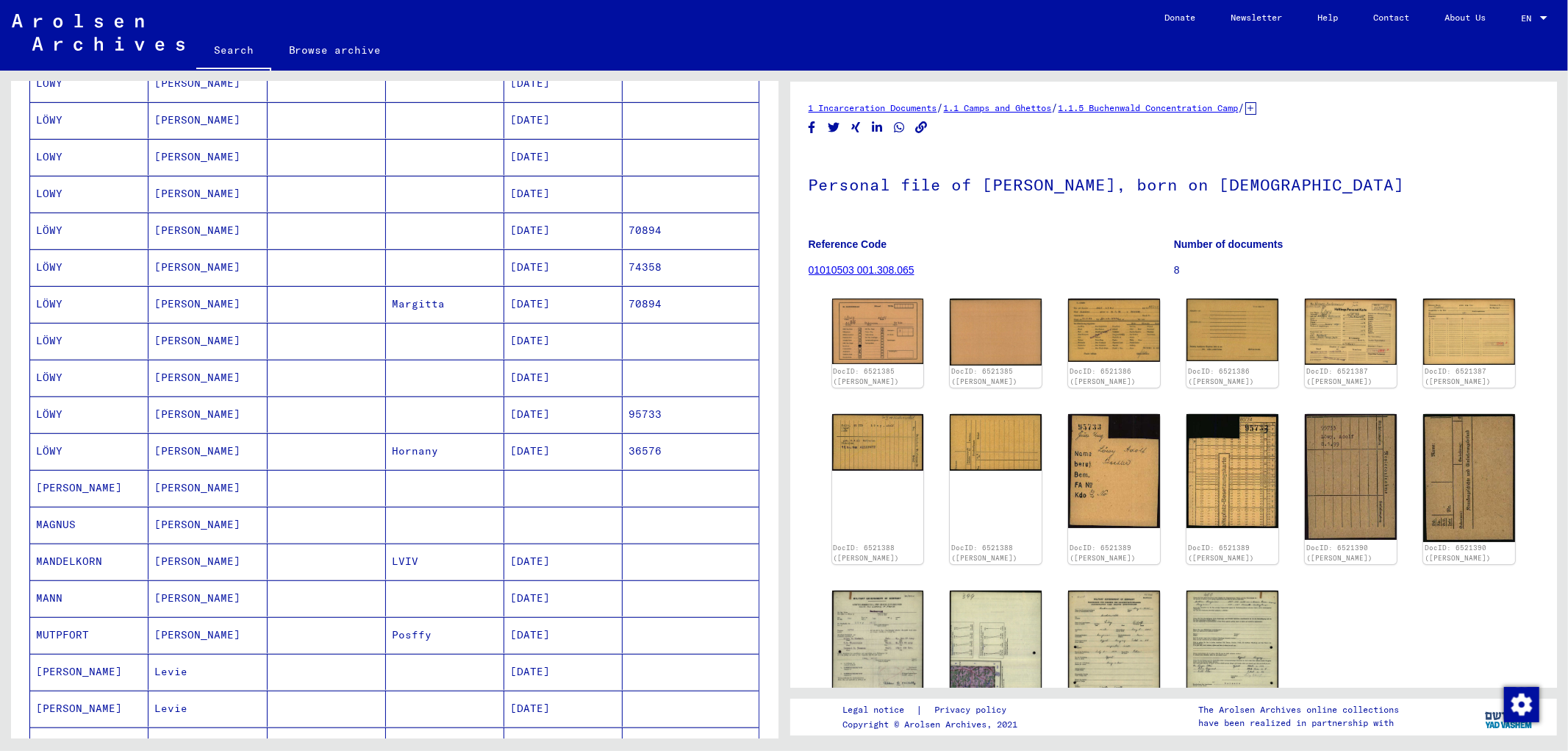
click at [535, 414] on mat-cell "[DATE]" at bounding box center [563, 414] width 119 height 36
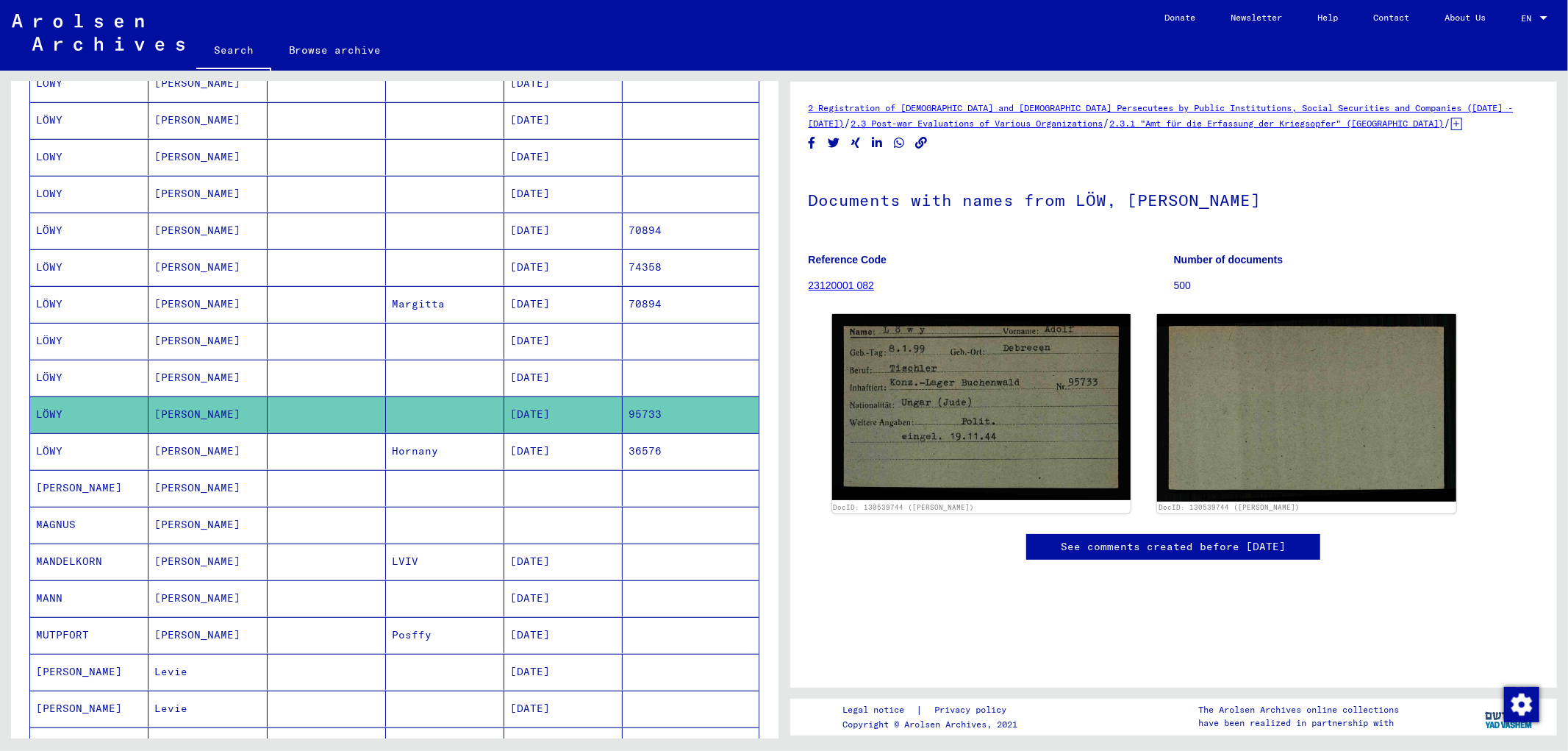
click at [522, 447] on mat-cell "[DATE]" at bounding box center [563, 451] width 119 height 36
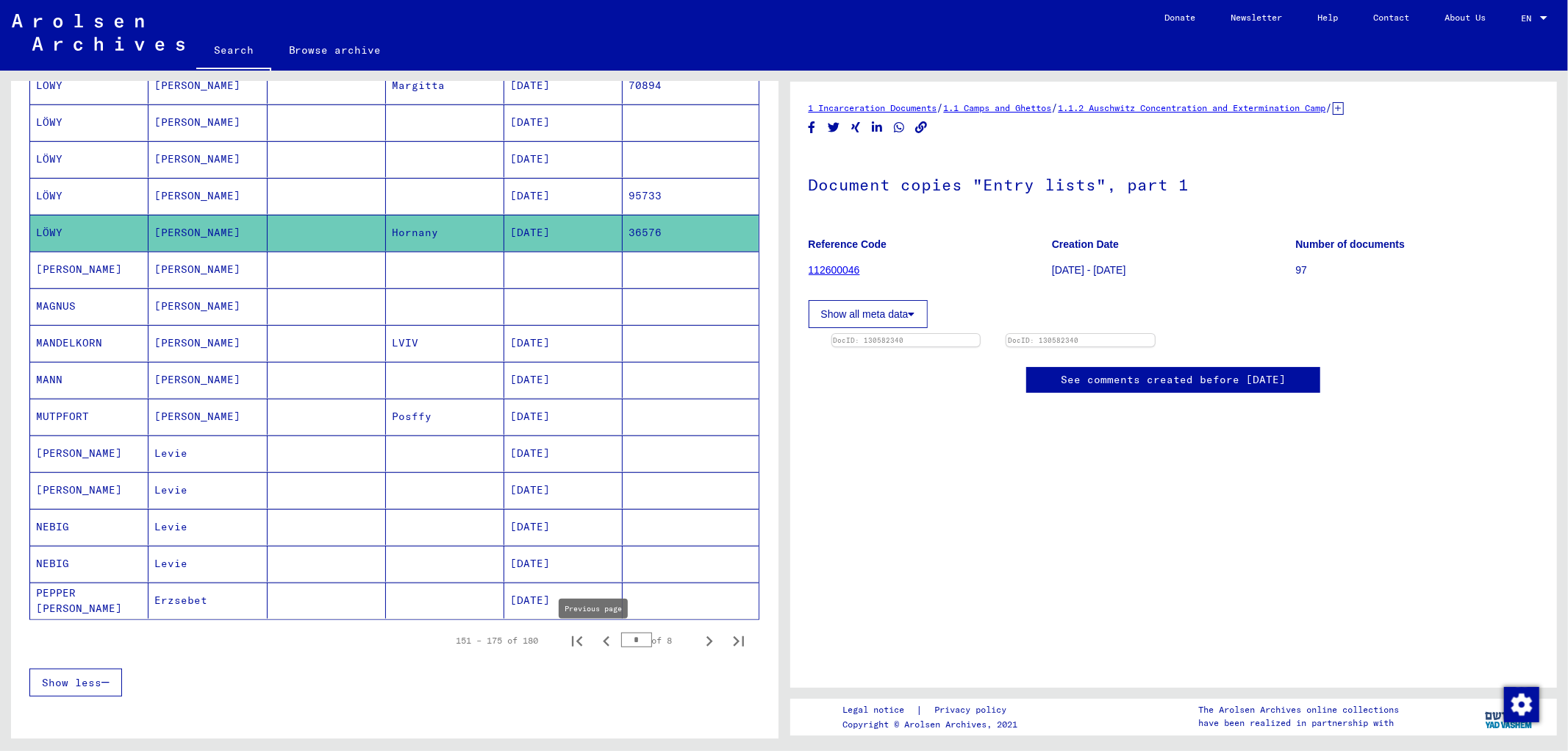
scroll to position [761, 0]
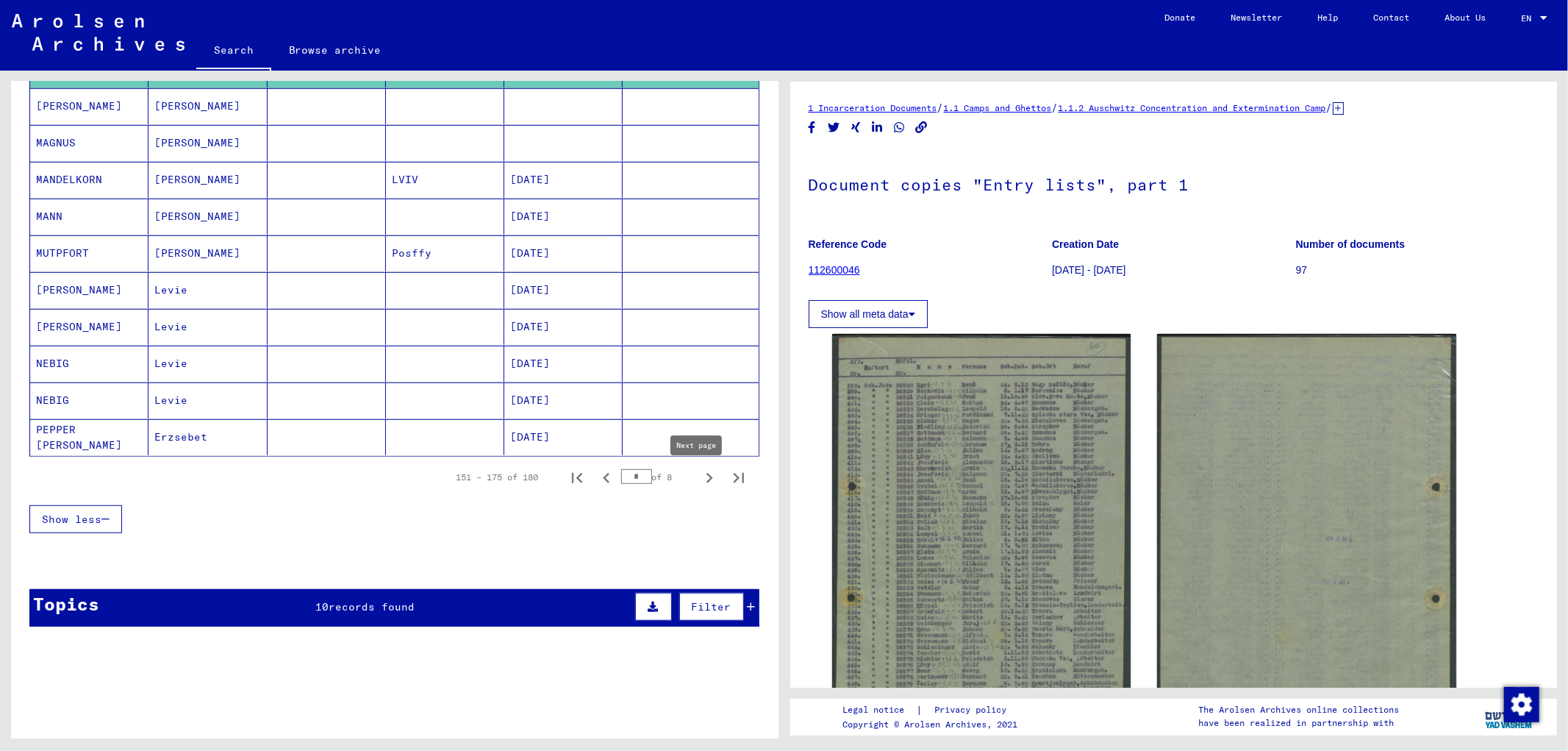
click at [699, 478] on icon "Next page" at bounding box center [709, 478] width 20 height 20
type input "*"
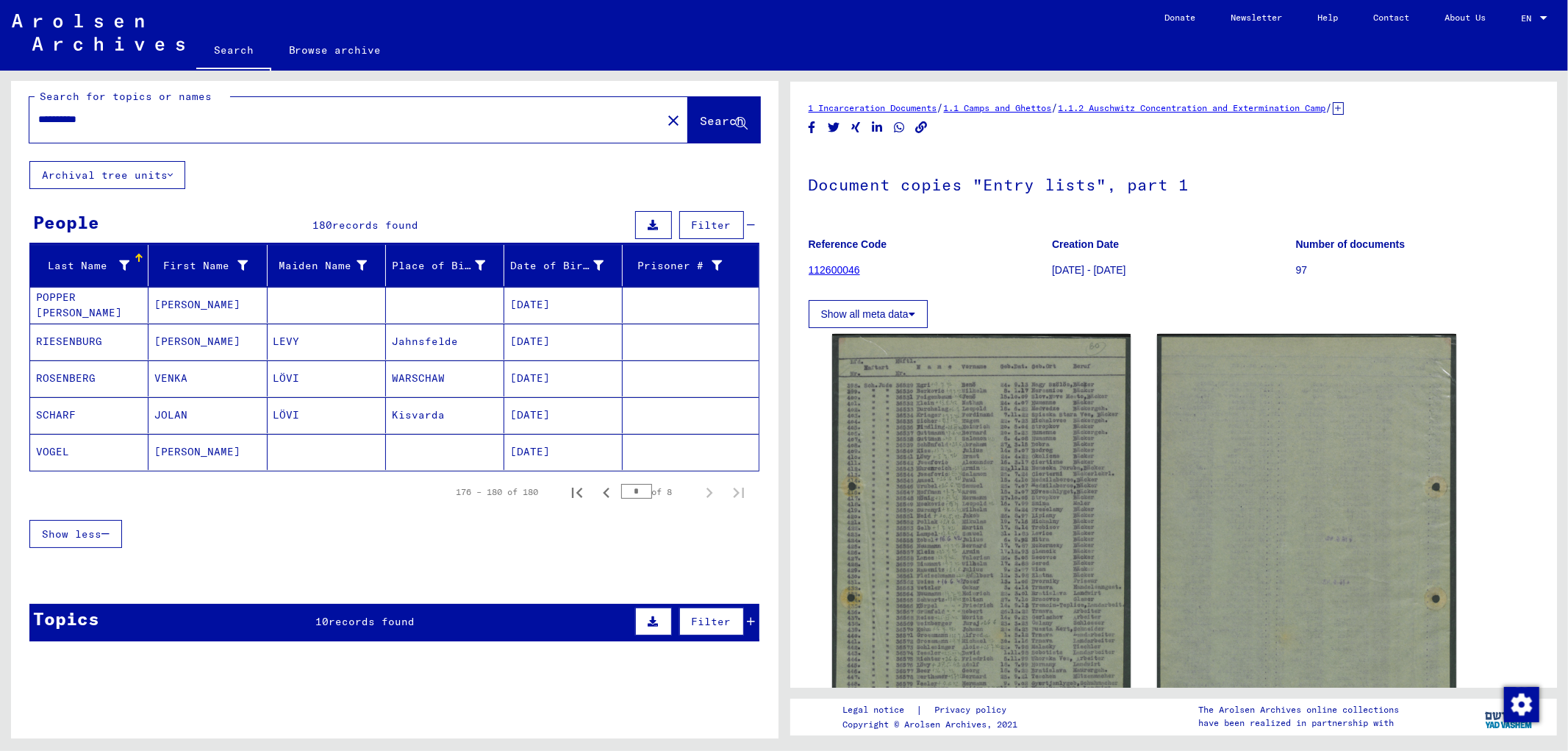
scroll to position [0, 0]
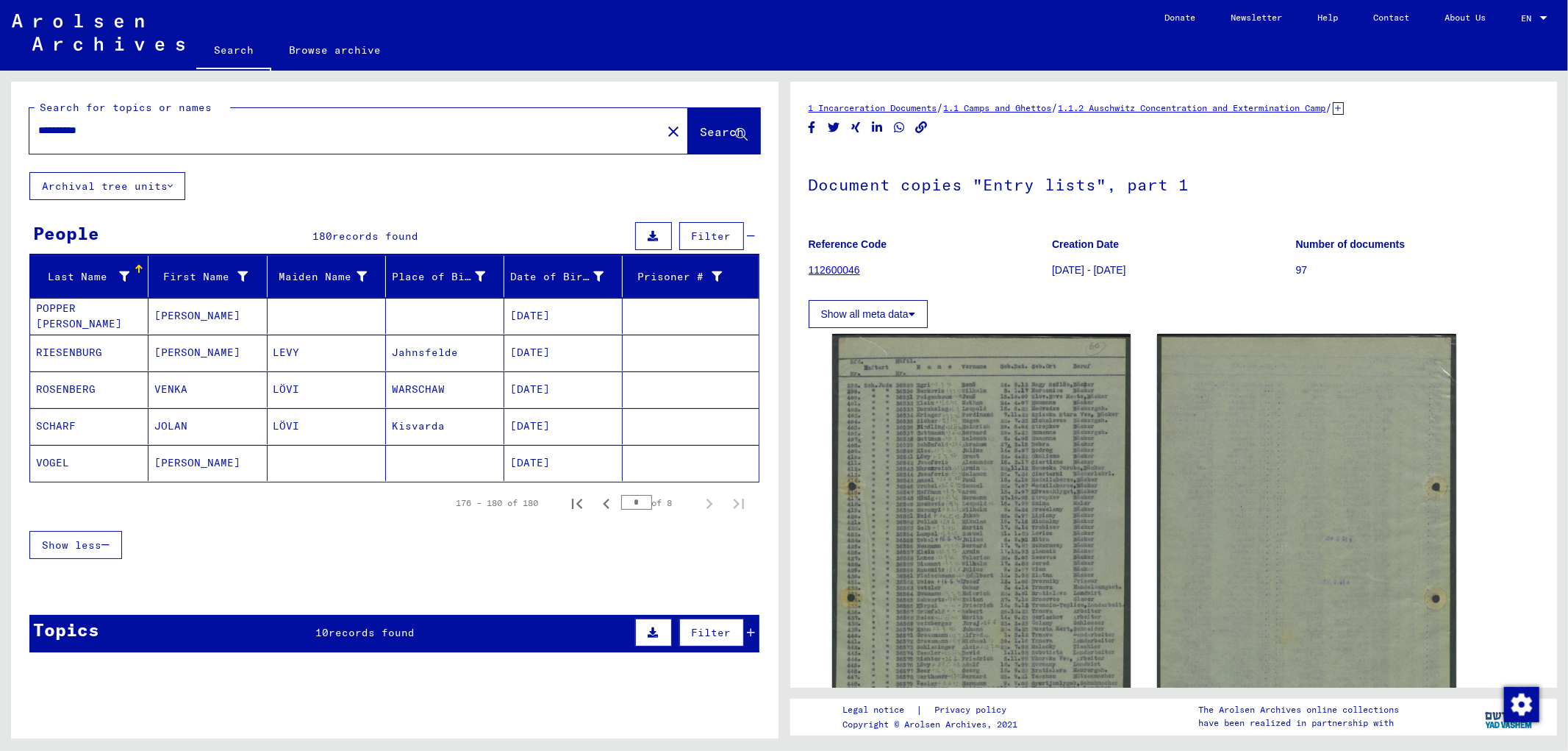
click at [88, 131] on input "**********" at bounding box center [346, 131] width 615 height 15
click at [42, 124] on input "**********" at bounding box center [346, 131] width 615 height 15
type input "**********"
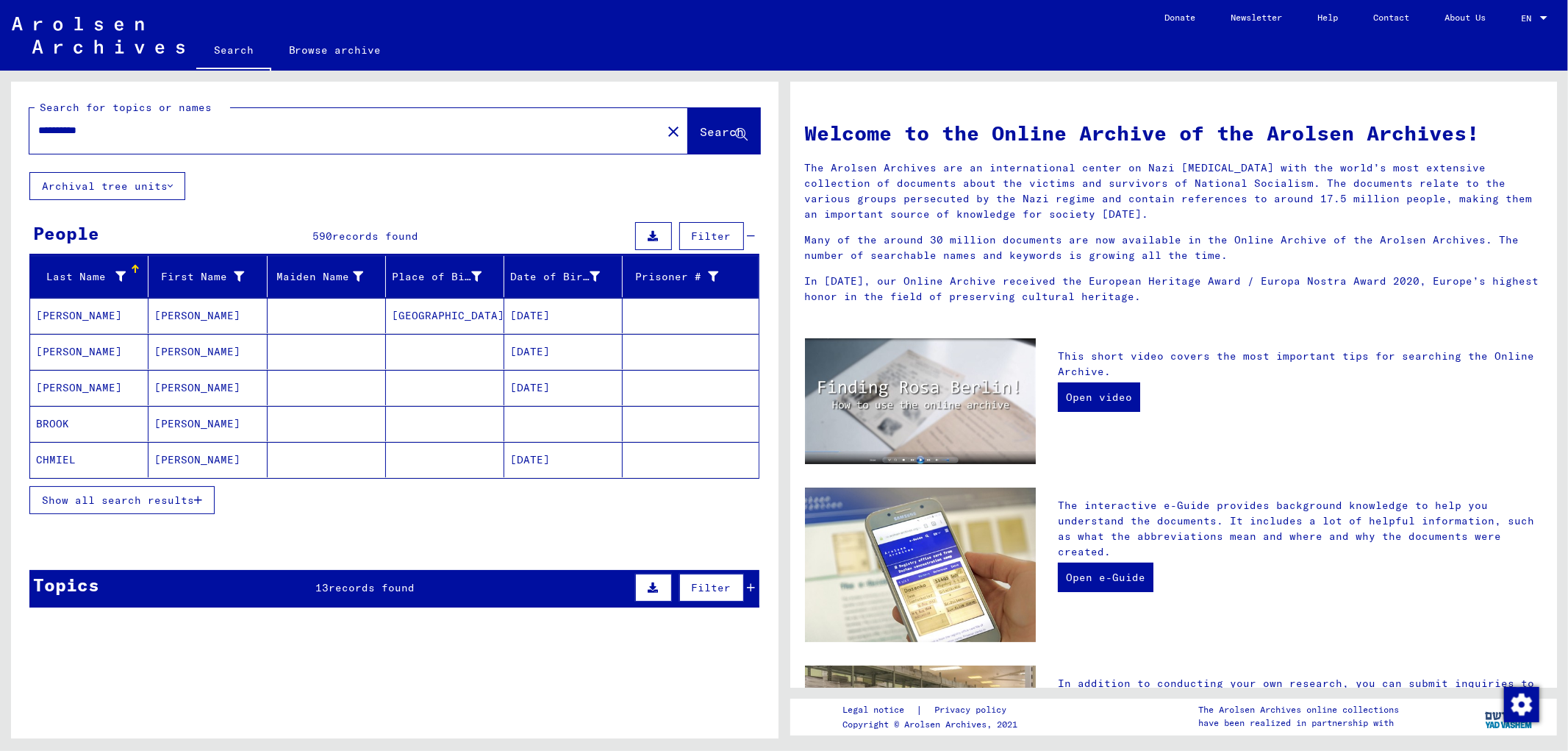
click at [143, 496] on span "Show all search results" at bounding box center [118, 500] width 152 height 14
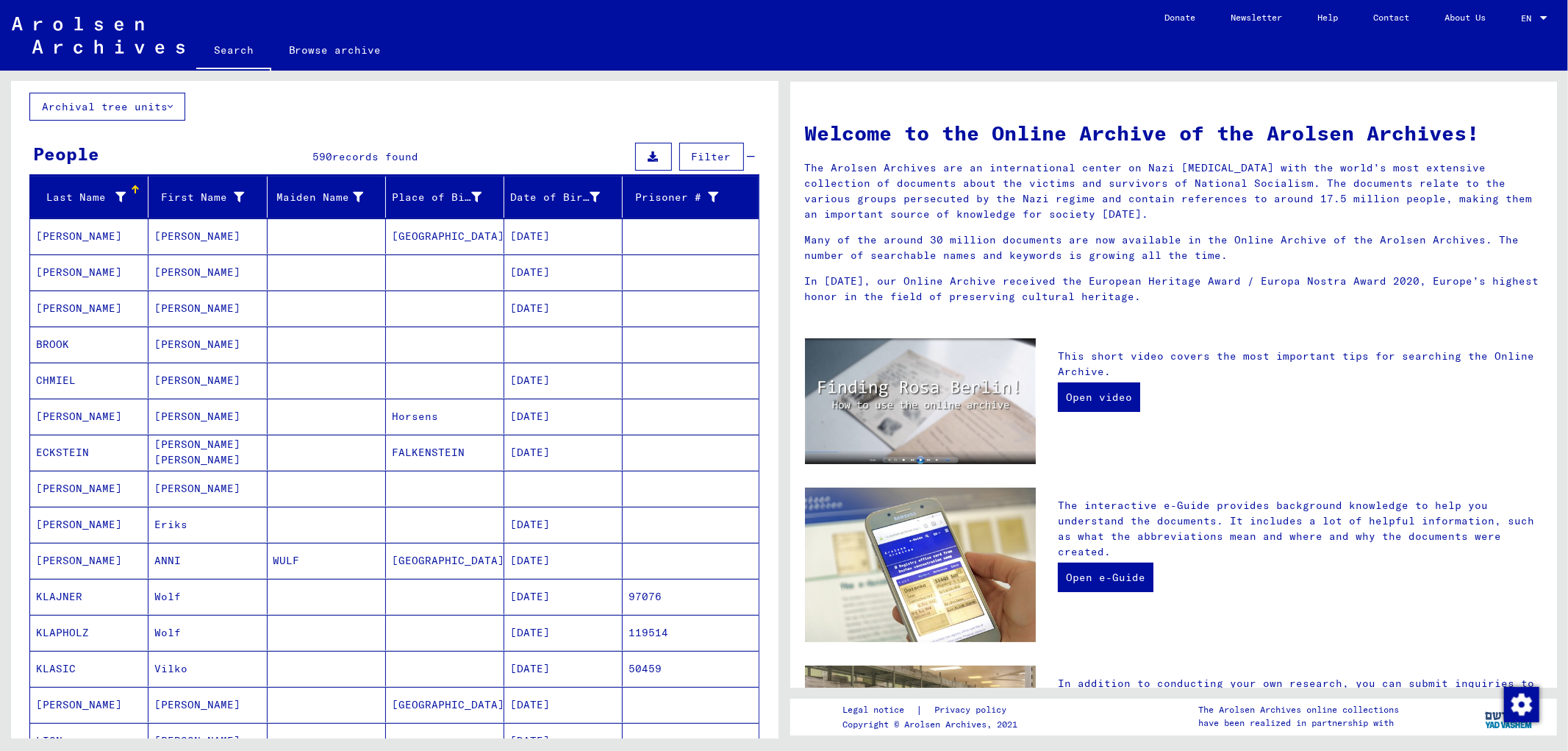
scroll to position [81, 0]
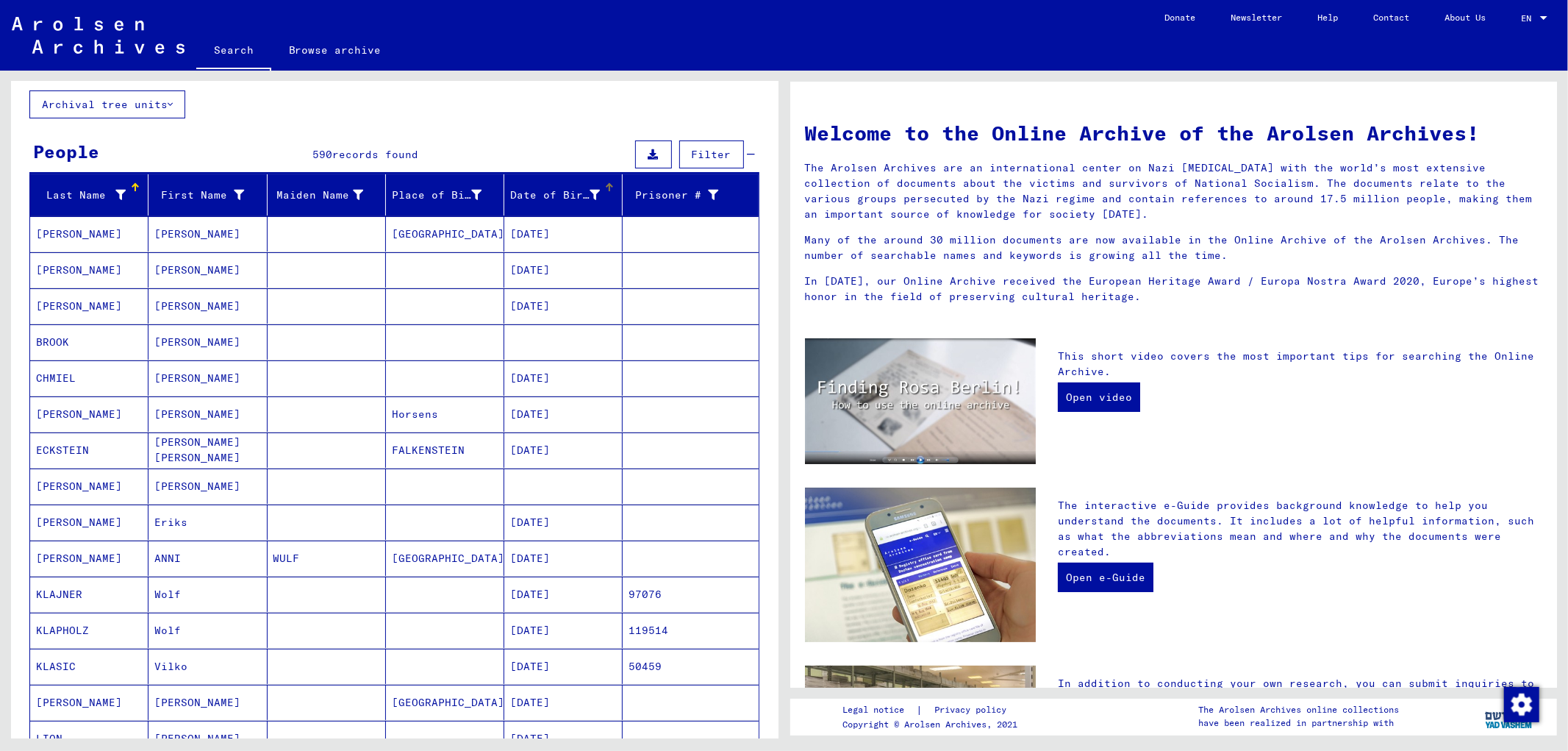
click at [590, 193] on icon at bounding box center [595, 195] width 10 height 10
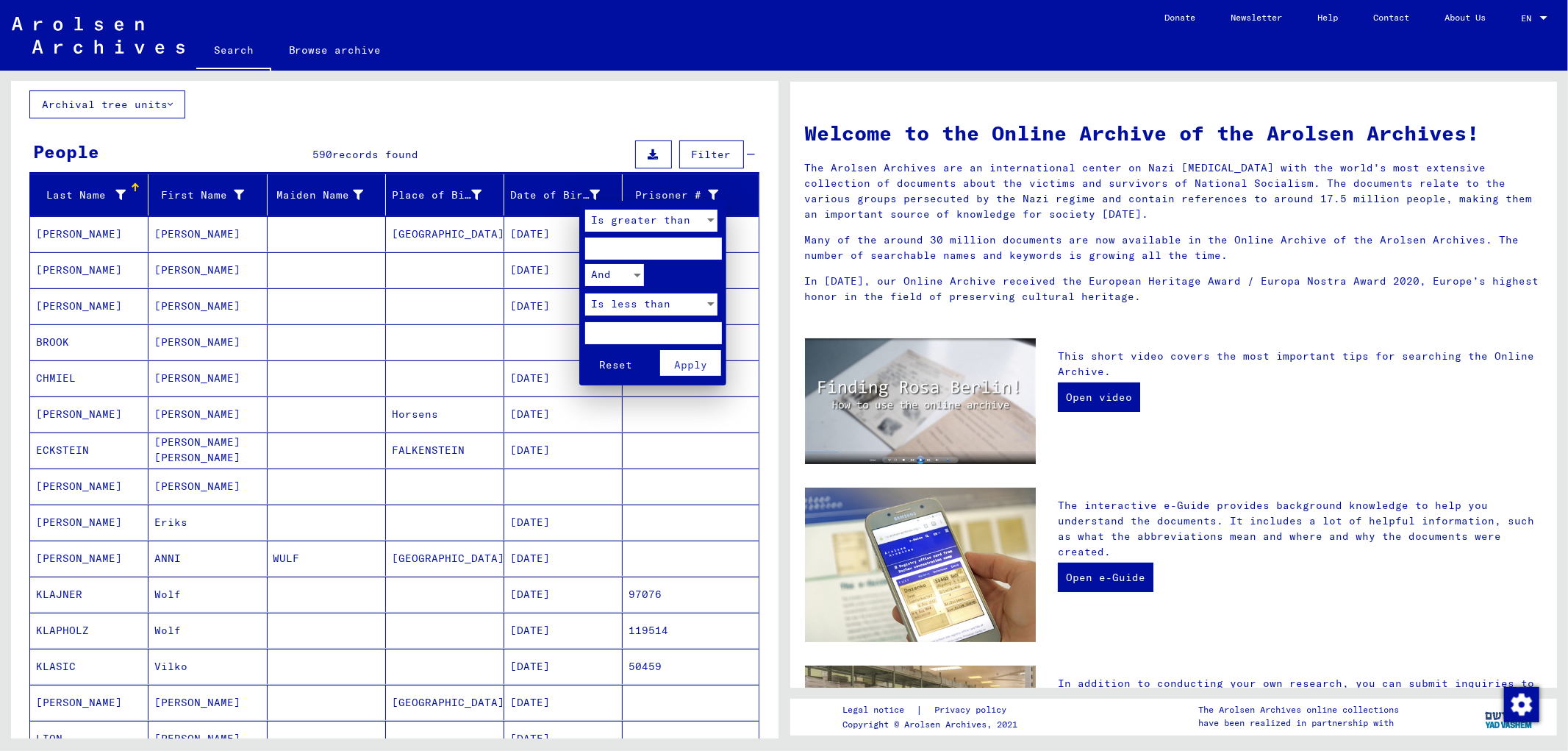
click at [635, 248] on input "number" at bounding box center [653, 248] width 136 height 22
type input "****"
click at [633, 334] on input "number" at bounding box center [653, 333] width 136 height 22
type input "****"
click at [703, 359] on span "Apply" at bounding box center [690, 365] width 33 height 14
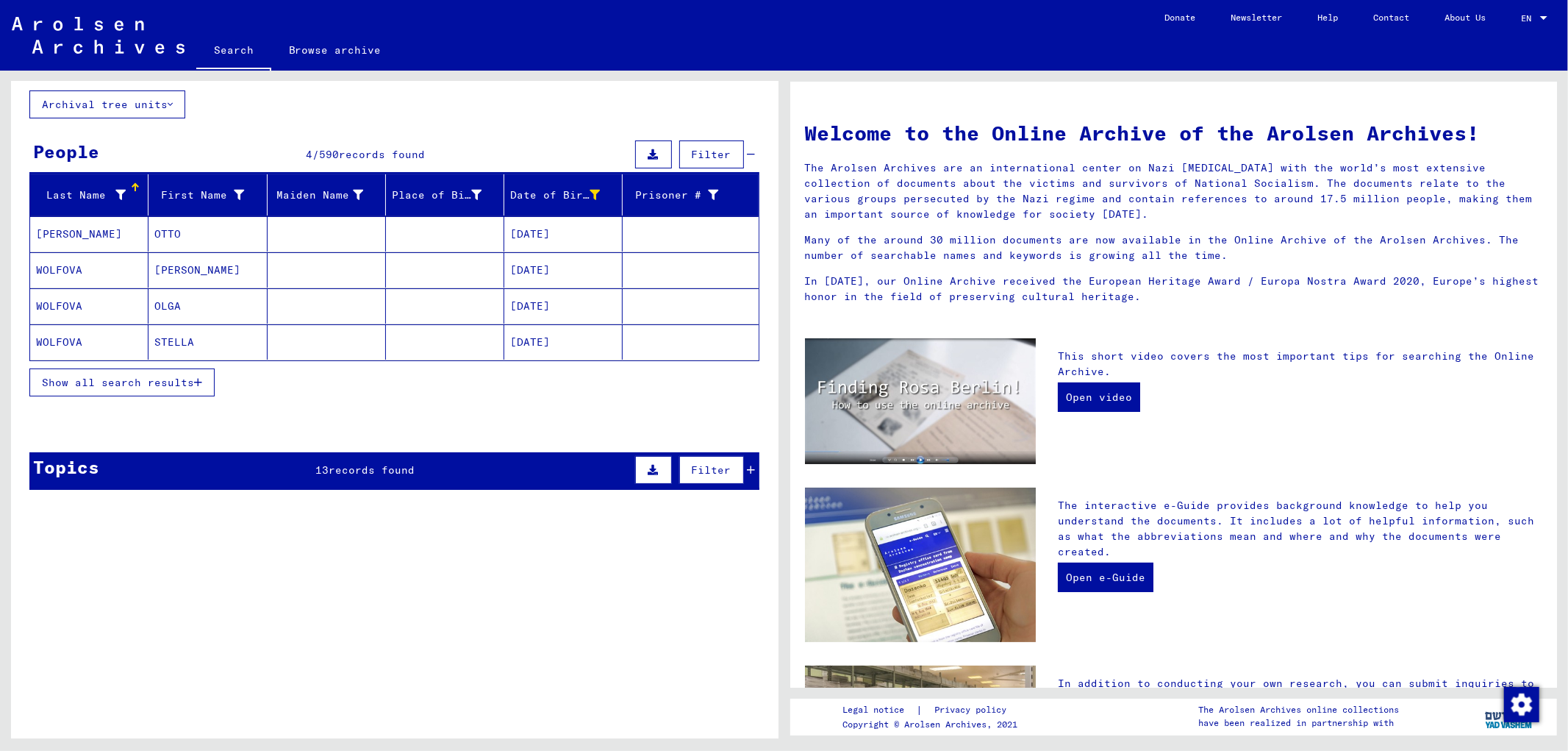
click at [531, 275] on mat-cell "[DATE]" at bounding box center [563, 270] width 119 height 36
